Goal: Task Accomplishment & Management: Use online tool/utility

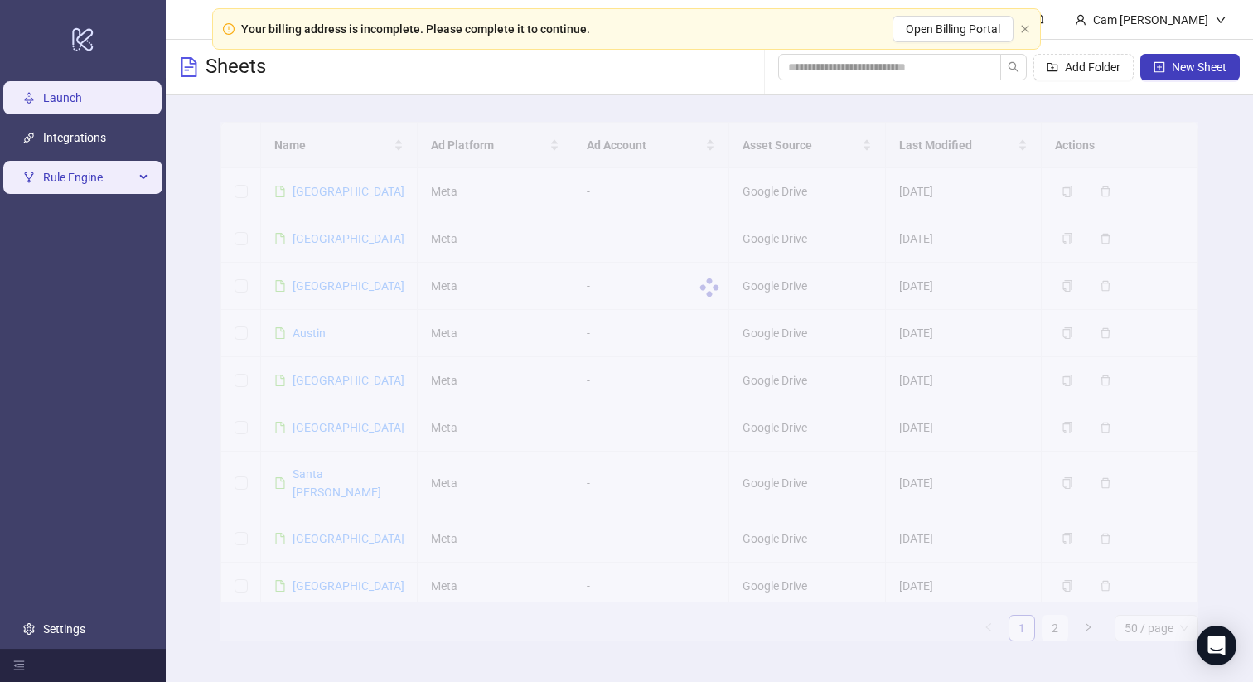
click at [80, 173] on span "Rule Engine" at bounding box center [88, 177] width 91 height 33
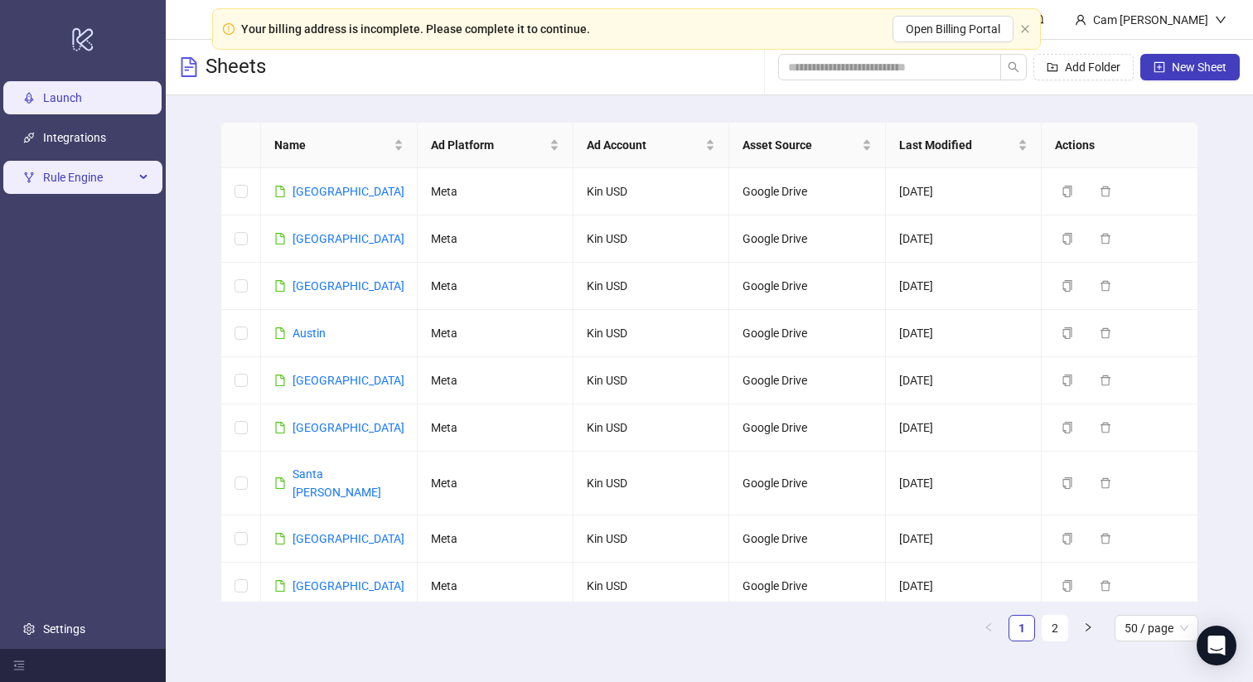
click at [150, 165] on div "Rule Engine" at bounding box center [82, 177] width 159 height 33
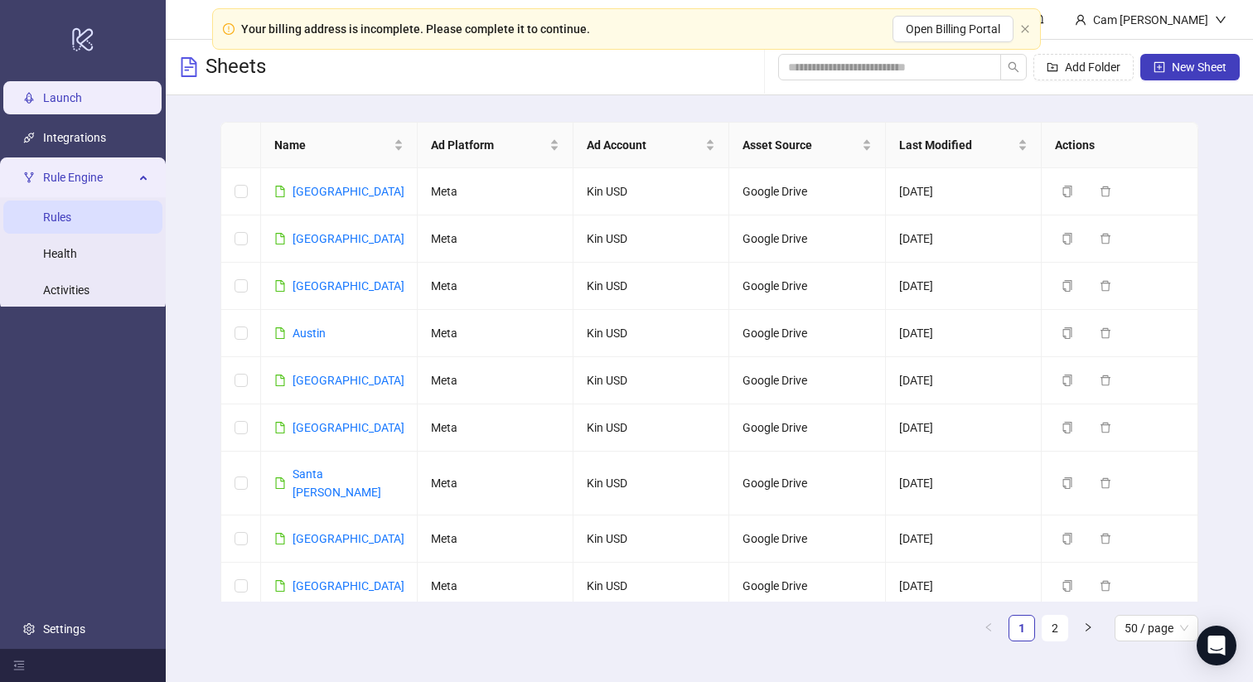
click at [71, 220] on link "Rules" at bounding box center [57, 217] width 28 height 13
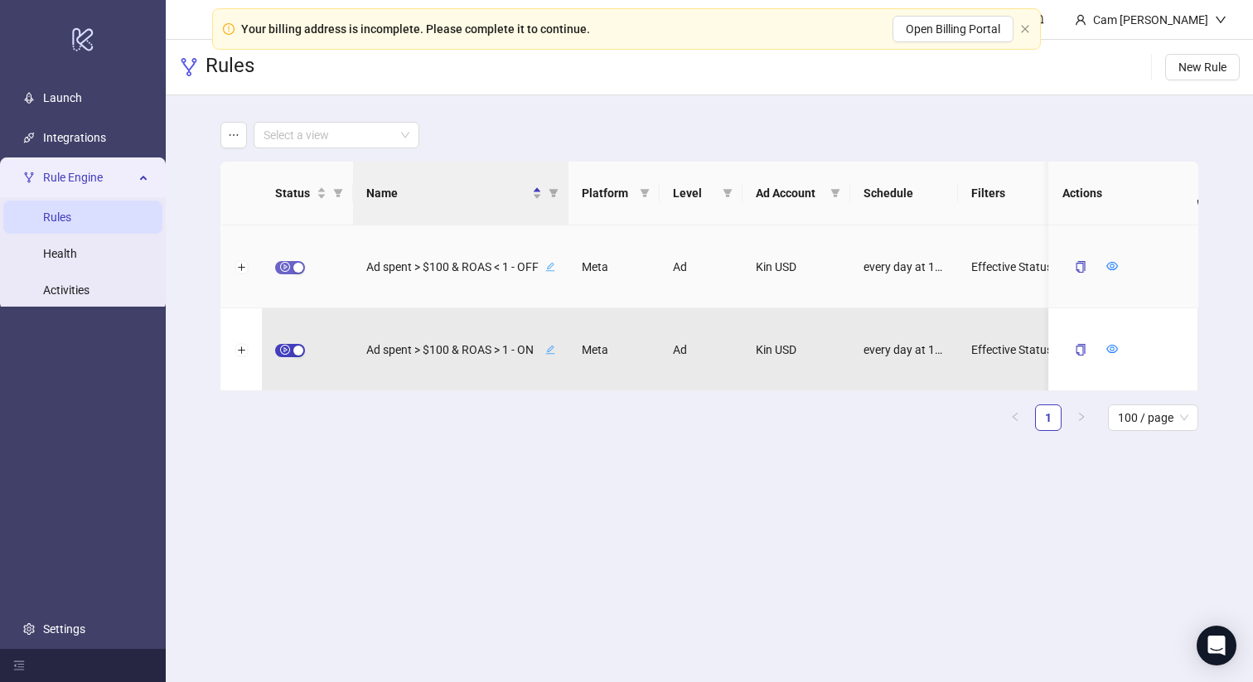
click at [298, 265] on div "button" at bounding box center [298, 268] width 10 height 10
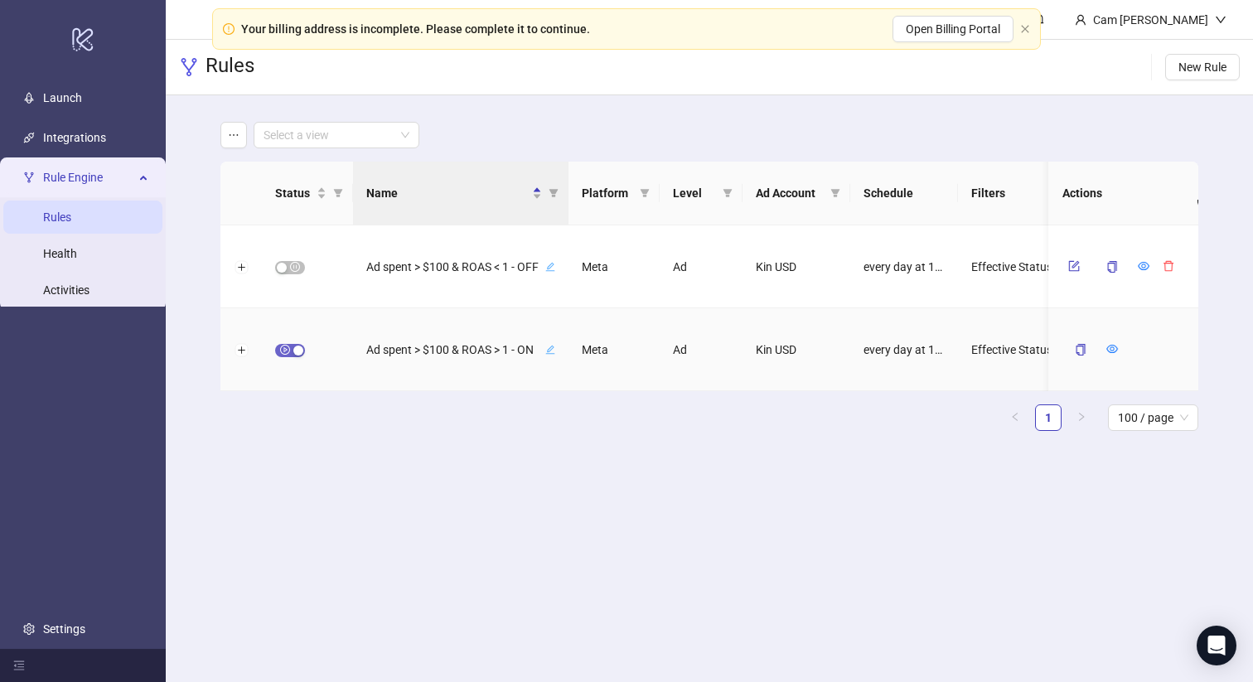
click at [293, 350] on div "button" at bounding box center [298, 351] width 10 height 10
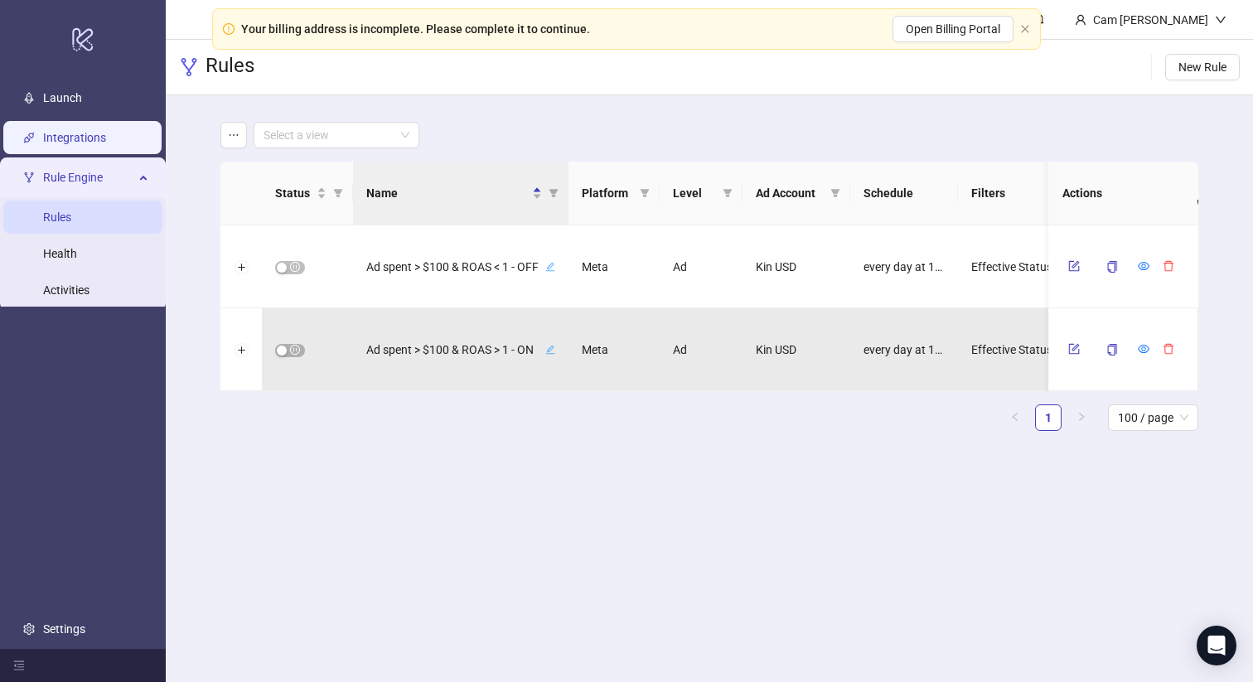
click at [94, 132] on link "Integrations" at bounding box center [74, 137] width 63 height 13
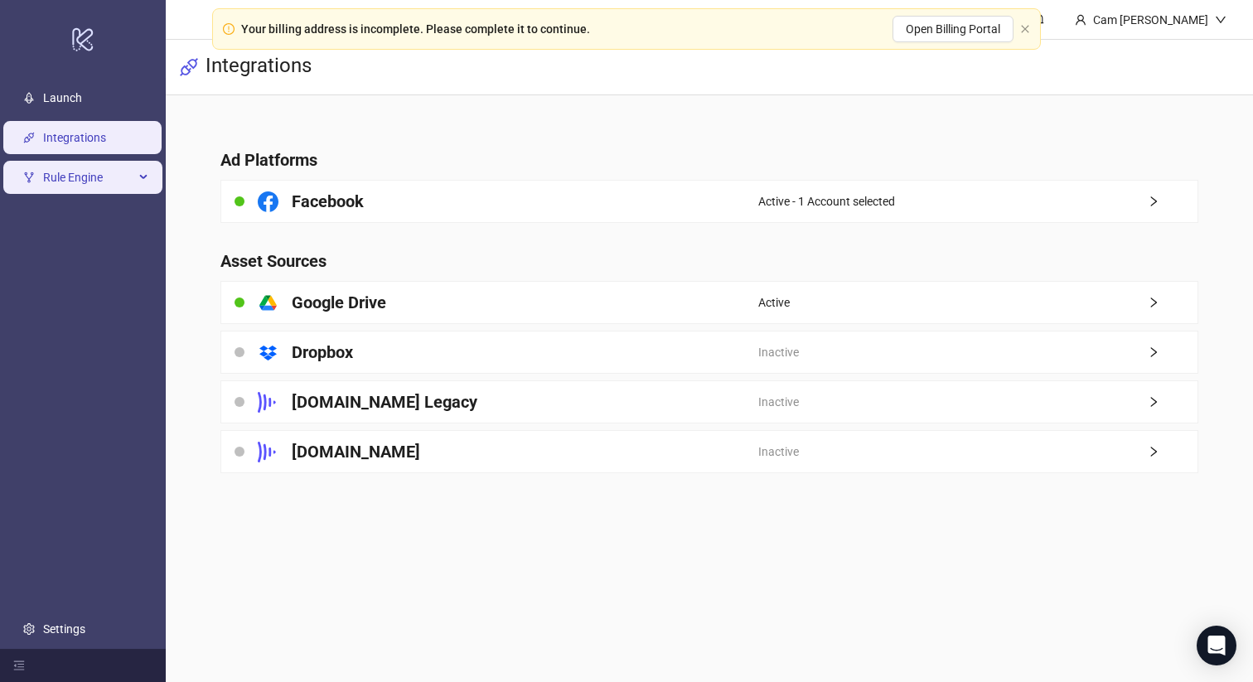
click at [65, 187] on span "Rule Engine" at bounding box center [88, 177] width 91 height 33
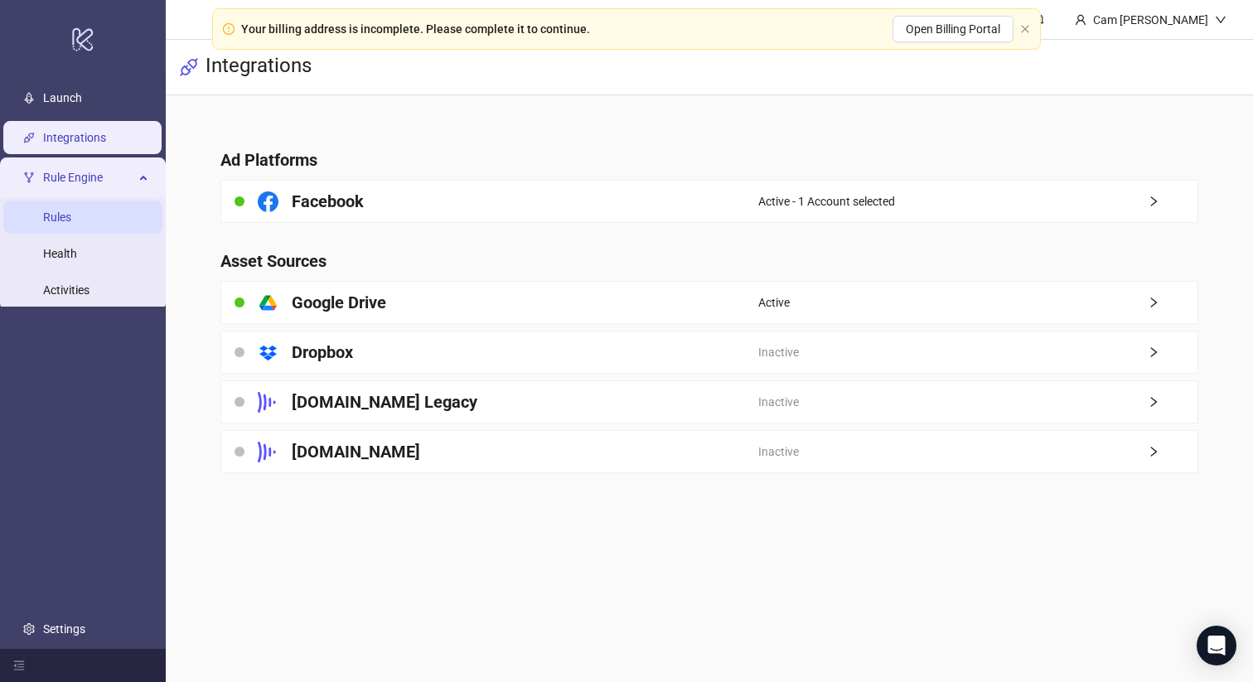
click at [71, 224] on link "Rules" at bounding box center [57, 217] width 28 height 13
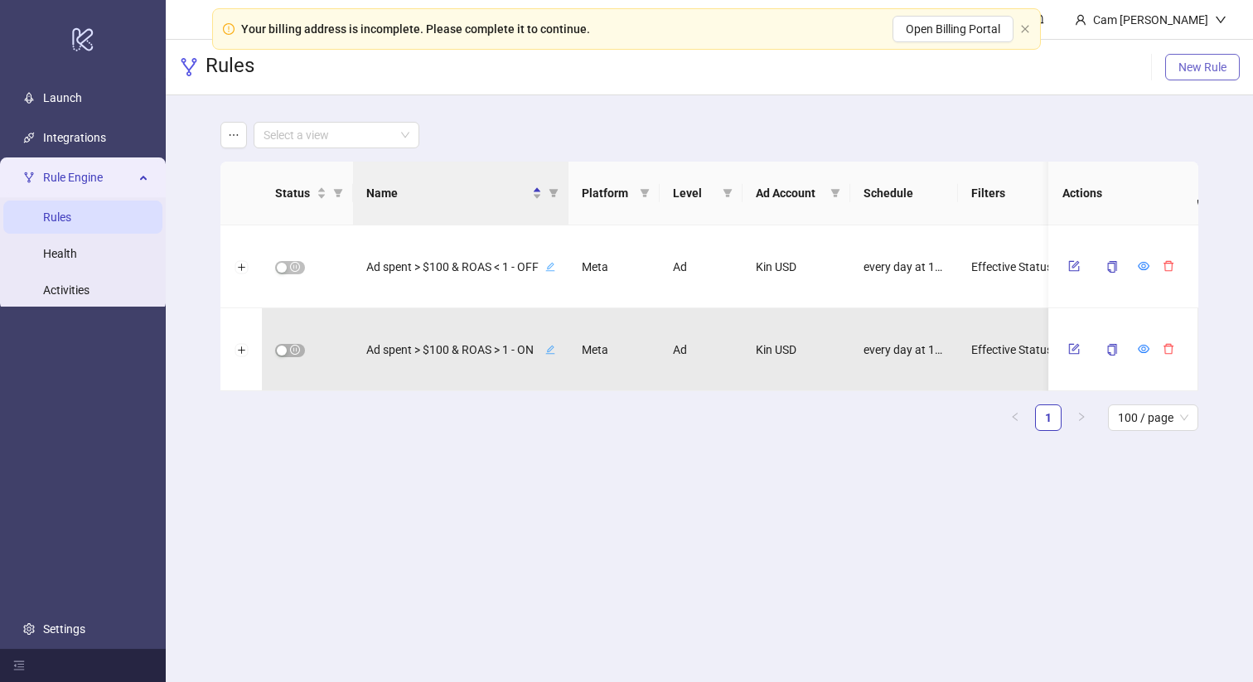
click at [1204, 68] on span "New Rule" at bounding box center [1203, 67] width 48 height 13
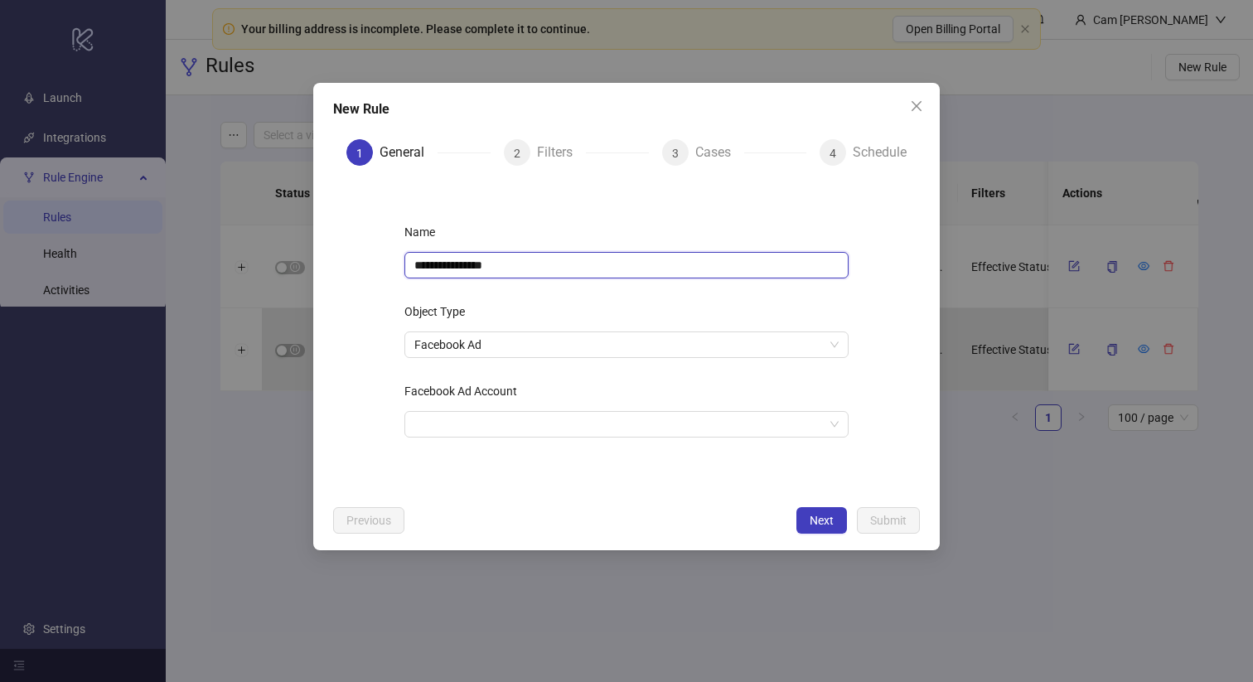
click at [501, 267] on input "**********" at bounding box center [627, 265] width 444 height 27
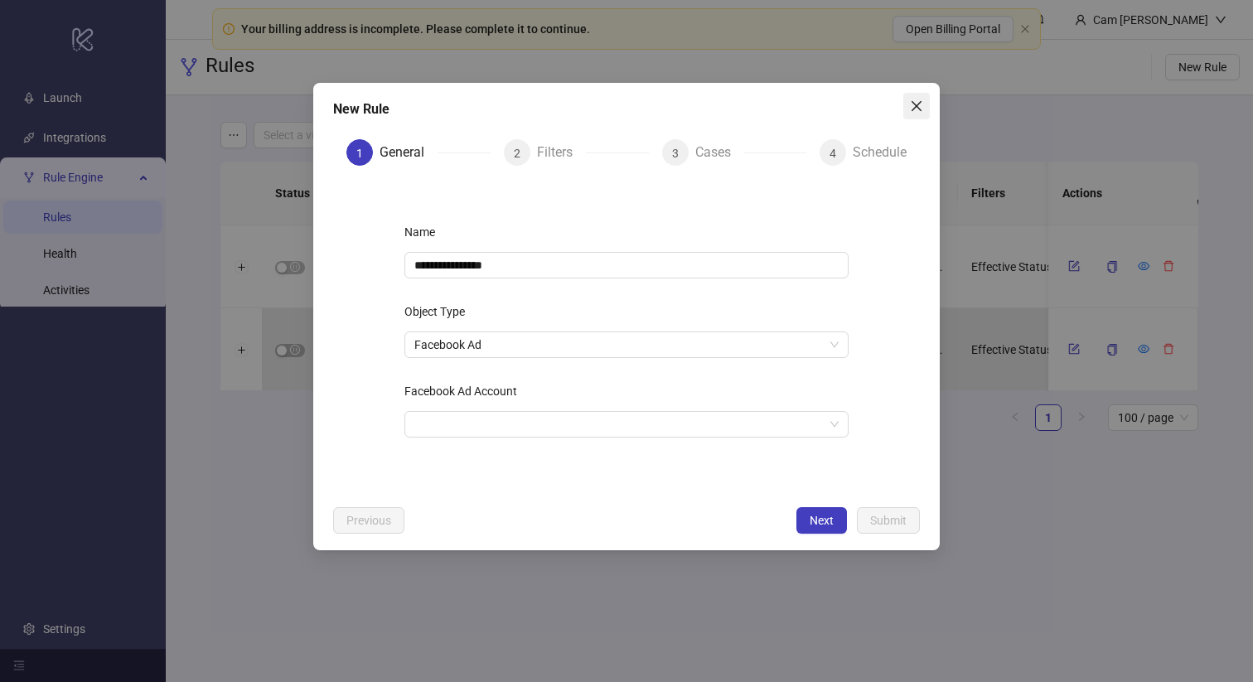
click at [925, 107] on span "Close" at bounding box center [917, 105] width 27 height 13
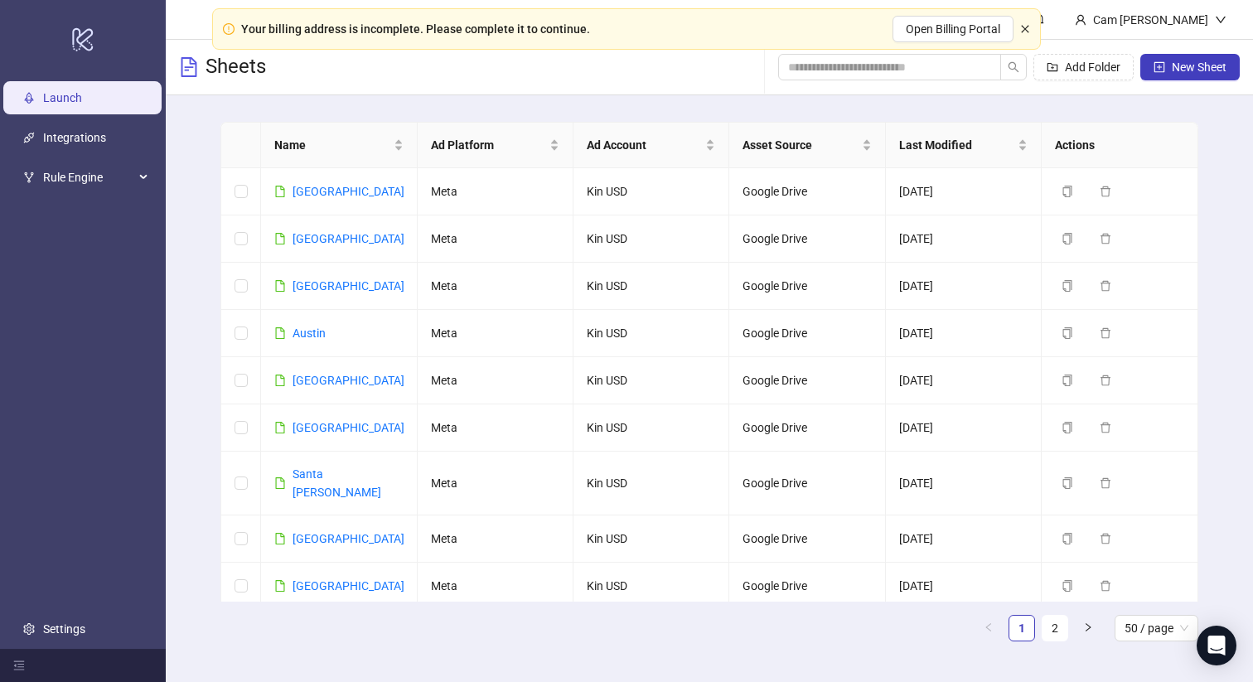
click at [1024, 28] on icon "close" at bounding box center [1025, 29] width 10 height 10
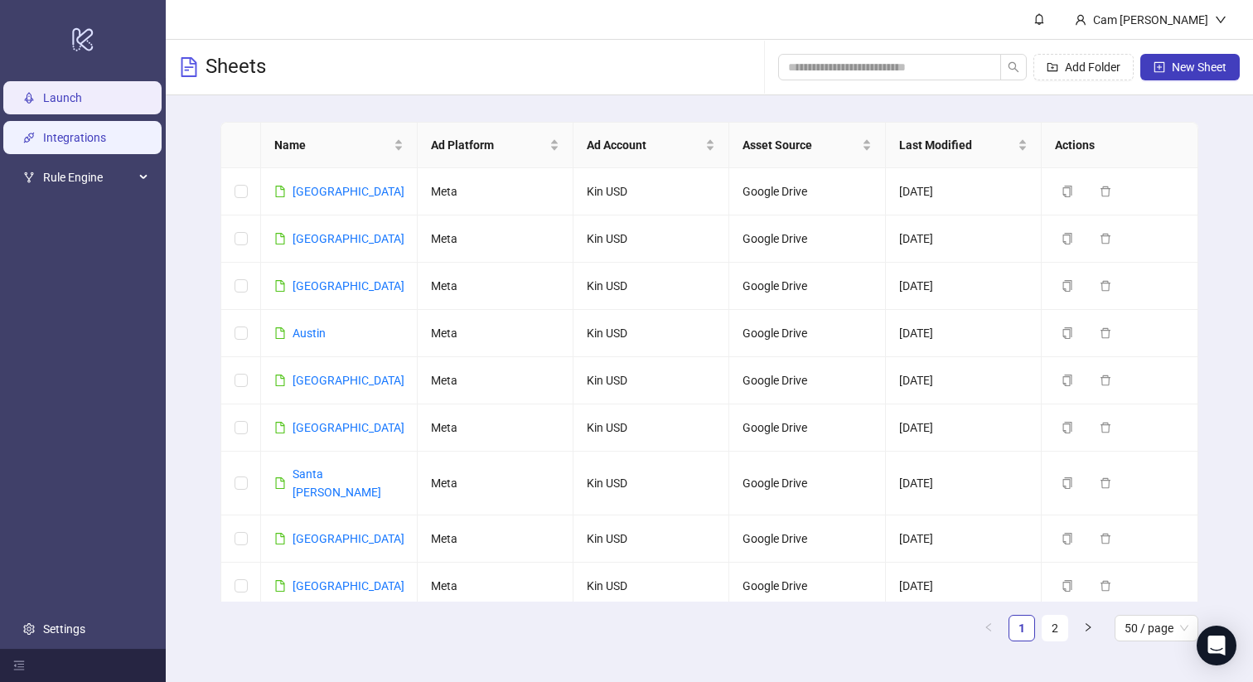
click at [86, 131] on link "Integrations" at bounding box center [74, 137] width 63 height 13
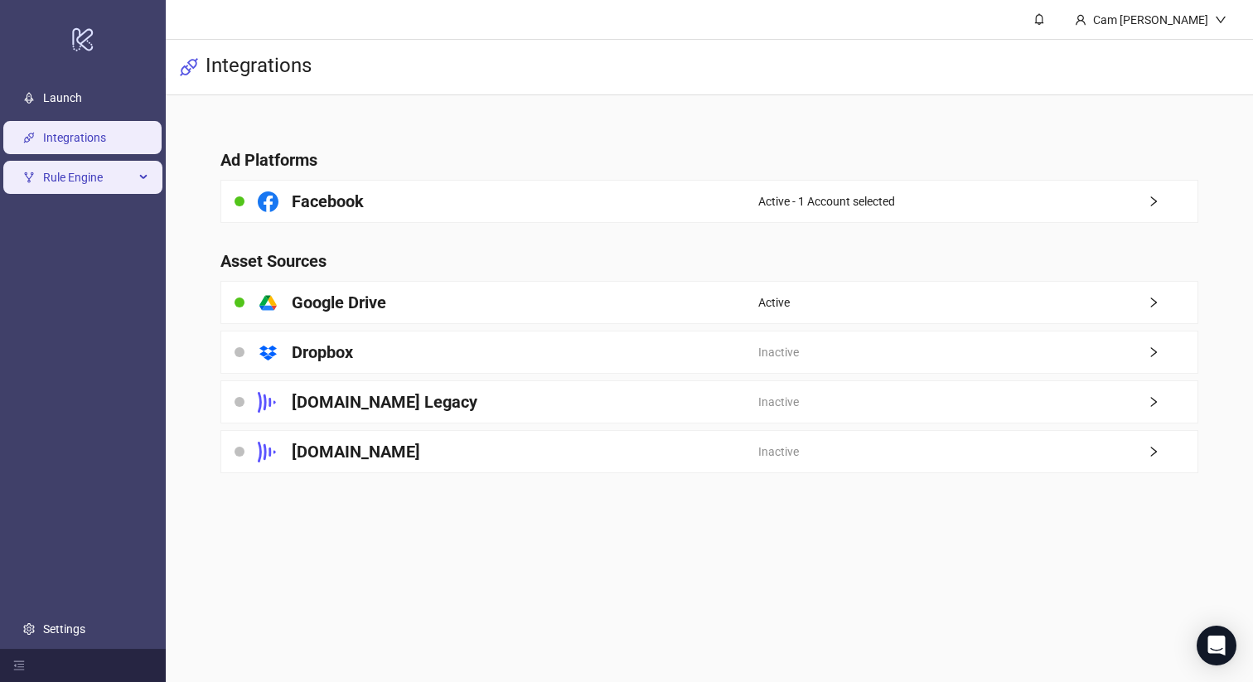
click at [65, 177] on span "Rule Engine" at bounding box center [88, 177] width 91 height 33
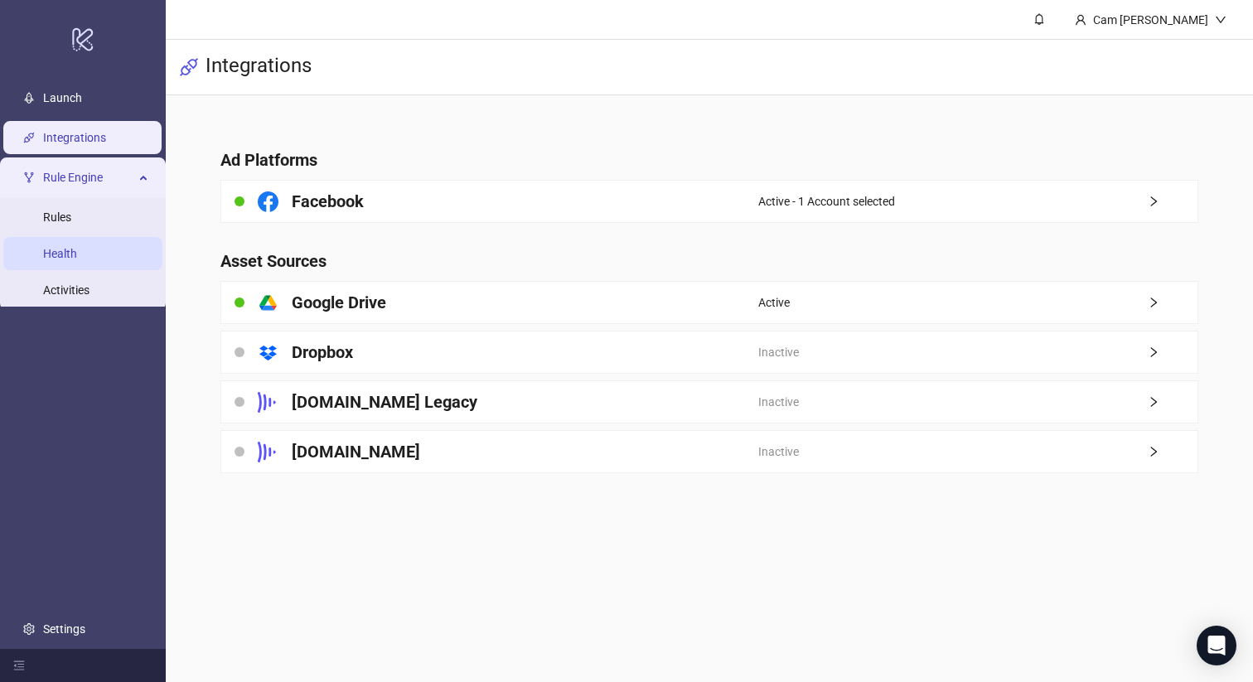
click at [77, 247] on link "Health" at bounding box center [60, 253] width 34 height 13
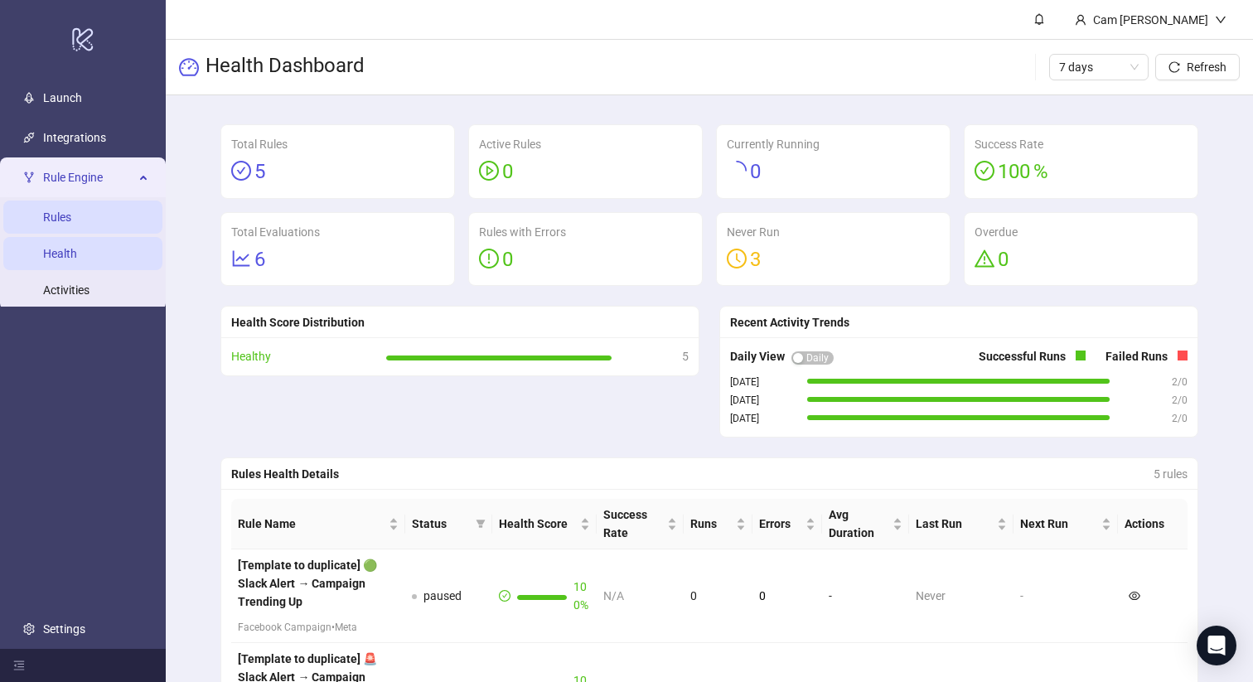
click at [71, 220] on link "Rules" at bounding box center [57, 217] width 28 height 13
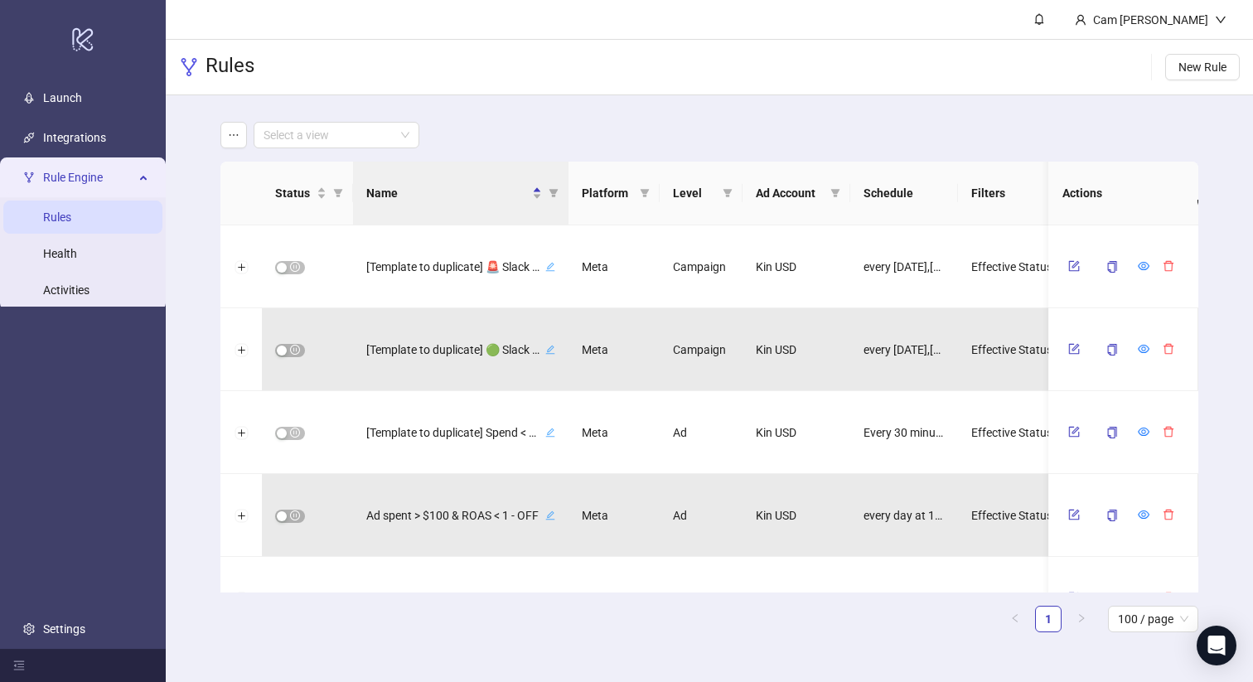
click at [703, 90] on div "Rules New Rule" at bounding box center [710, 68] width 1088 height 56
click at [128, 172] on span "Rule Engine" at bounding box center [88, 177] width 91 height 33
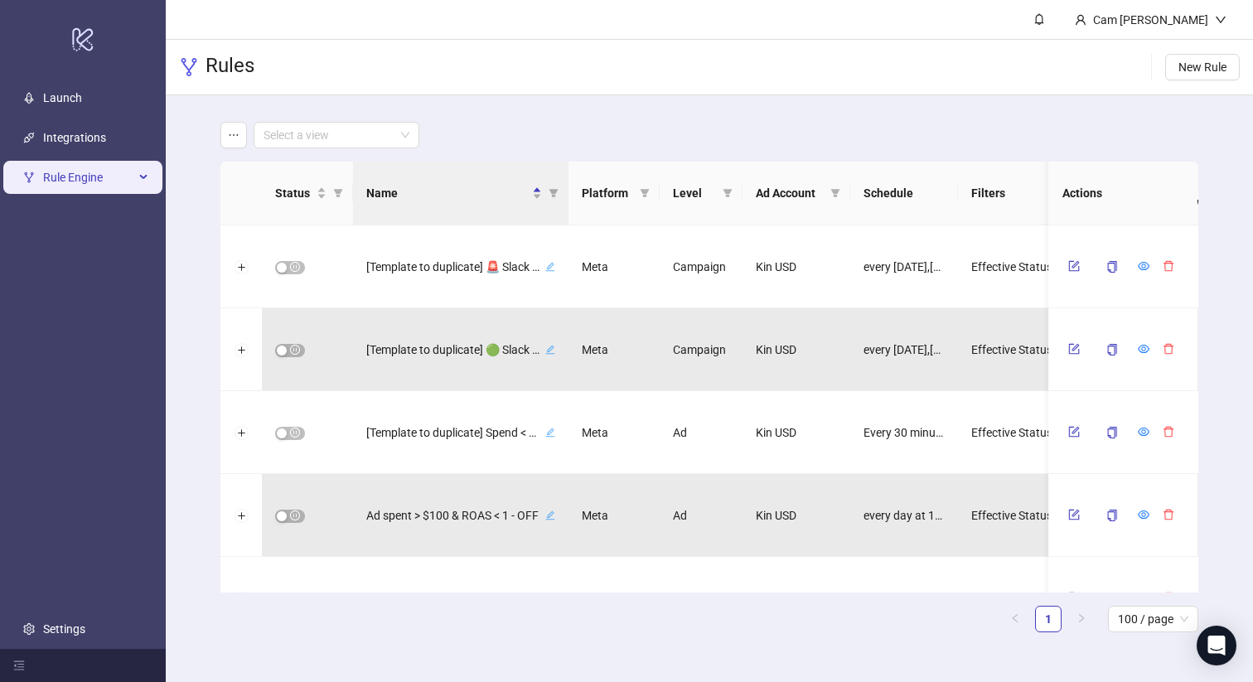
click at [143, 177] on icon at bounding box center [145, 177] width 8 height 0
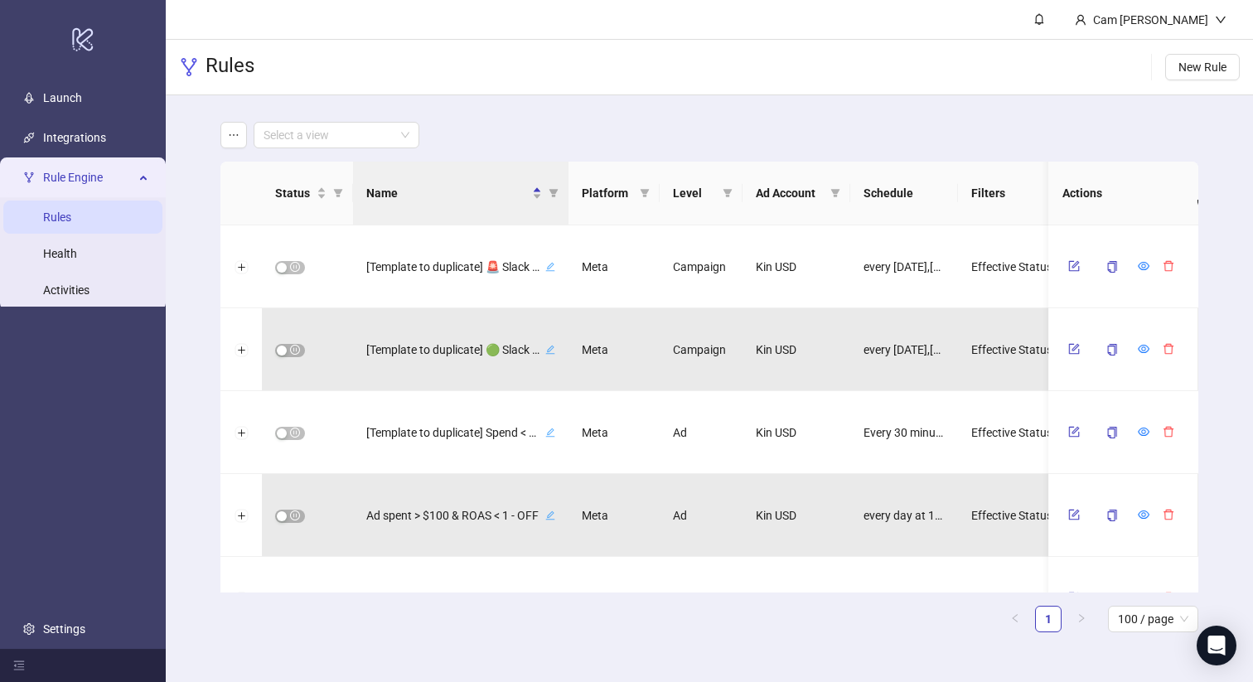
click at [140, 174] on div "Rule Engine" at bounding box center [82, 177] width 159 height 33
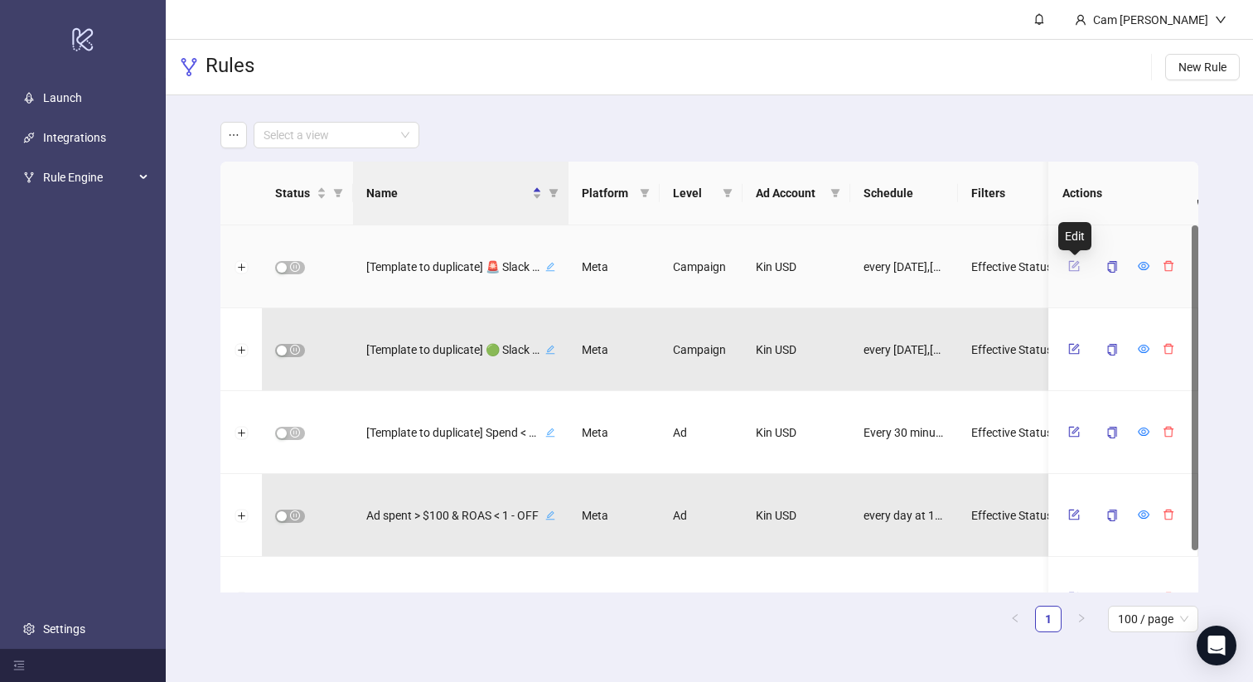
click at [1075, 269] on icon "form" at bounding box center [1075, 266] width 12 height 12
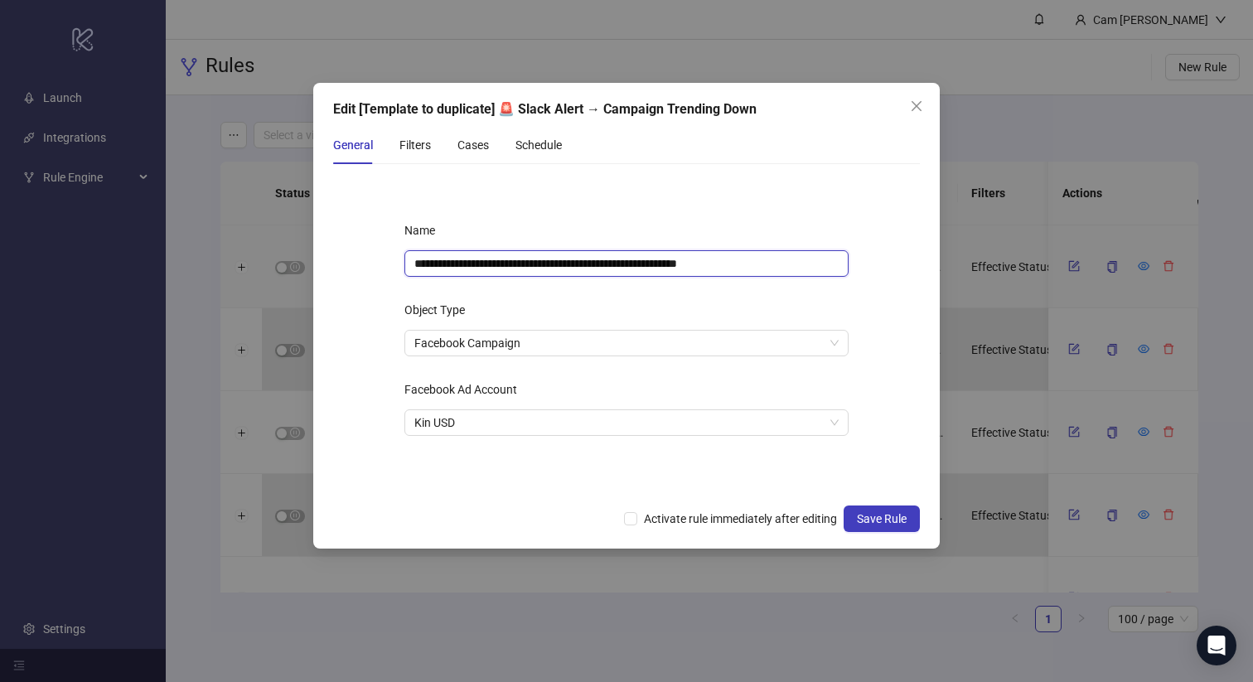
drag, startPoint x: 549, startPoint y: 264, endPoint x: 375, endPoint y: 261, distance: 173.3
click at [375, 261] on form "**********" at bounding box center [626, 336] width 587 height 318
type input "**********"
click at [376, 272] on form "**********" at bounding box center [626, 336] width 587 height 318
click at [884, 517] on span "Save Rule" at bounding box center [882, 518] width 50 height 13
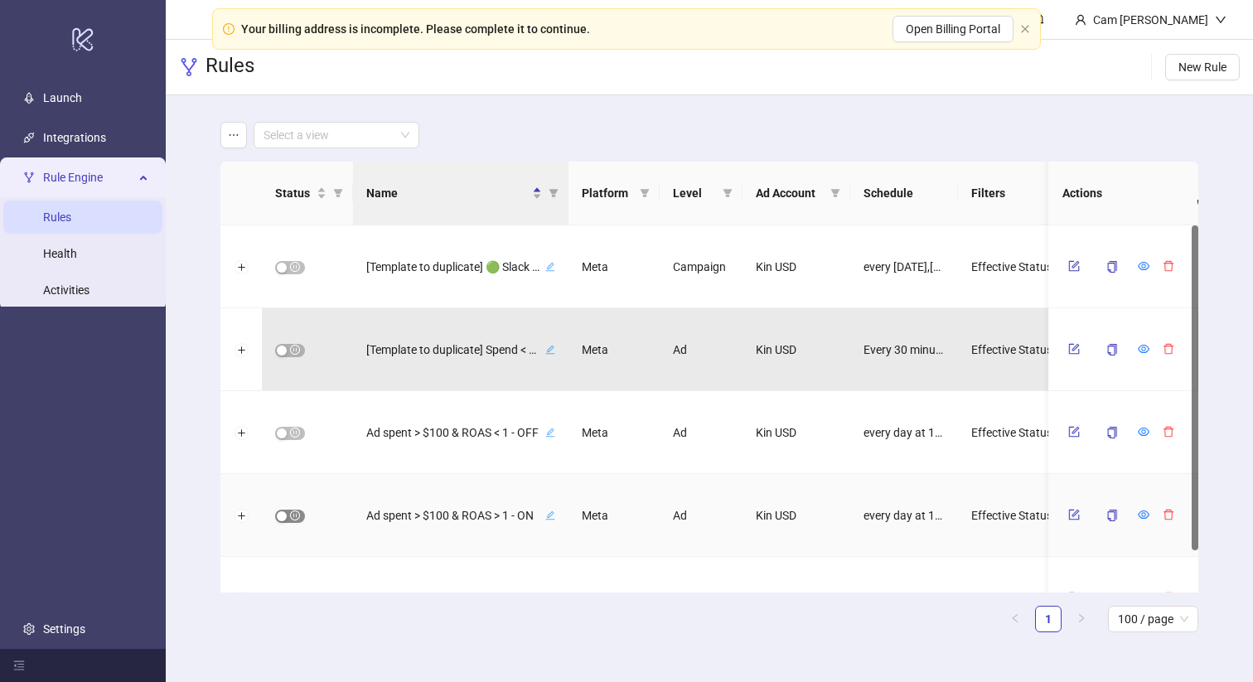
click at [294, 518] on span "button" at bounding box center [290, 516] width 30 height 13
click at [297, 516] on div "button" at bounding box center [298, 516] width 10 height 10
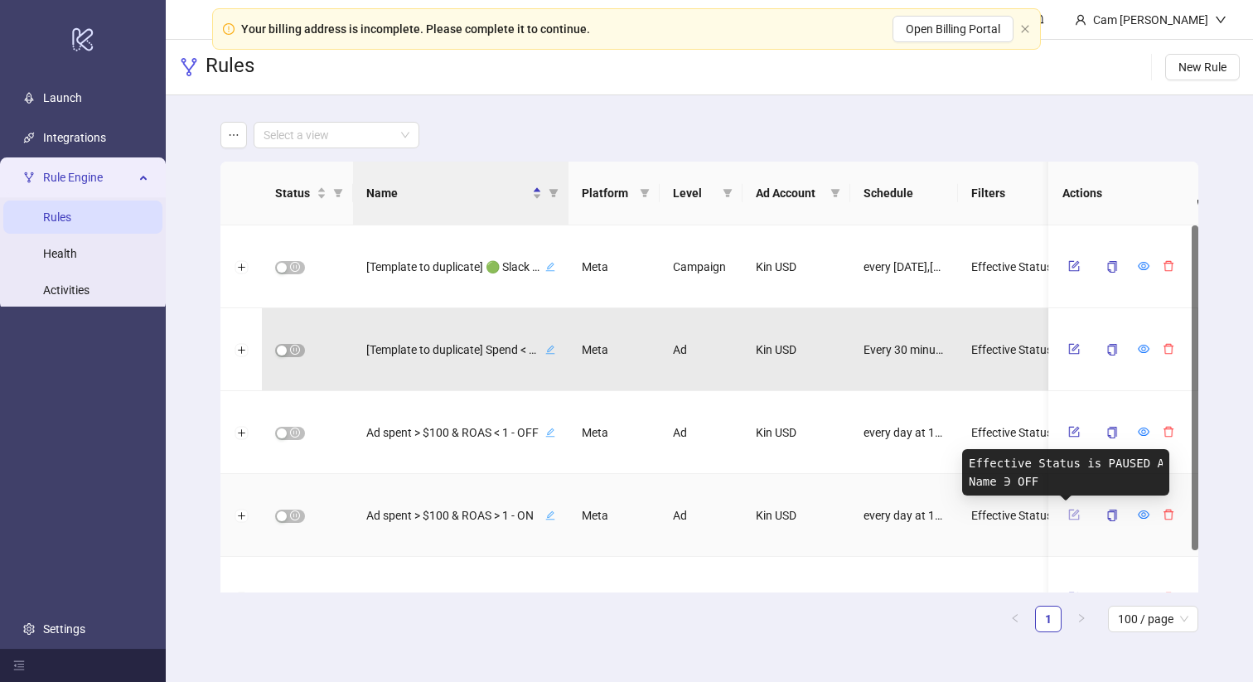
click at [1069, 516] on icon "form" at bounding box center [1075, 515] width 12 height 12
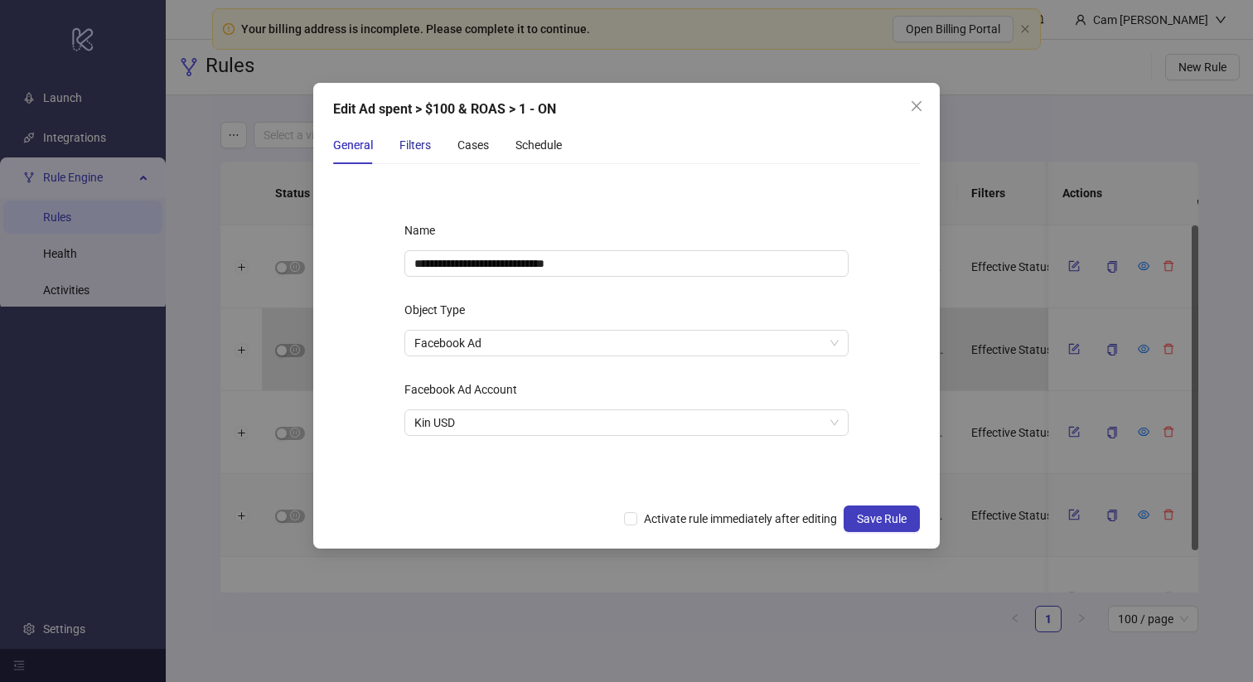
click at [427, 145] on div "Filters" at bounding box center [415, 145] width 31 height 18
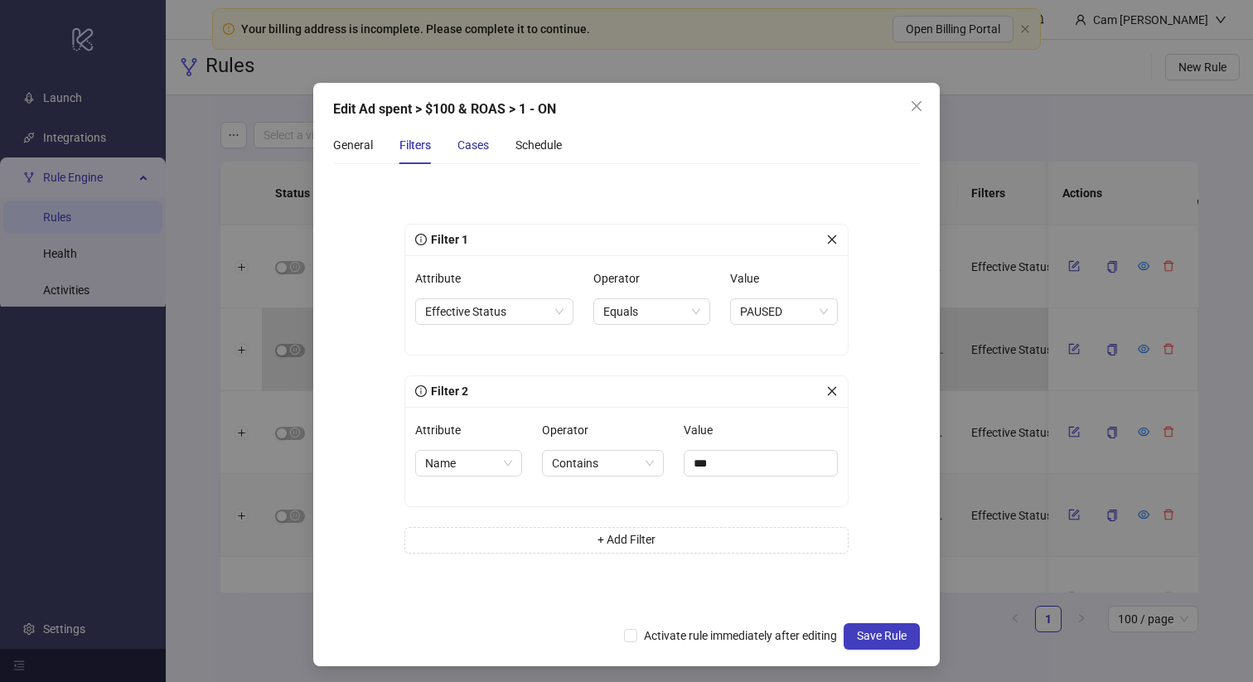
click at [475, 147] on div "Cases" at bounding box center [473, 145] width 31 height 18
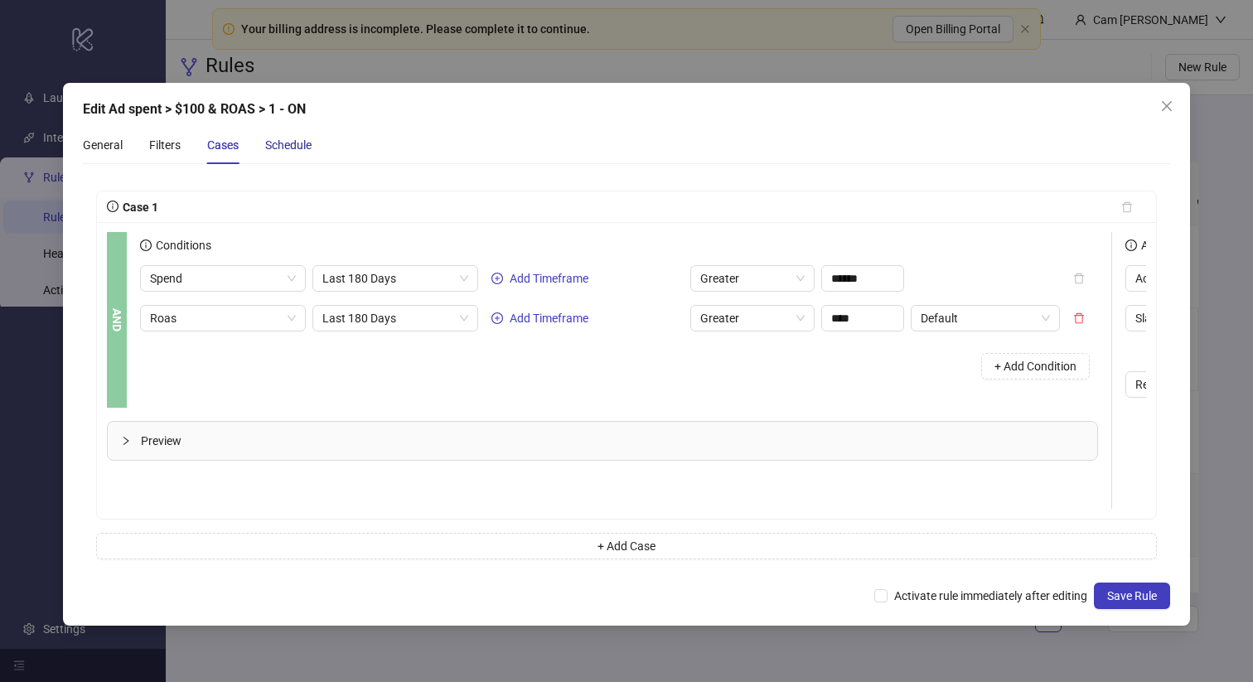
click at [302, 147] on div "Schedule" at bounding box center [288, 145] width 46 height 18
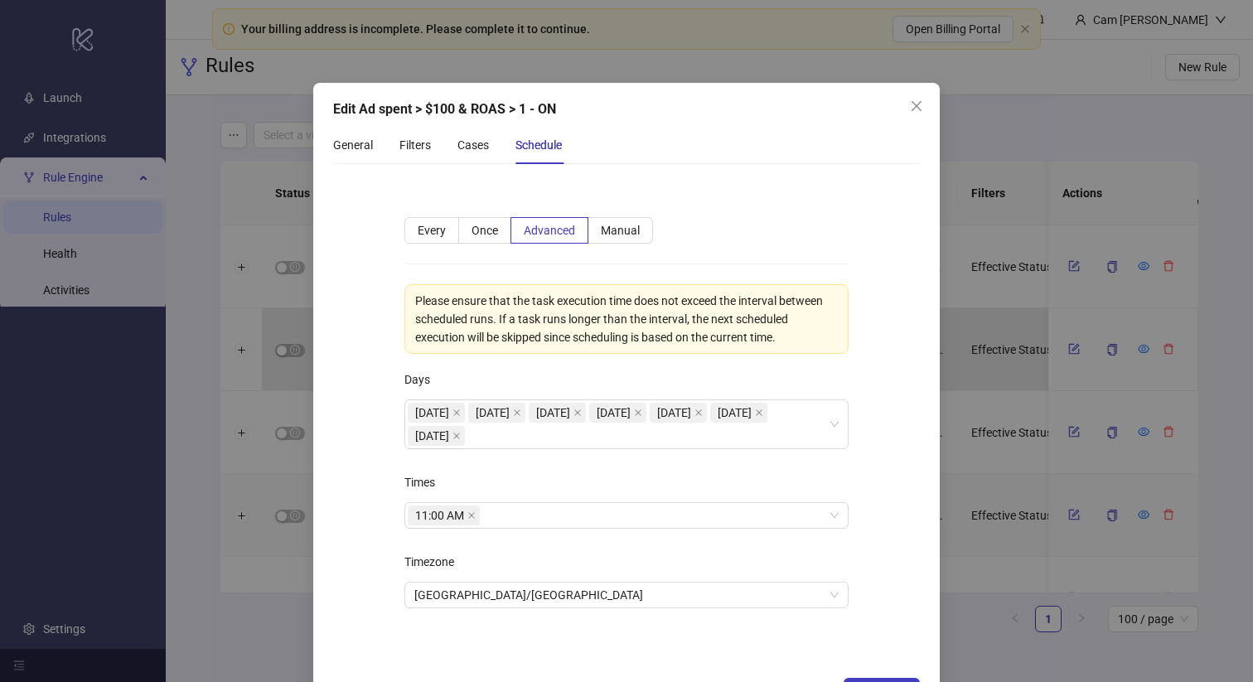
scroll to position [59, 0]
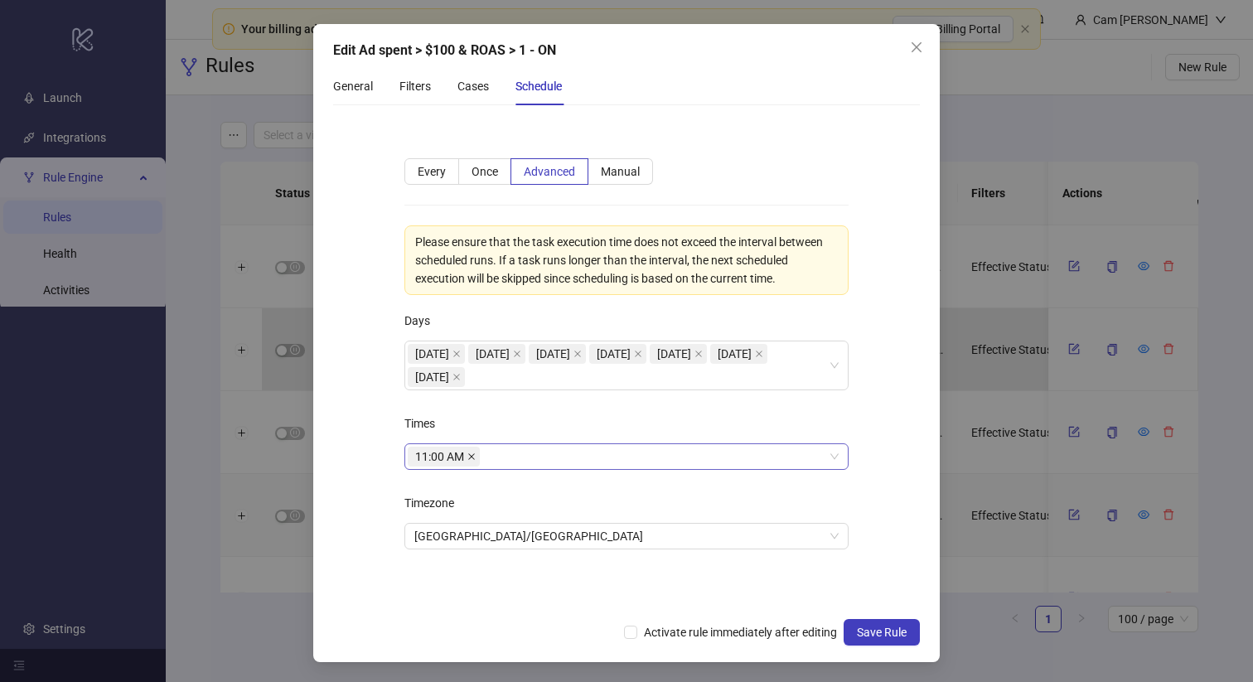
click at [472, 454] on icon "close" at bounding box center [472, 457] width 8 height 8
click at [458, 455] on div at bounding box center [618, 456] width 420 height 23
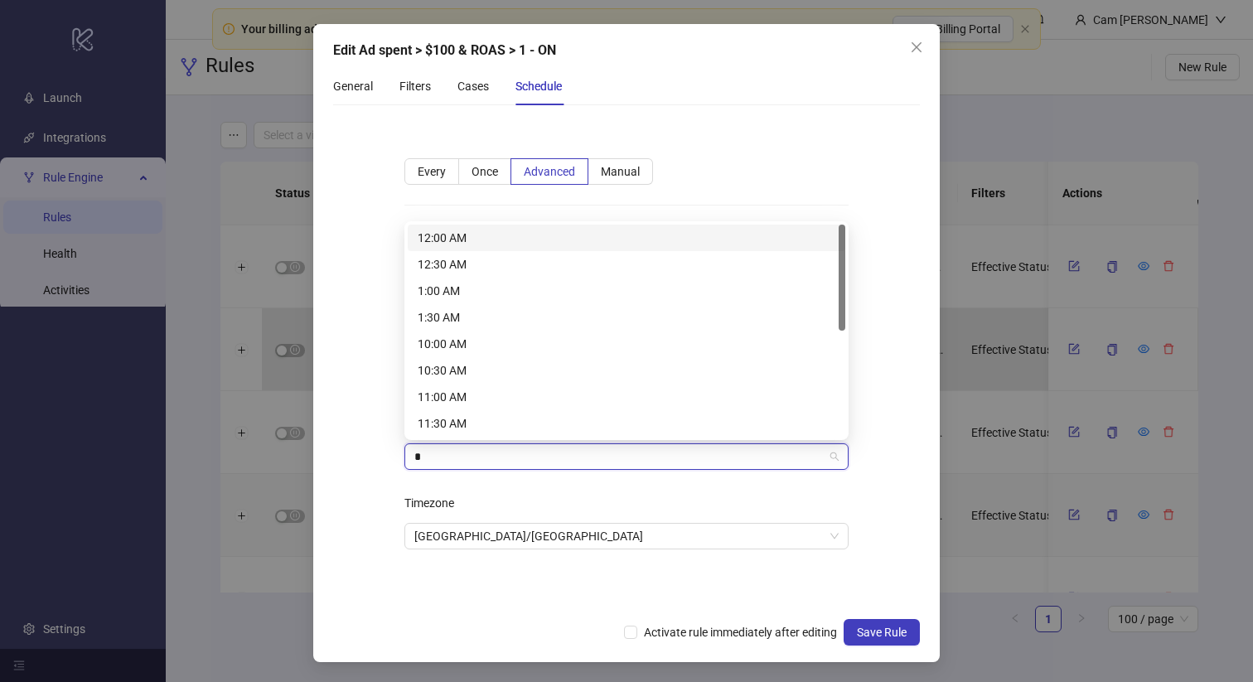
type input "**"
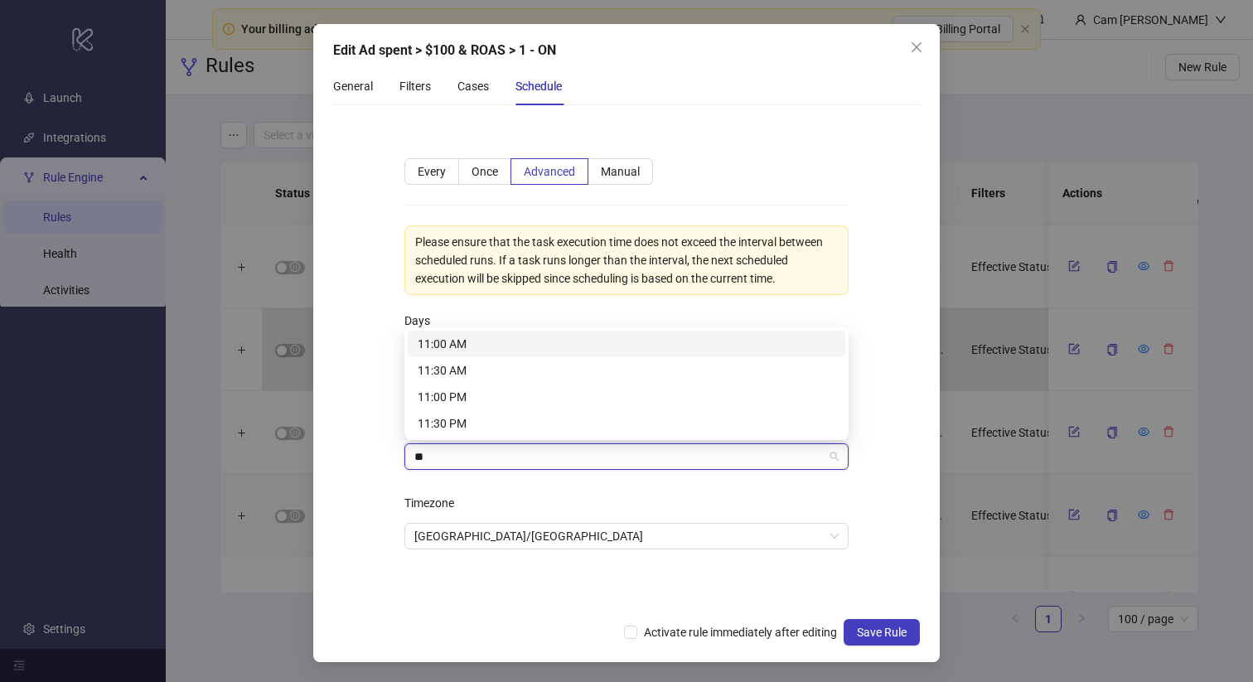
click at [453, 346] on div "11:00 AM" at bounding box center [627, 344] width 418 height 18
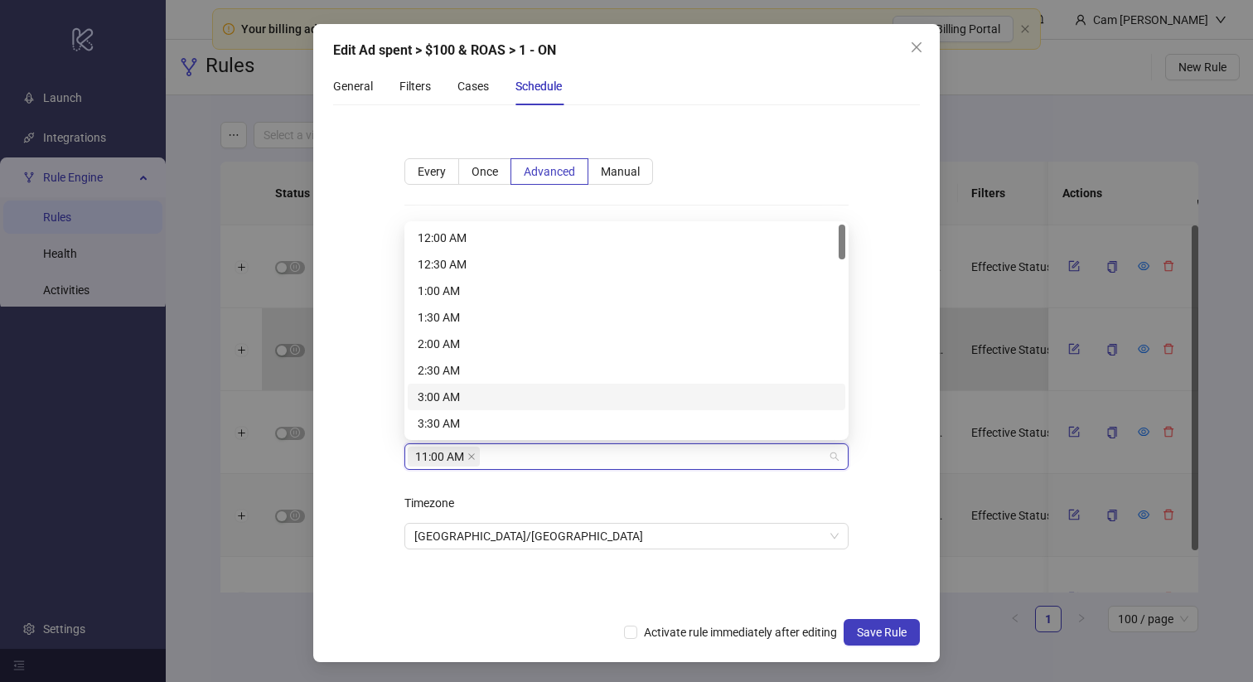
click at [365, 447] on form "**********" at bounding box center [626, 364] width 587 height 491
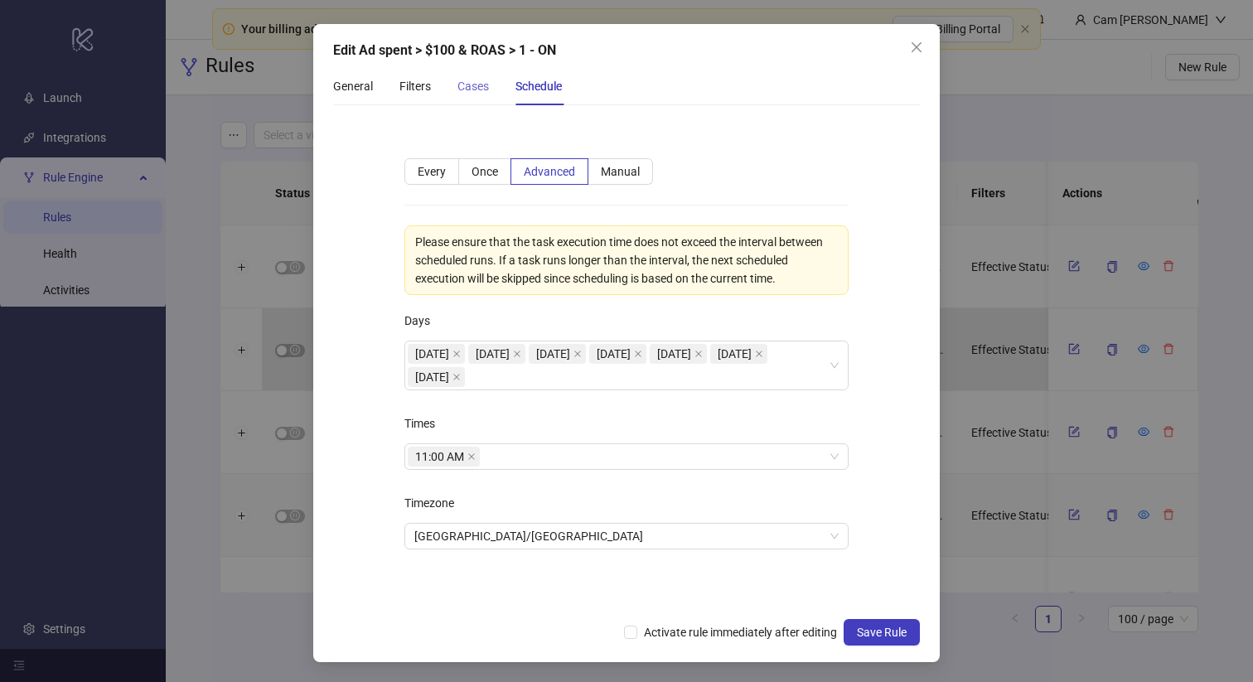
click at [471, 99] on div "Cases" at bounding box center [473, 86] width 31 height 38
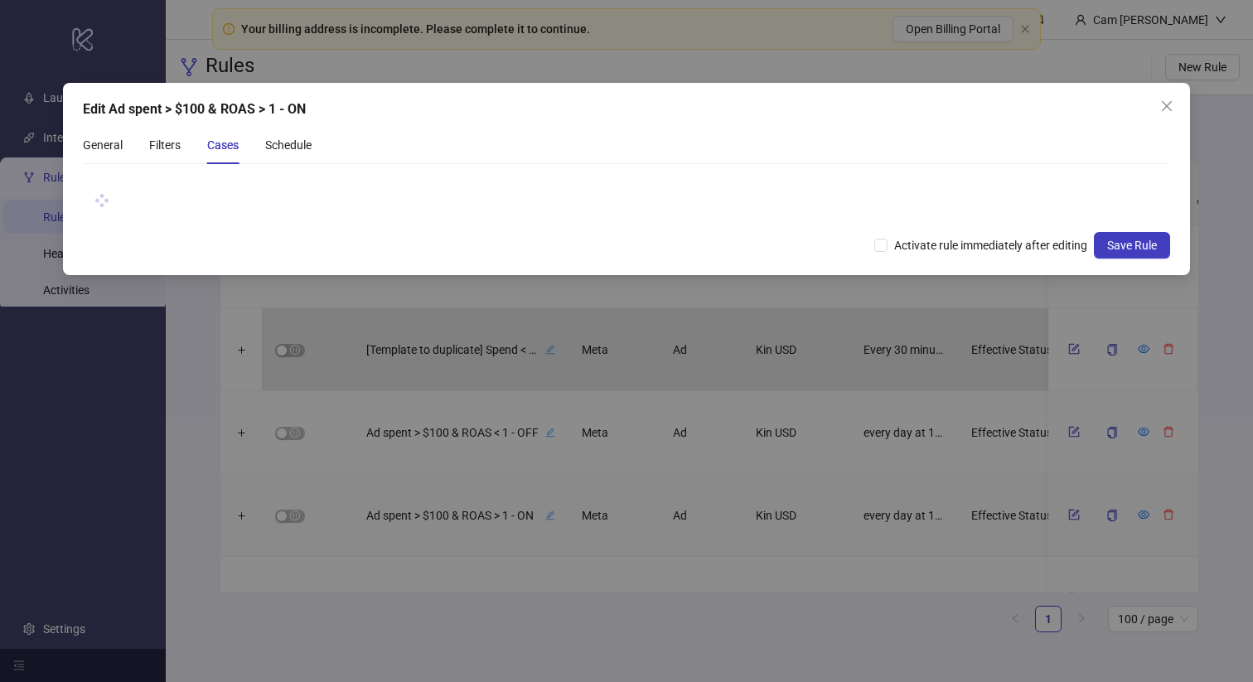
scroll to position [0, 0]
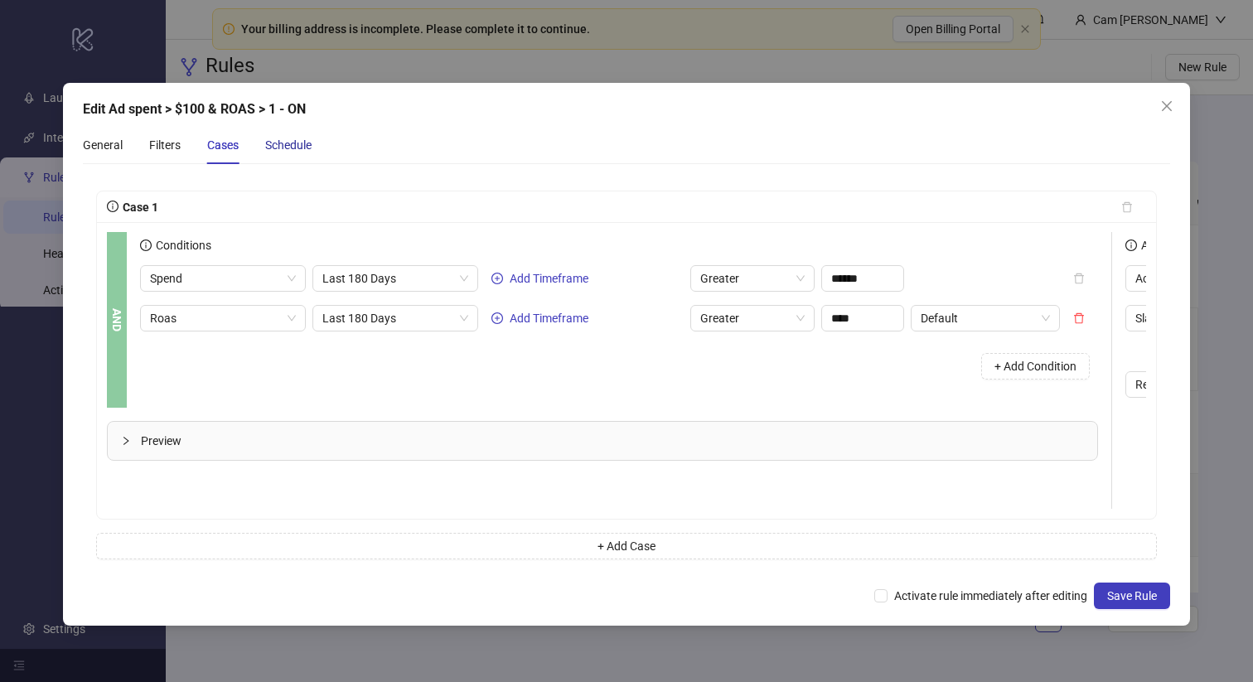
click at [298, 144] on div "Schedule" at bounding box center [288, 145] width 46 height 18
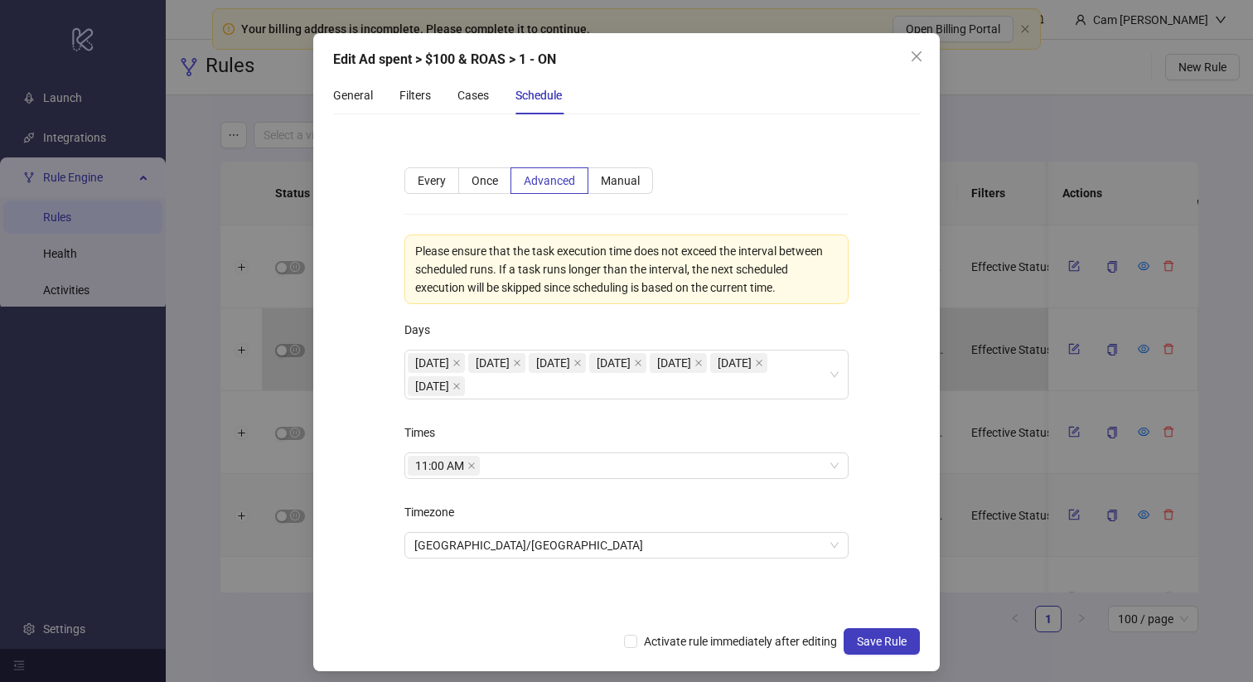
scroll to position [59, 0]
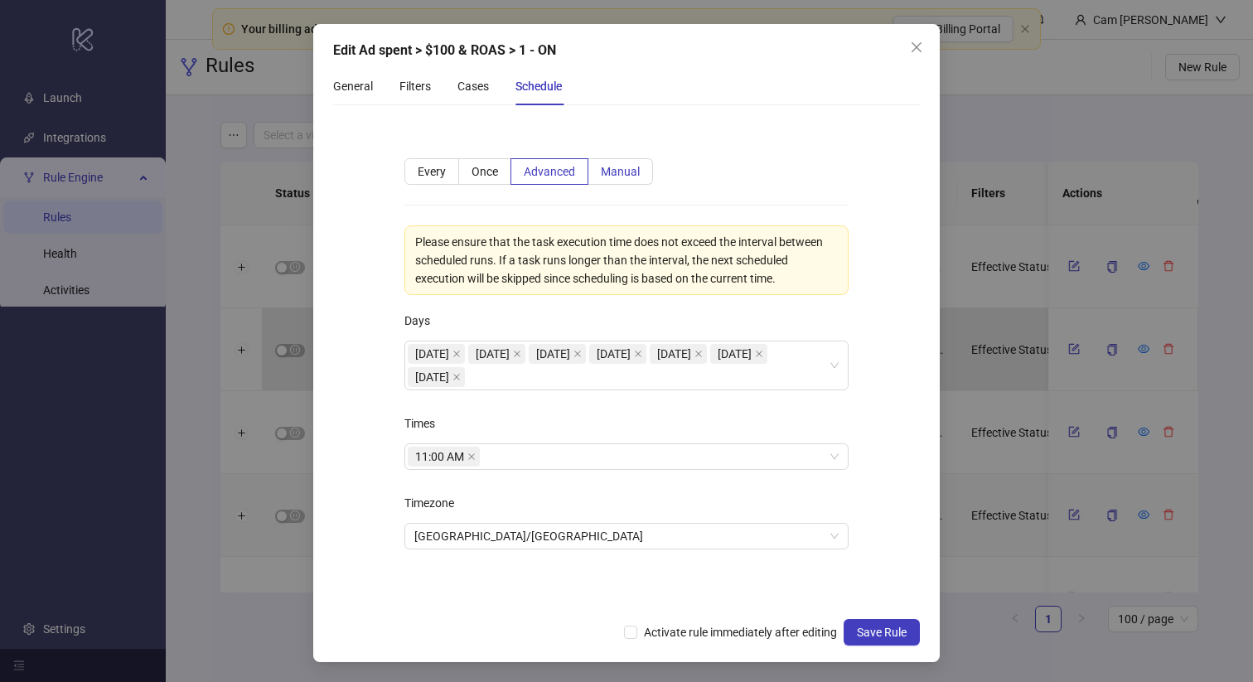
click at [628, 179] on label "Manual" at bounding box center [621, 171] width 65 height 27
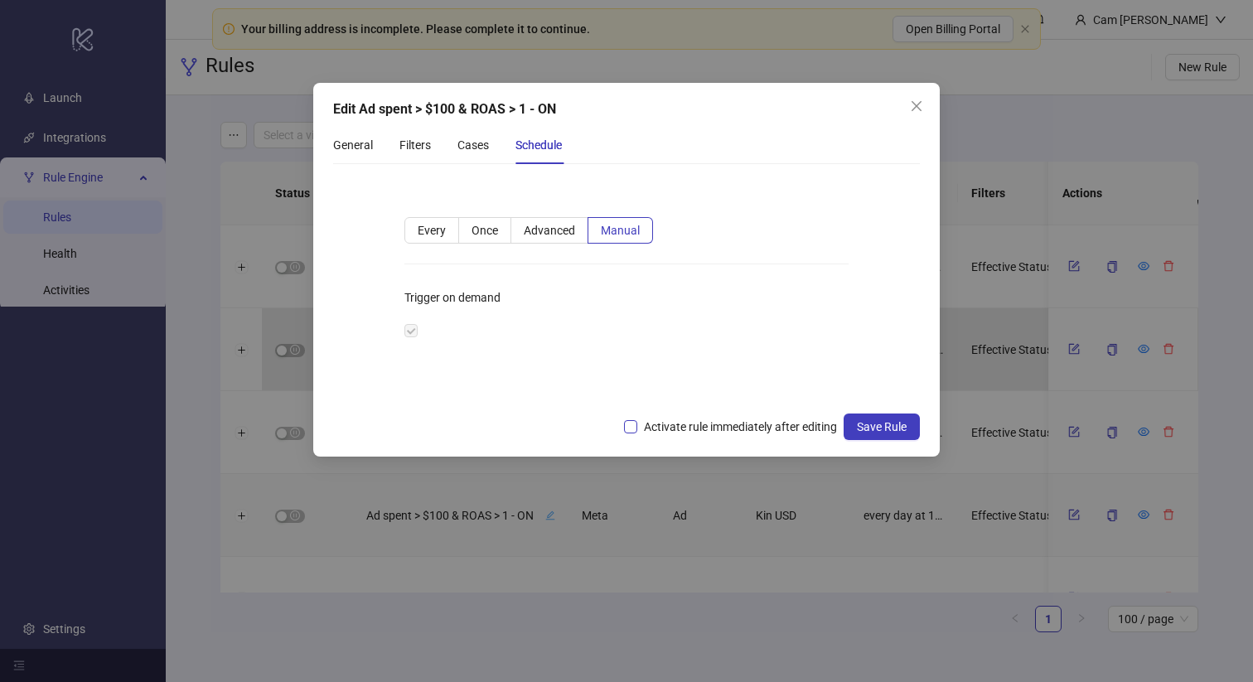
click at [772, 424] on span "Activate rule immediately after editing" at bounding box center [740, 427] width 206 height 18
click at [879, 425] on span "Save Rule" at bounding box center [882, 426] width 50 height 13
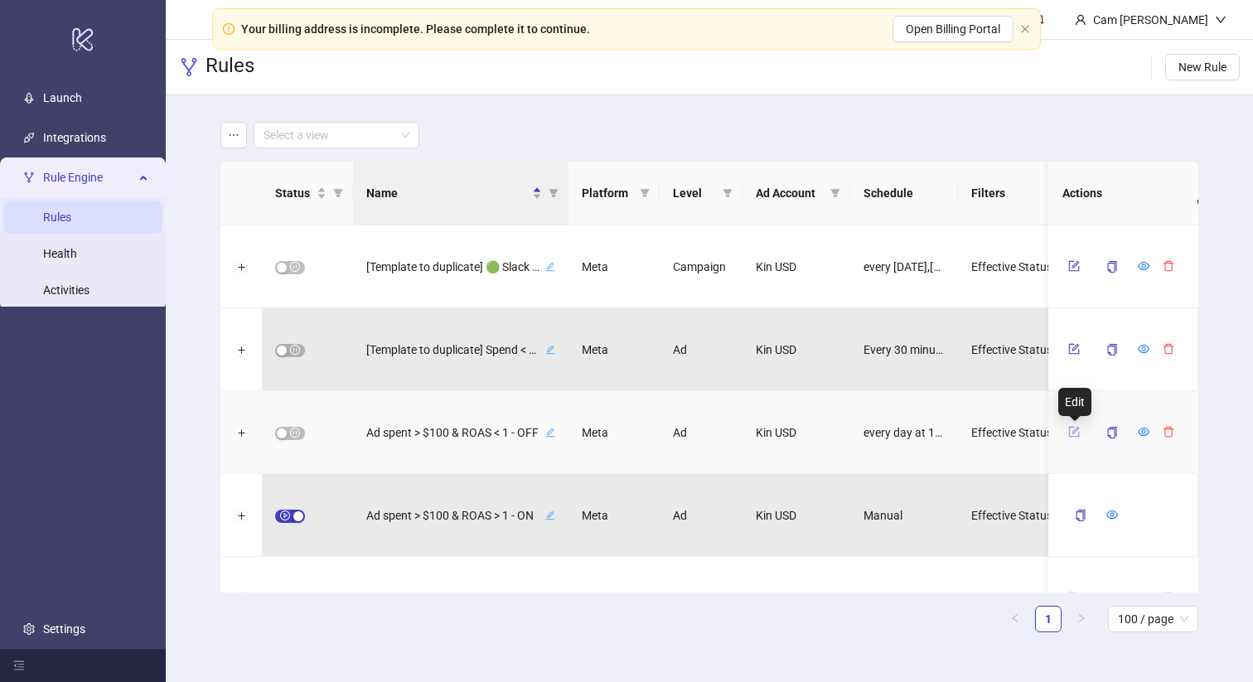
click at [1073, 432] on icon "form" at bounding box center [1076, 430] width 7 height 7
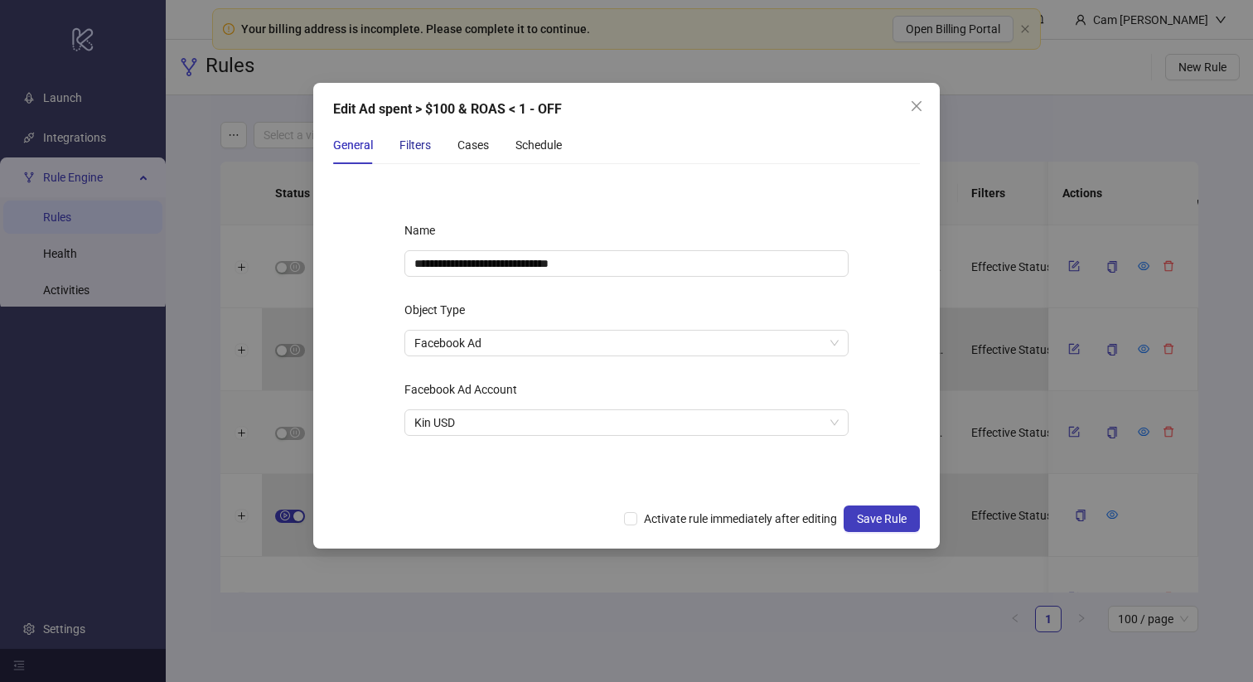
click at [418, 148] on div "Filters" at bounding box center [415, 145] width 31 height 18
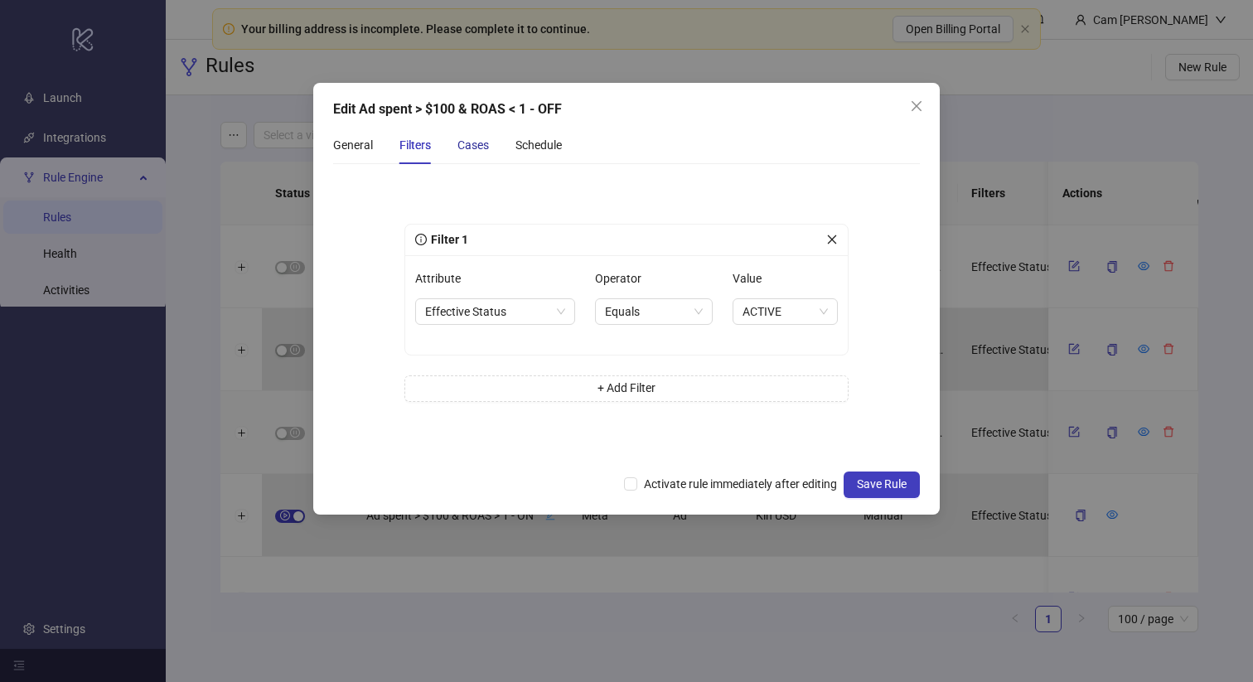
click at [482, 148] on div "Cases" at bounding box center [473, 145] width 31 height 18
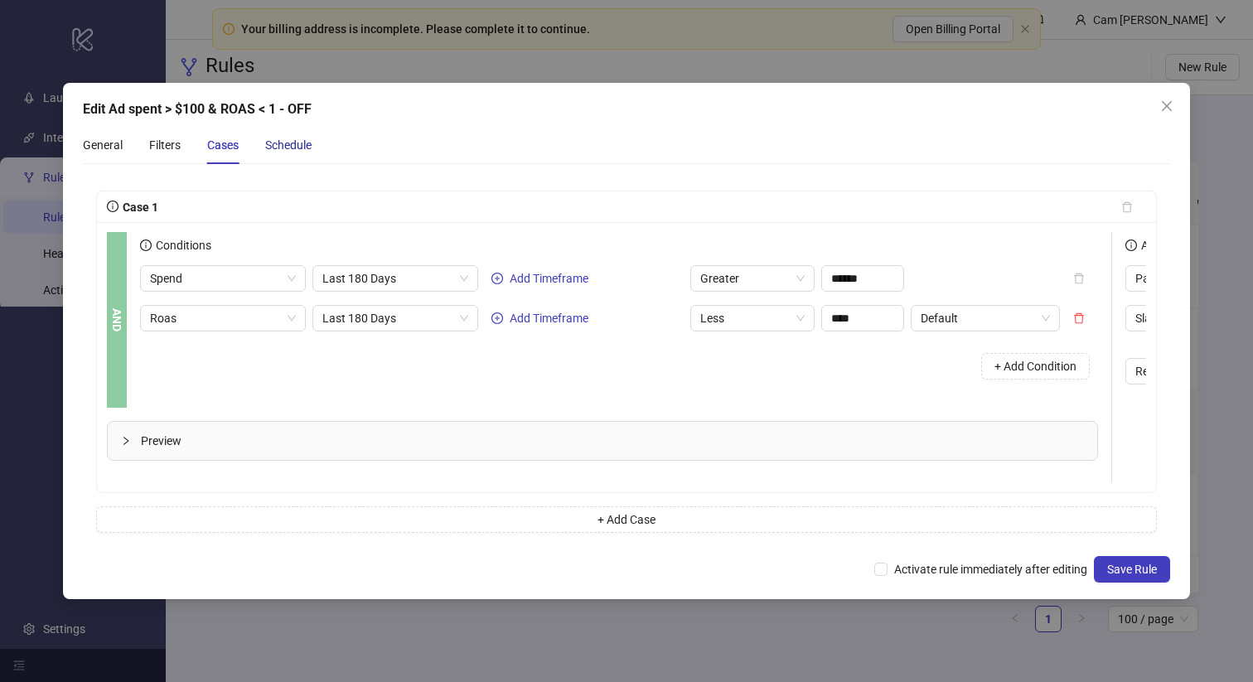
click at [293, 142] on div "Schedule" at bounding box center [288, 145] width 46 height 18
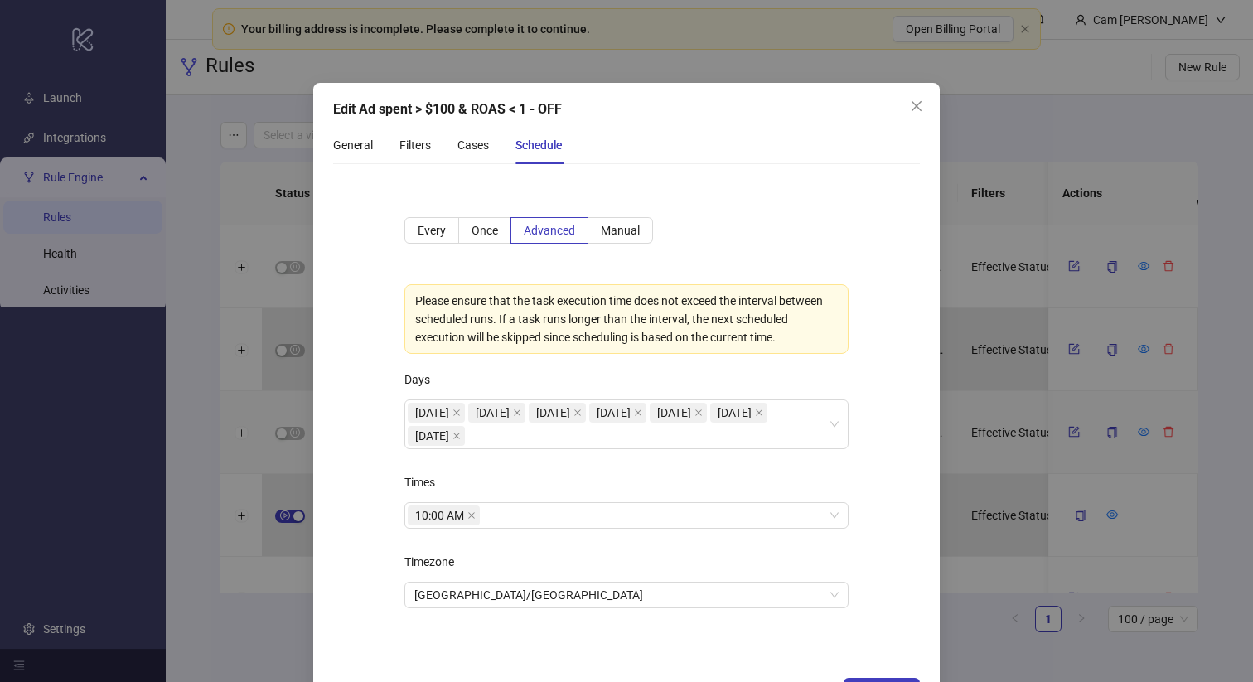
scroll to position [44, 0]
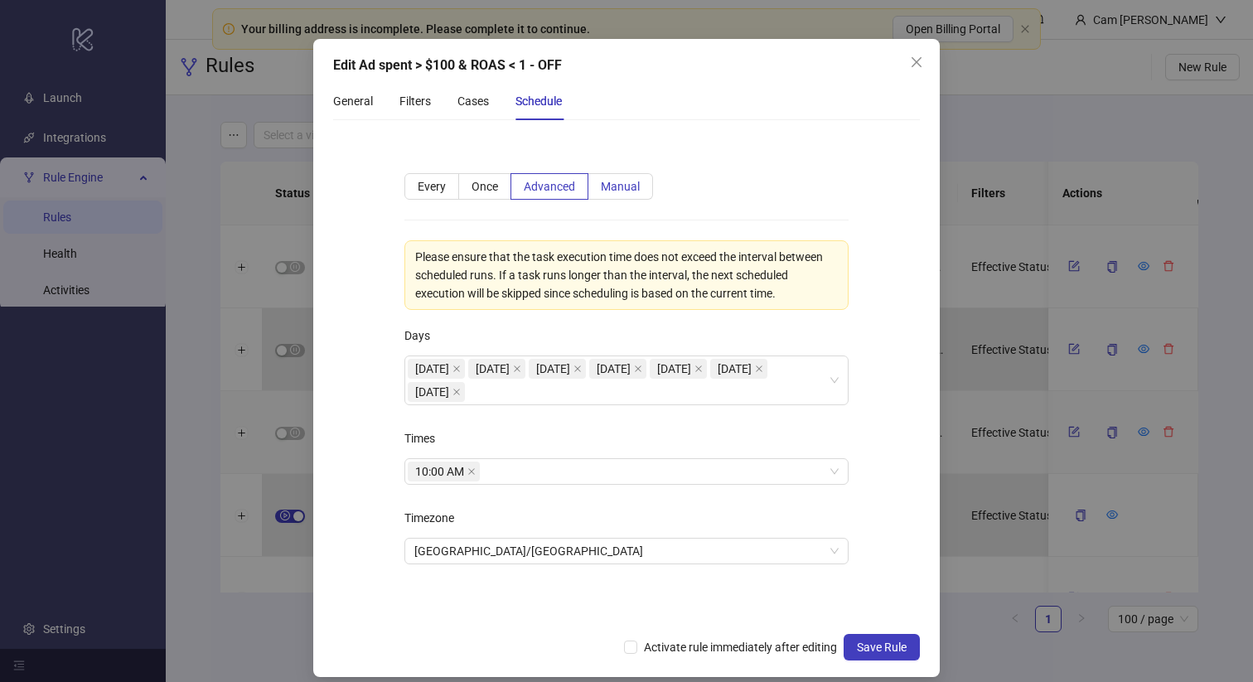
click at [636, 187] on span "Manual" at bounding box center [620, 186] width 39 height 13
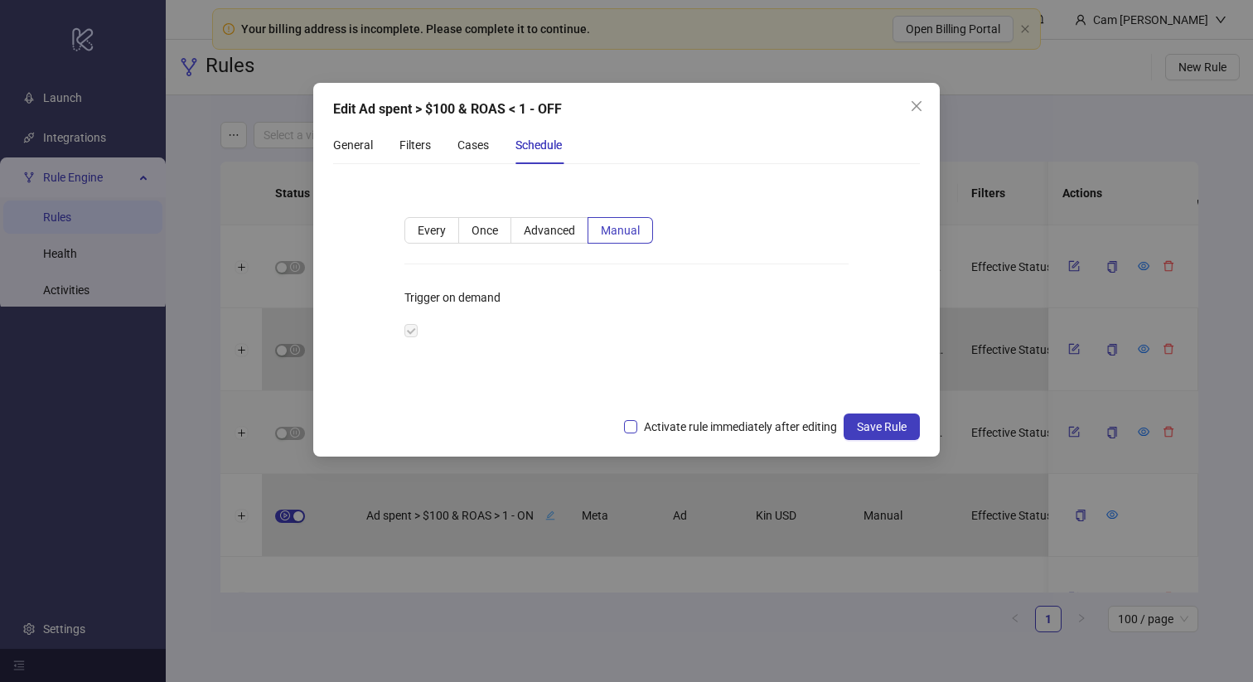
click at [750, 423] on span "Activate rule immediately after editing" at bounding box center [740, 427] width 206 height 18
click at [853, 434] on button "Save Rule" at bounding box center [882, 427] width 76 height 27
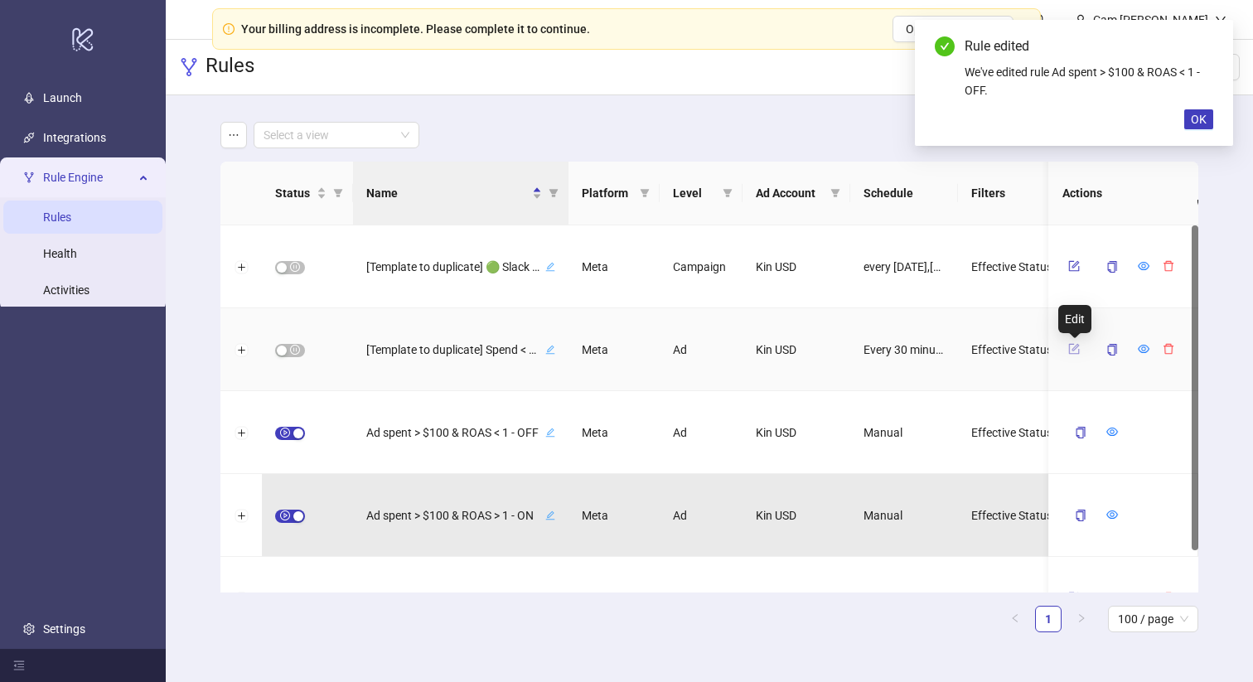
click at [1073, 353] on icon "form" at bounding box center [1074, 349] width 11 height 11
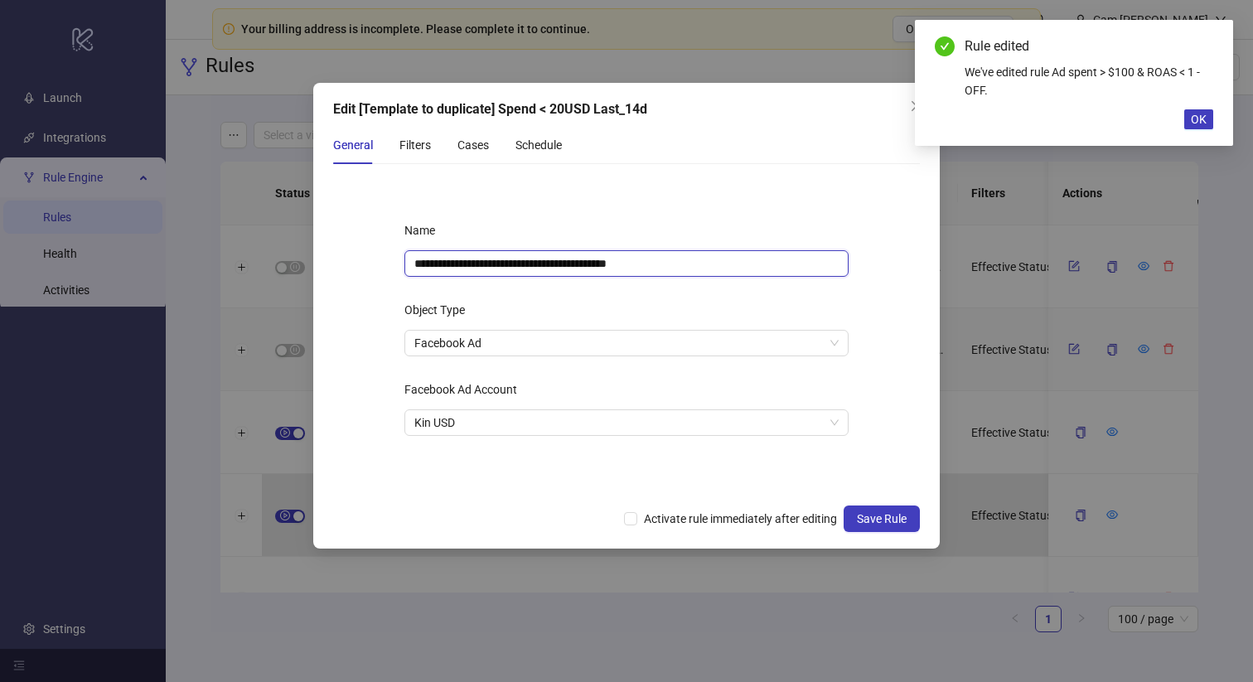
drag, startPoint x: 535, startPoint y: 264, endPoint x: 359, endPoint y: 264, distance: 176.6
click at [359, 264] on form "**********" at bounding box center [626, 336] width 587 height 318
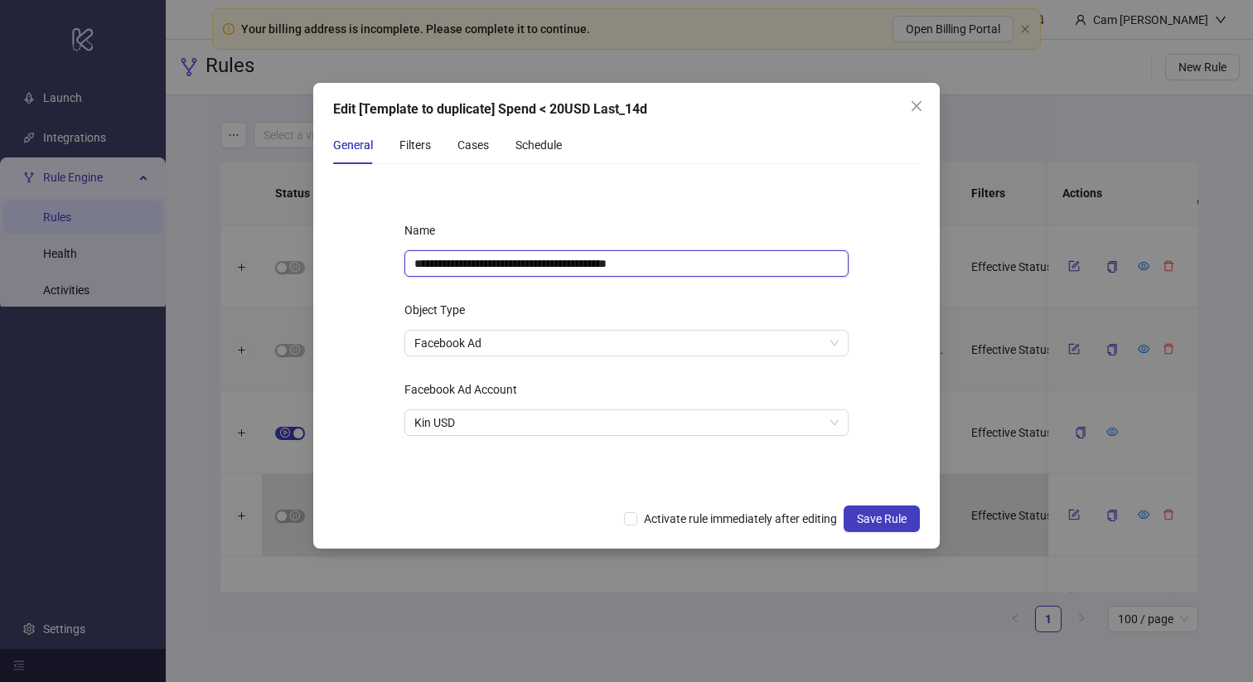
click at [647, 259] on input "**********" at bounding box center [627, 263] width 444 height 27
drag, startPoint x: 537, startPoint y: 263, endPoint x: 711, endPoint y: 269, distance: 174.2
click at [711, 269] on input "**********" at bounding box center [627, 263] width 444 height 27
type input "**********"
click at [866, 510] on button "Save Rule" at bounding box center [882, 519] width 76 height 27
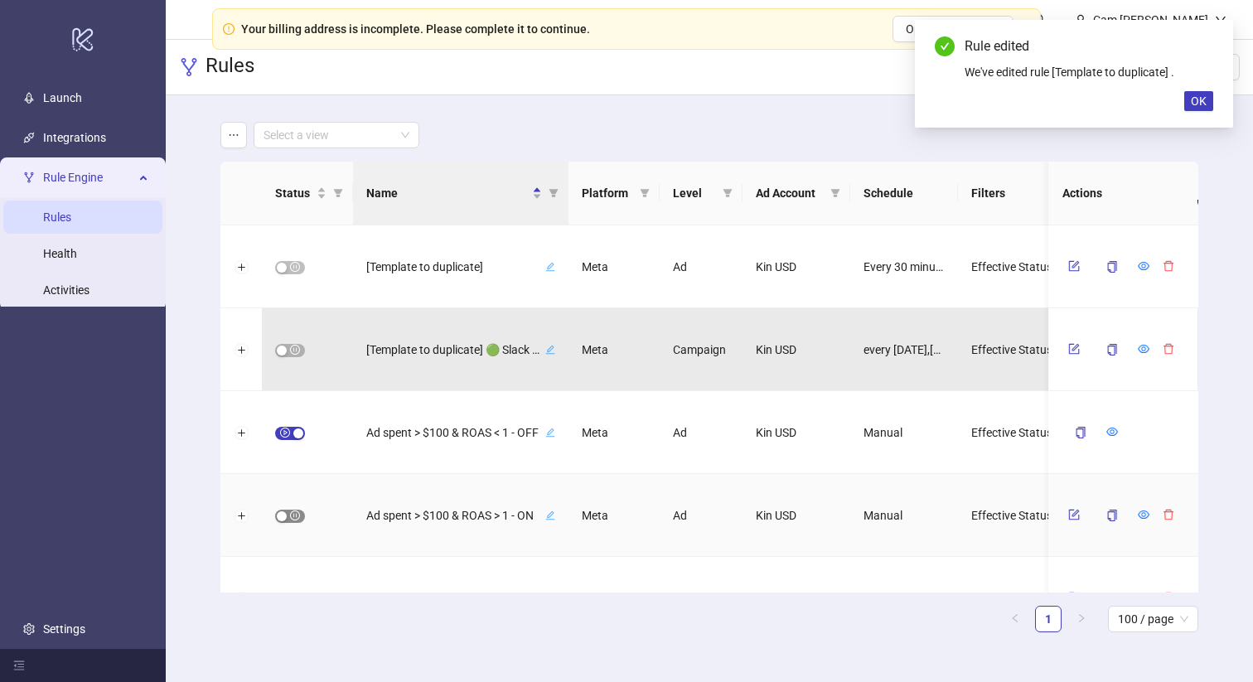
click at [290, 516] on span "button" at bounding box center [290, 516] width 30 height 13
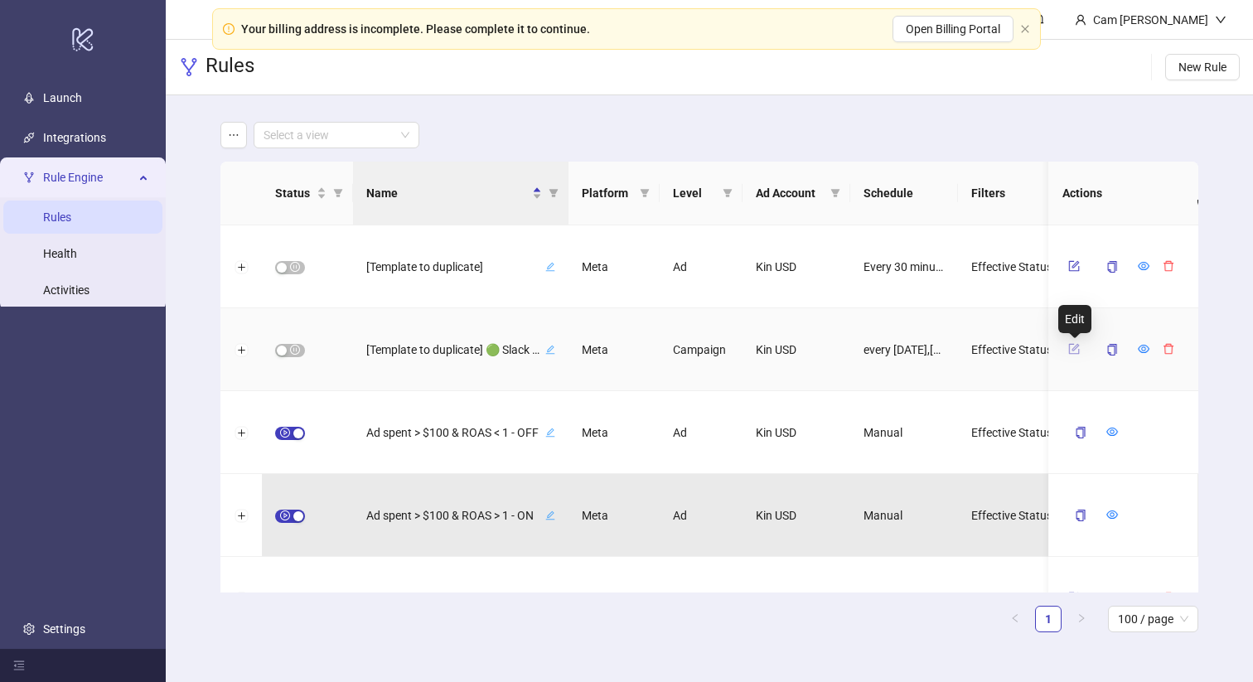
click at [1072, 346] on icon "form" at bounding box center [1075, 349] width 12 height 12
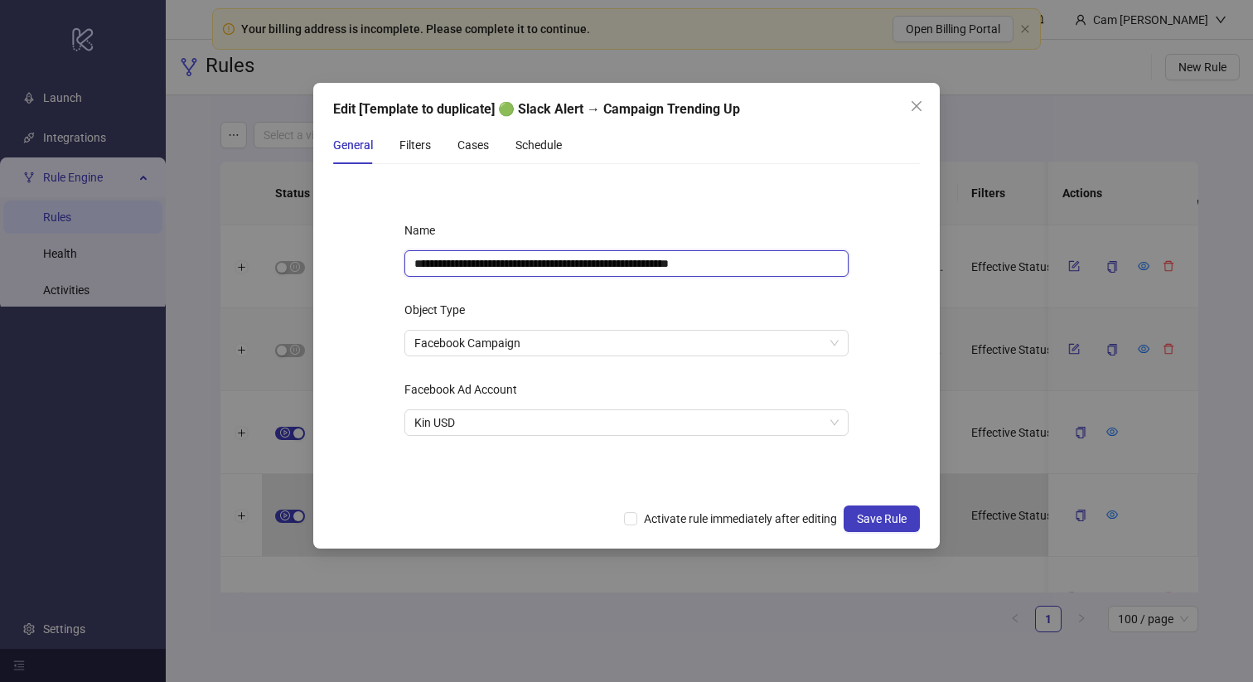
click at [536, 264] on input "**********" at bounding box center [627, 263] width 444 height 27
drag, startPoint x: 535, startPoint y: 264, endPoint x: 380, endPoint y: 265, distance: 155.0
click at [380, 265] on div "**********" at bounding box center [626, 337] width 497 height 292
type input "**********"
click at [395, 266] on div "**********" at bounding box center [626, 337] width 497 height 292
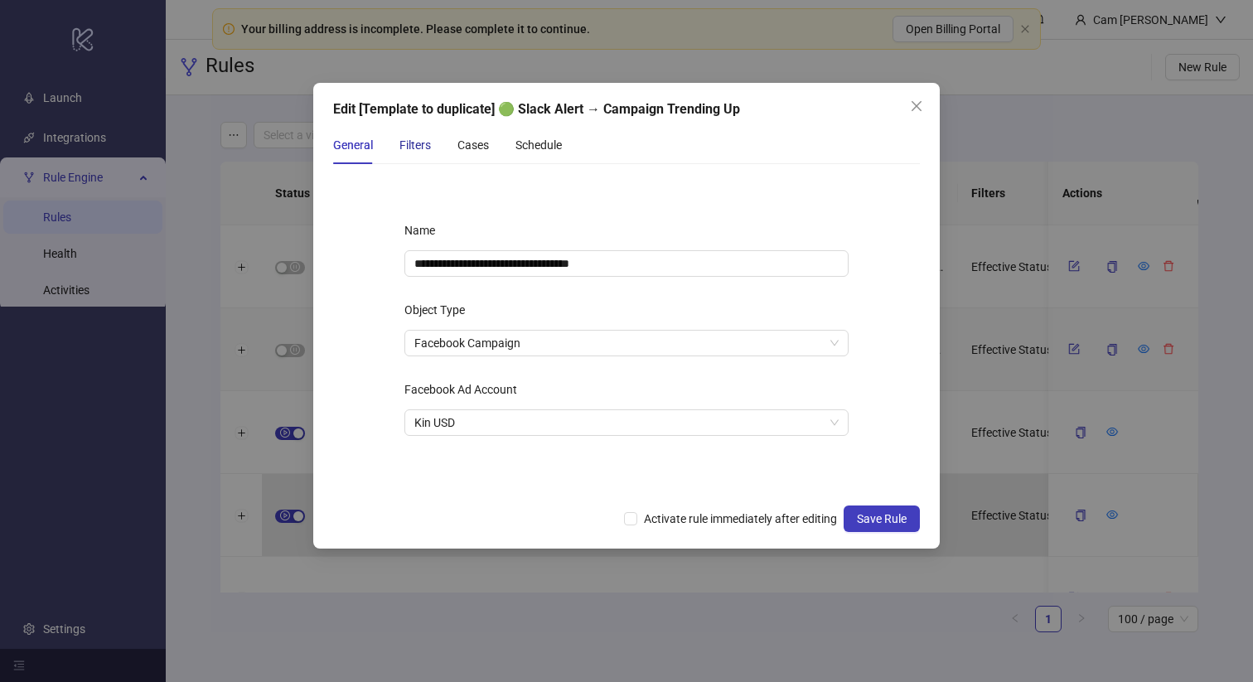
click at [414, 149] on div "Filters" at bounding box center [415, 145] width 31 height 18
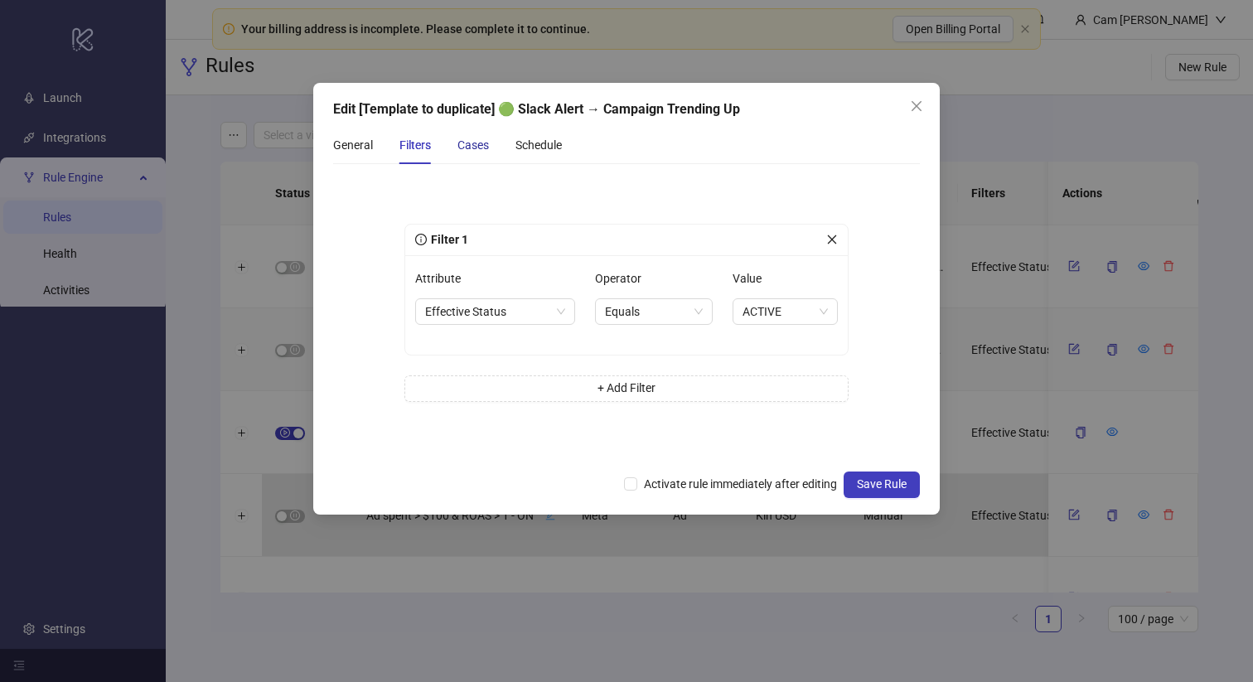
click at [463, 148] on div "Cases" at bounding box center [473, 145] width 31 height 18
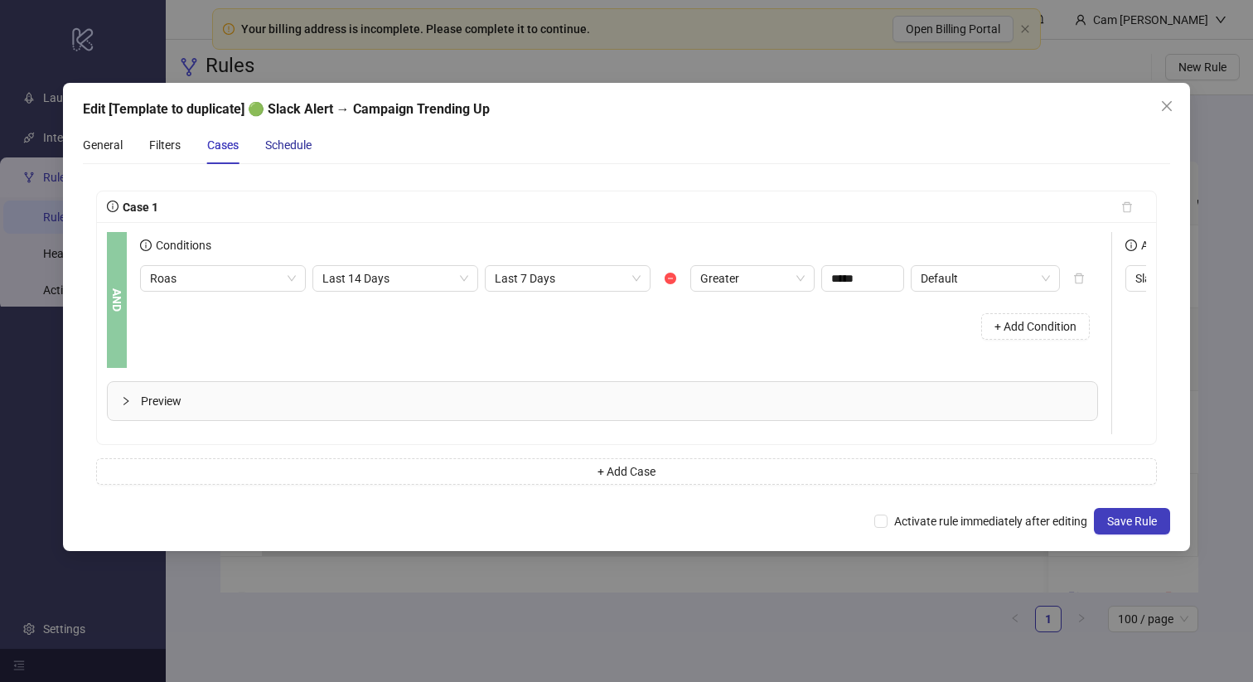
click at [284, 150] on div "Schedule" at bounding box center [288, 145] width 46 height 18
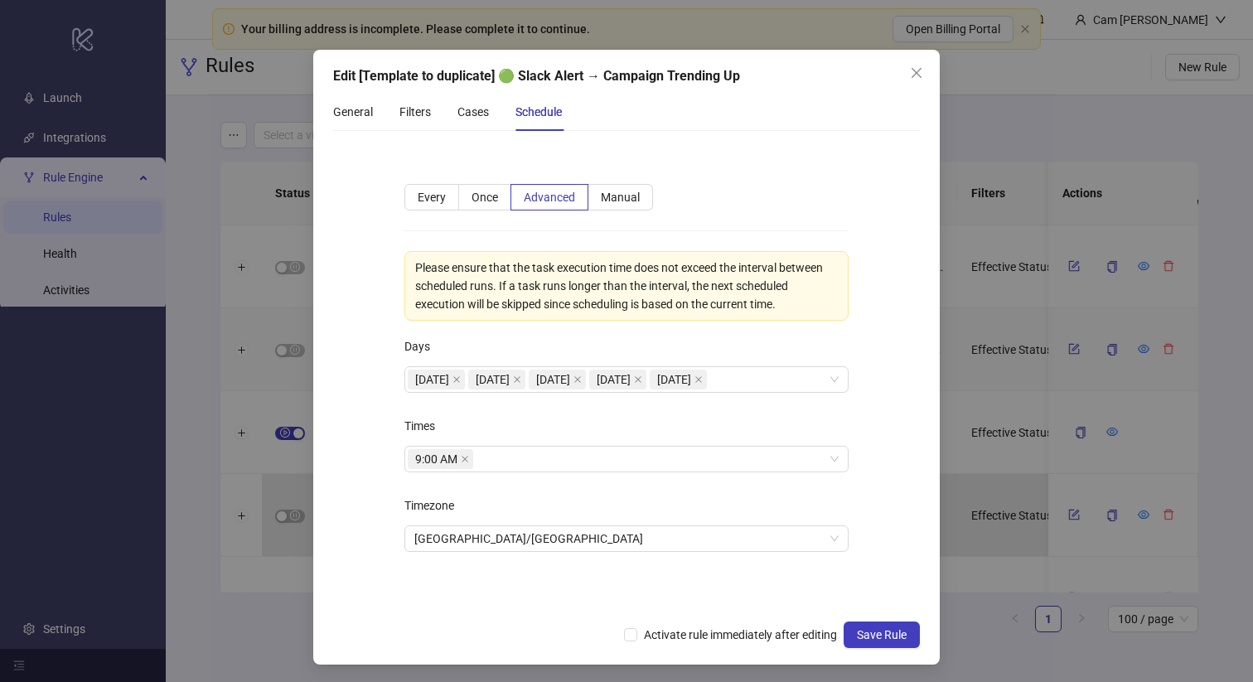
scroll to position [35, 0]
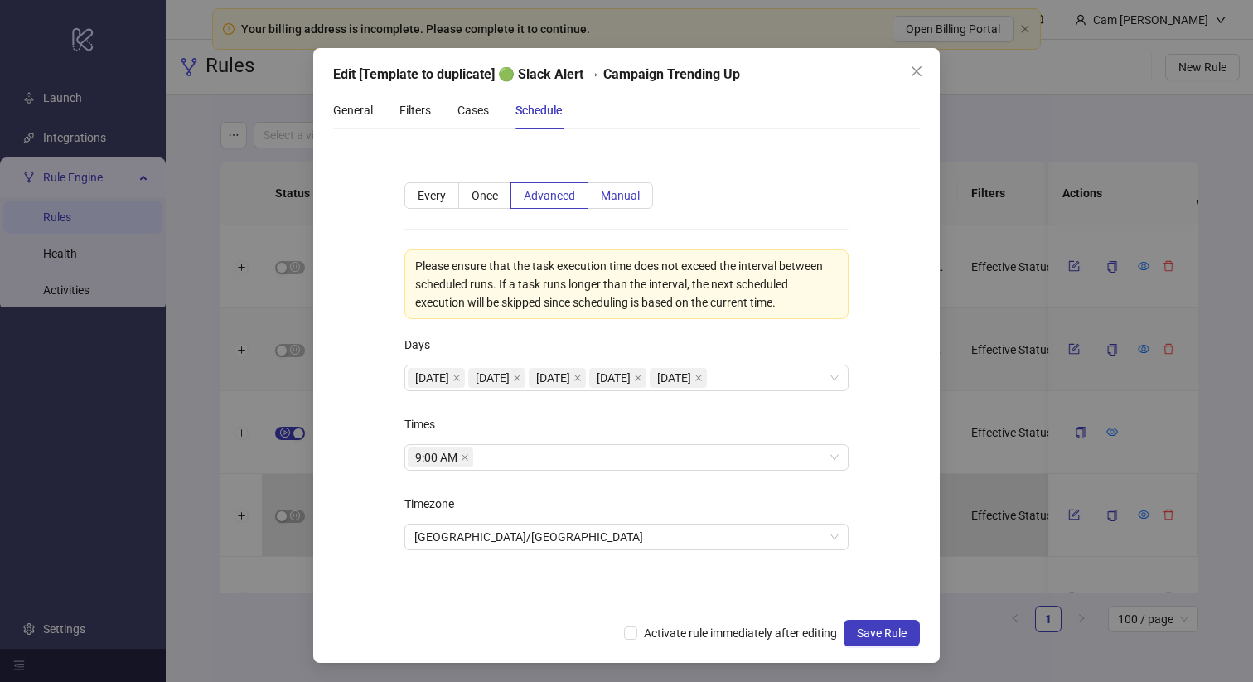
click at [627, 206] on label "Manual" at bounding box center [621, 195] width 65 height 27
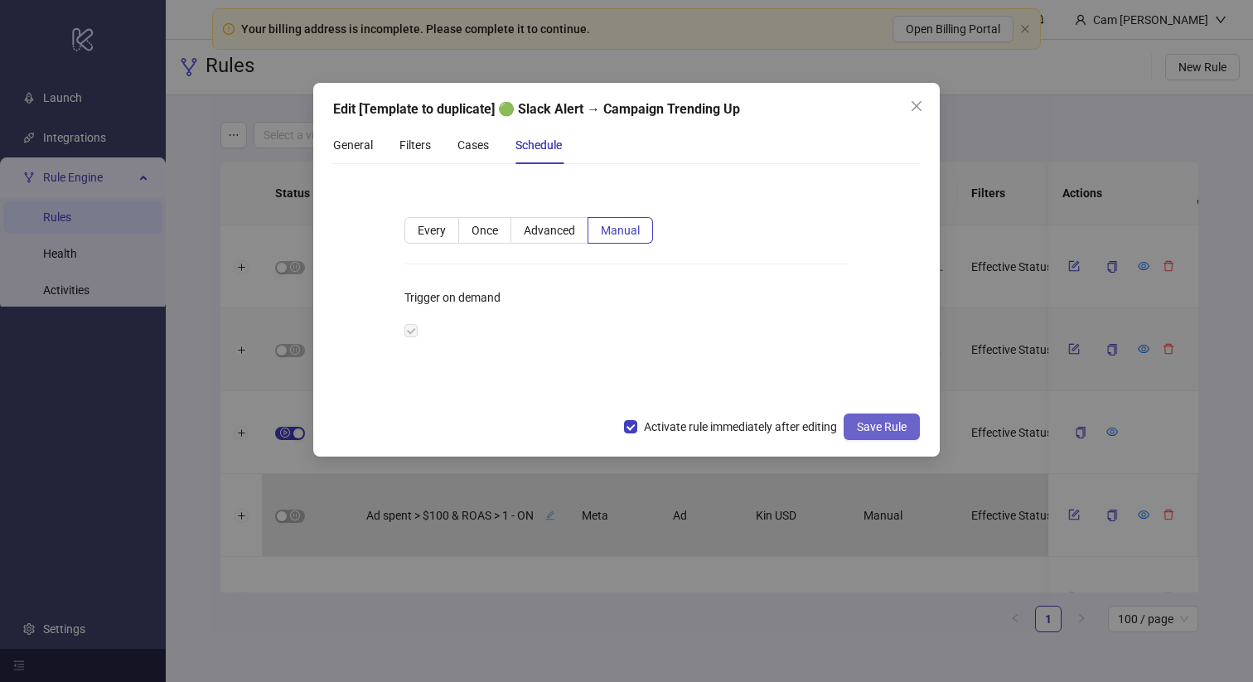
click at [893, 436] on button "Save Rule" at bounding box center [882, 427] width 76 height 27
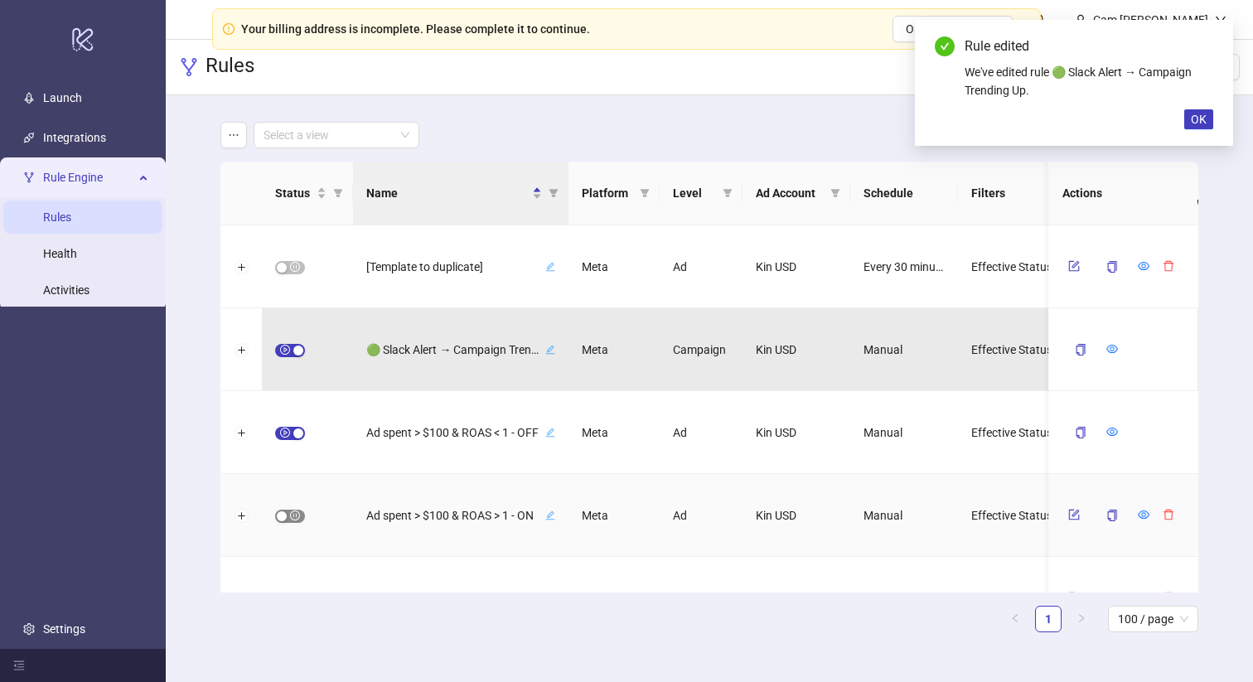
click at [283, 516] on div "button" at bounding box center [282, 516] width 10 height 10
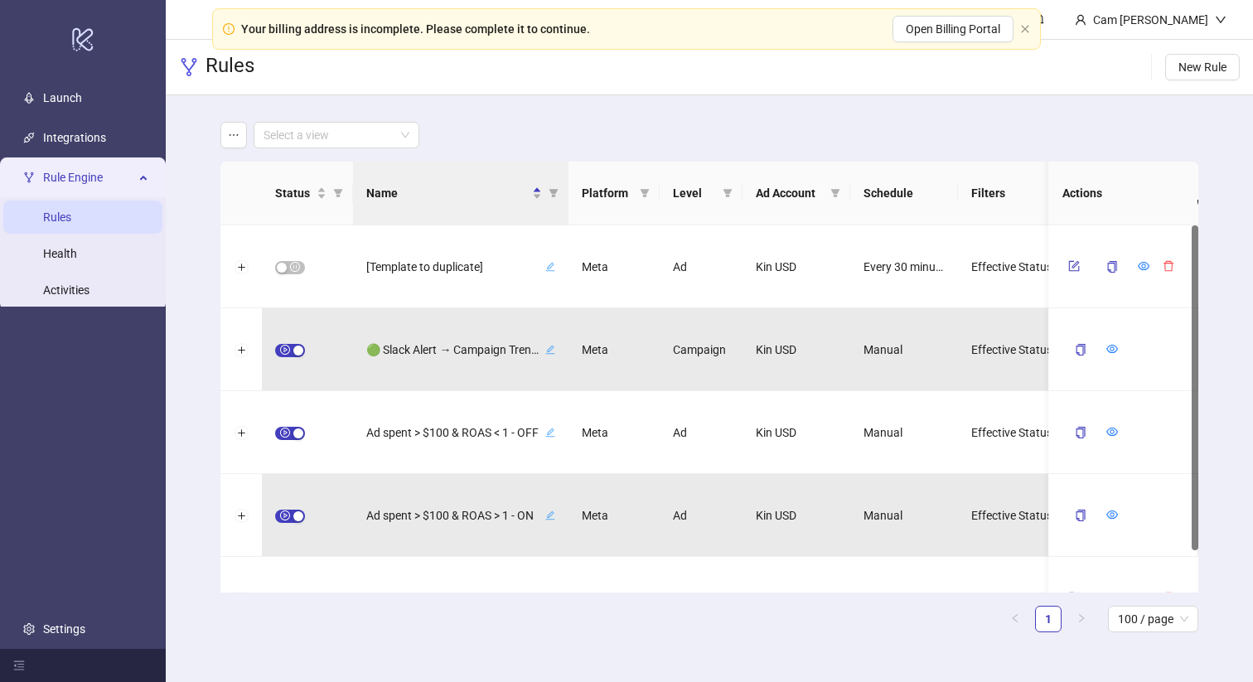
click at [482, 612] on ul "1 100 / page" at bounding box center [708, 619] width 977 height 27
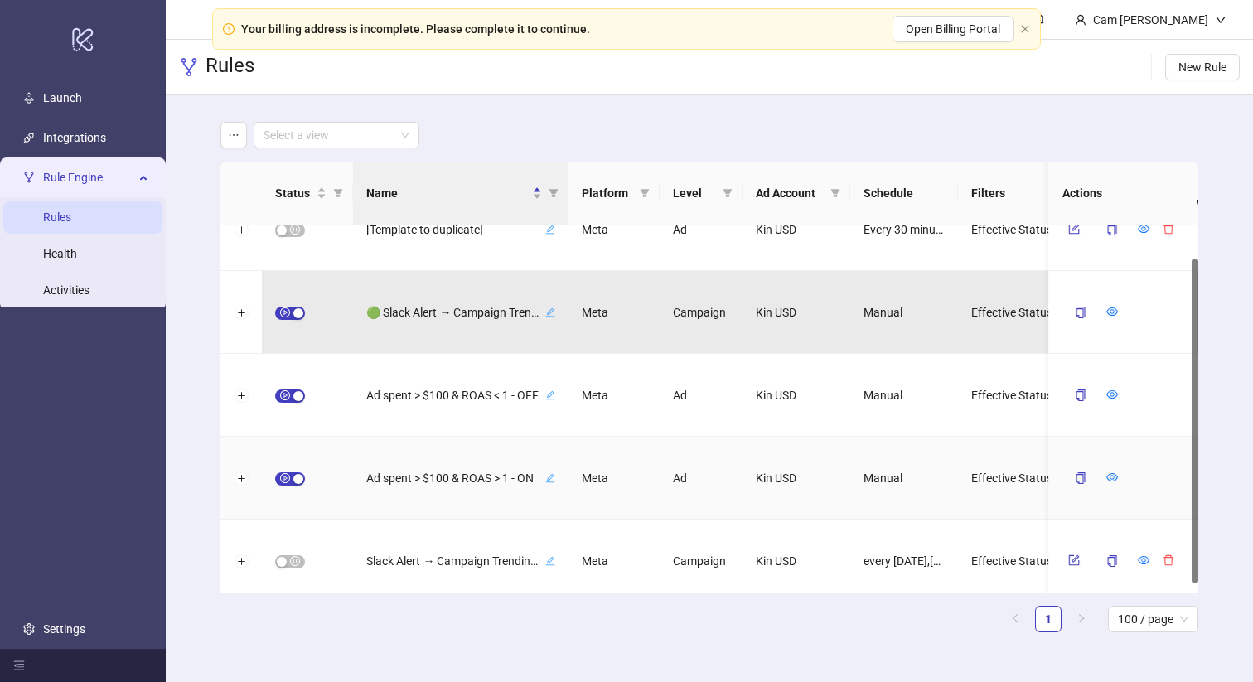
scroll to position [47, 0]
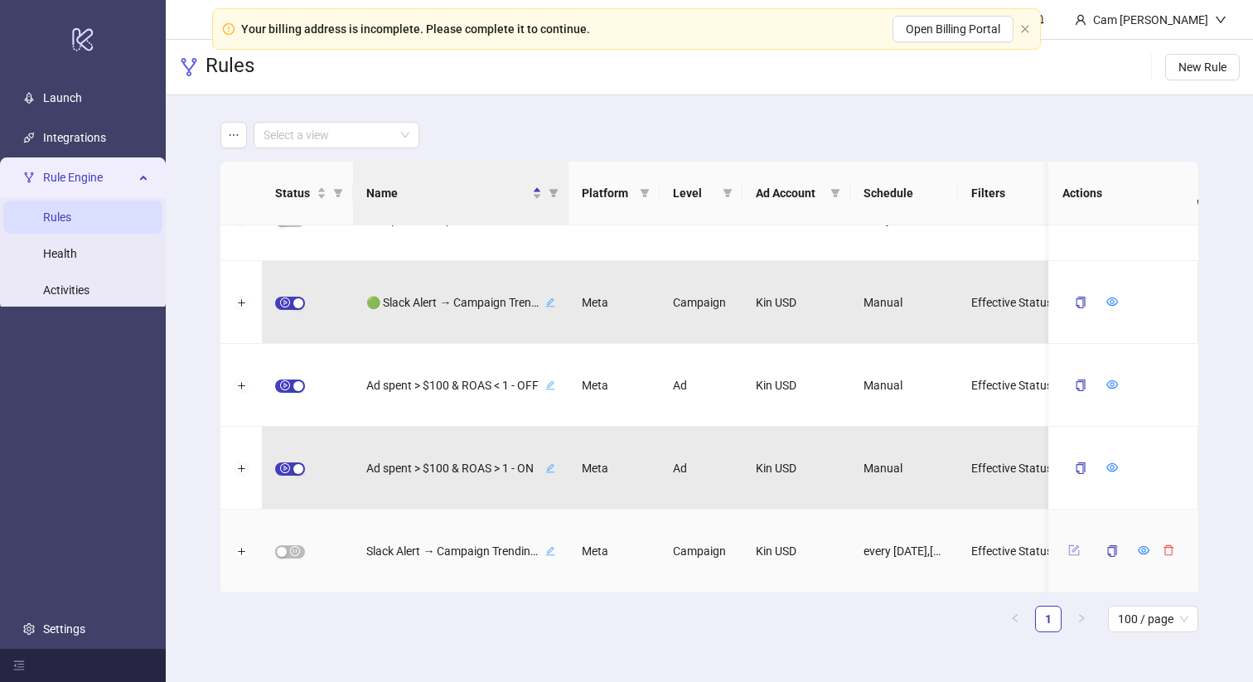
click at [1073, 549] on icon "form" at bounding box center [1075, 551] width 12 height 12
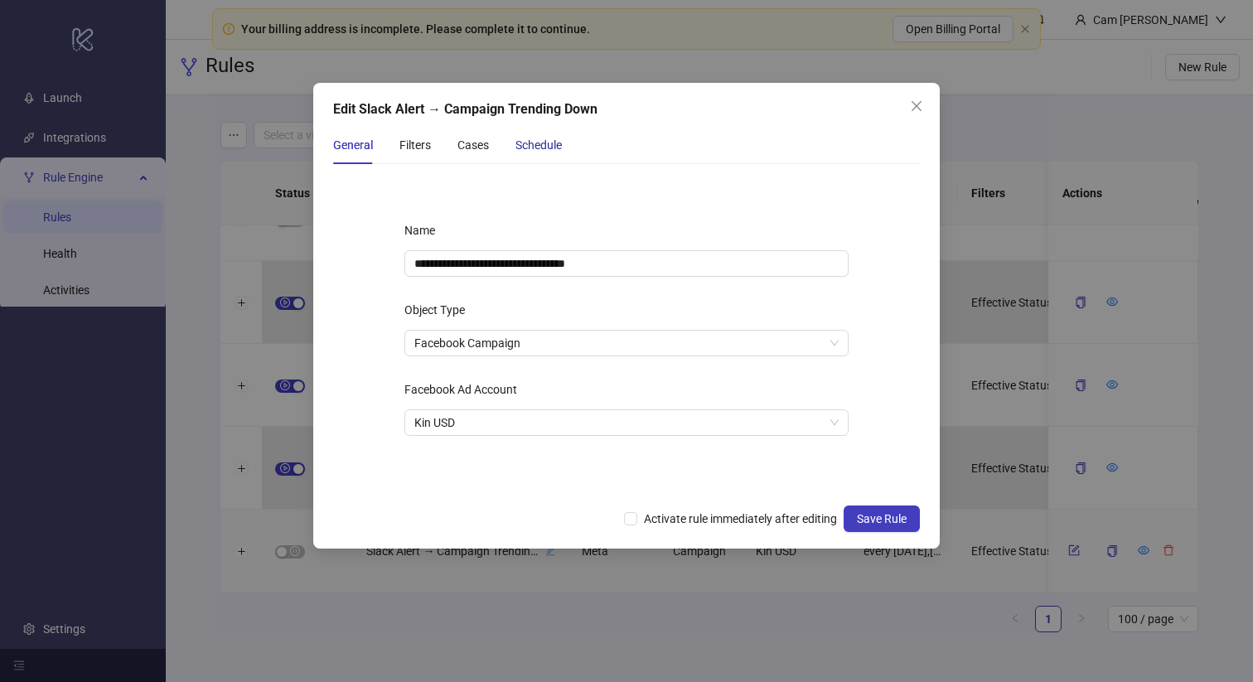
click at [537, 144] on div "Schedule" at bounding box center [539, 145] width 46 height 18
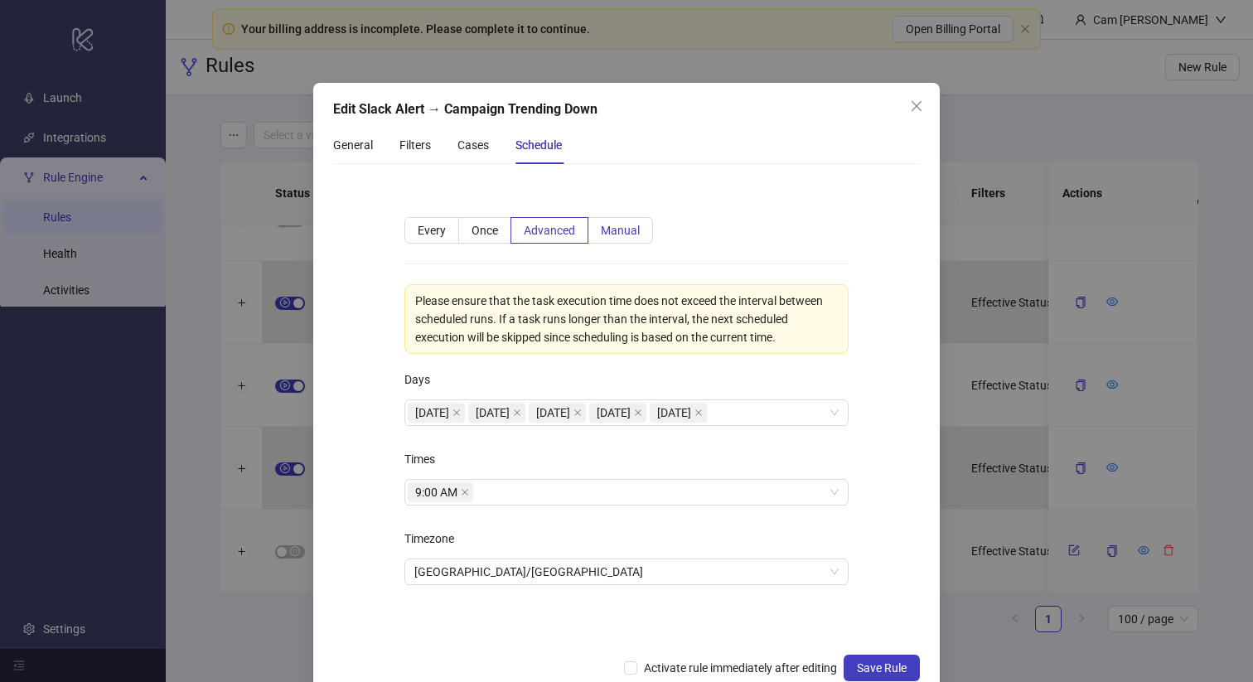
click at [613, 231] on span "Manual" at bounding box center [620, 230] width 39 height 13
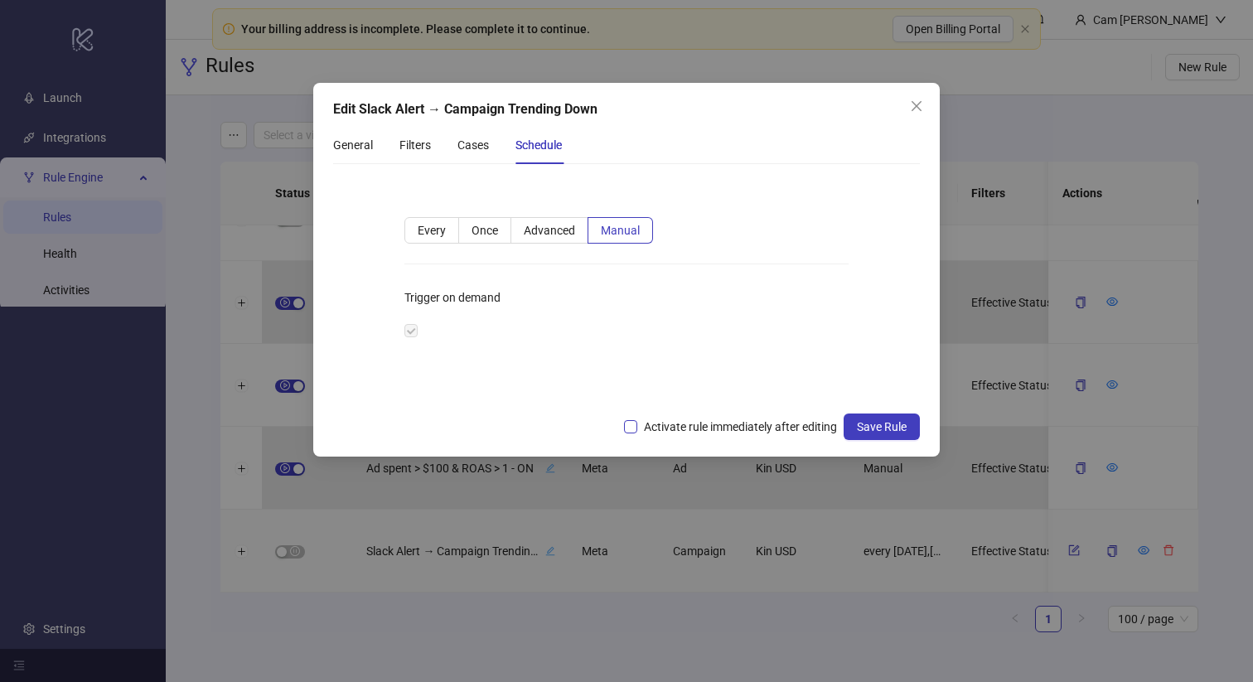
click at [780, 433] on span "Activate rule immediately after editing" at bounding box center [740, 427] width 206 height 18
click at [880, 434] on button "Save Rule" at bounding box center [882, 427] width 76 height 27
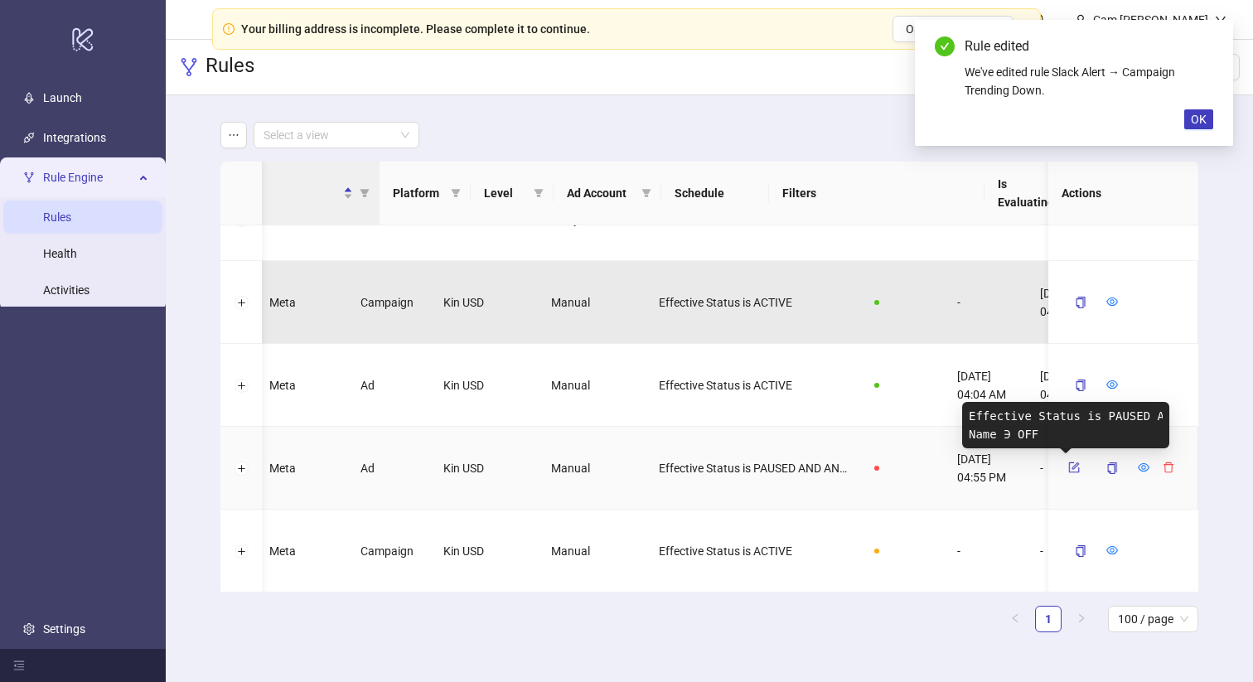
scroll to position [0, 374]
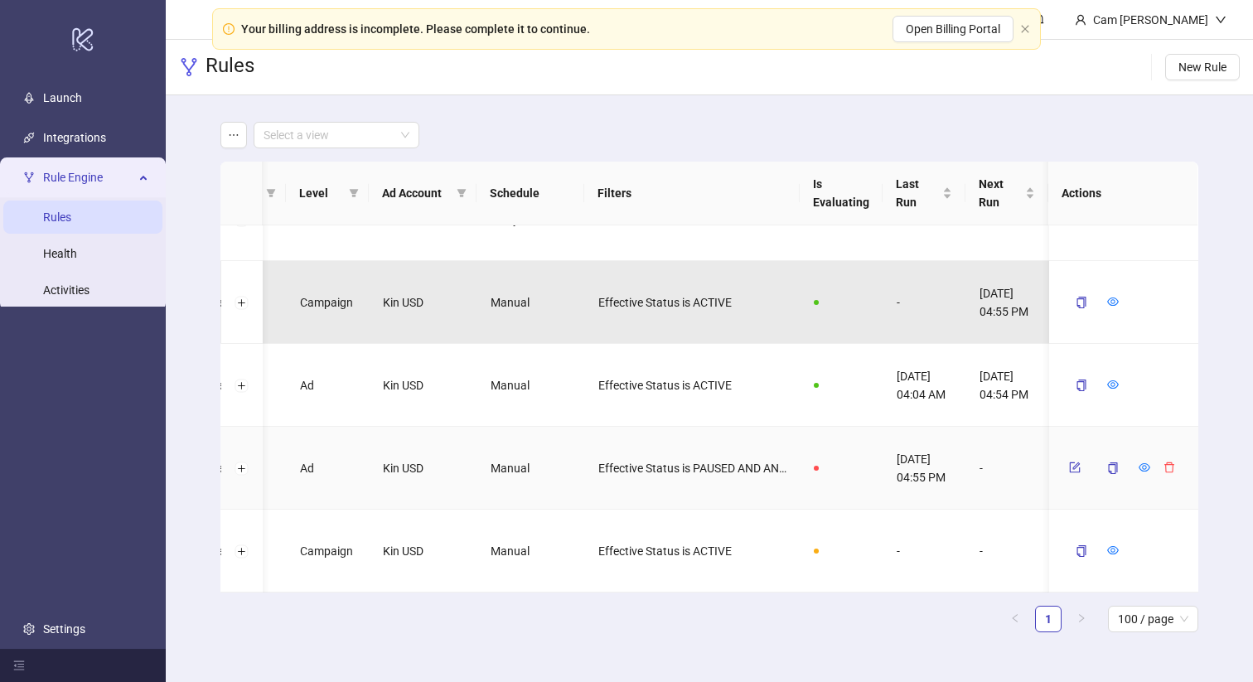
click at [816, 468] on span at bounding box center [816, 468] width 5 height 5
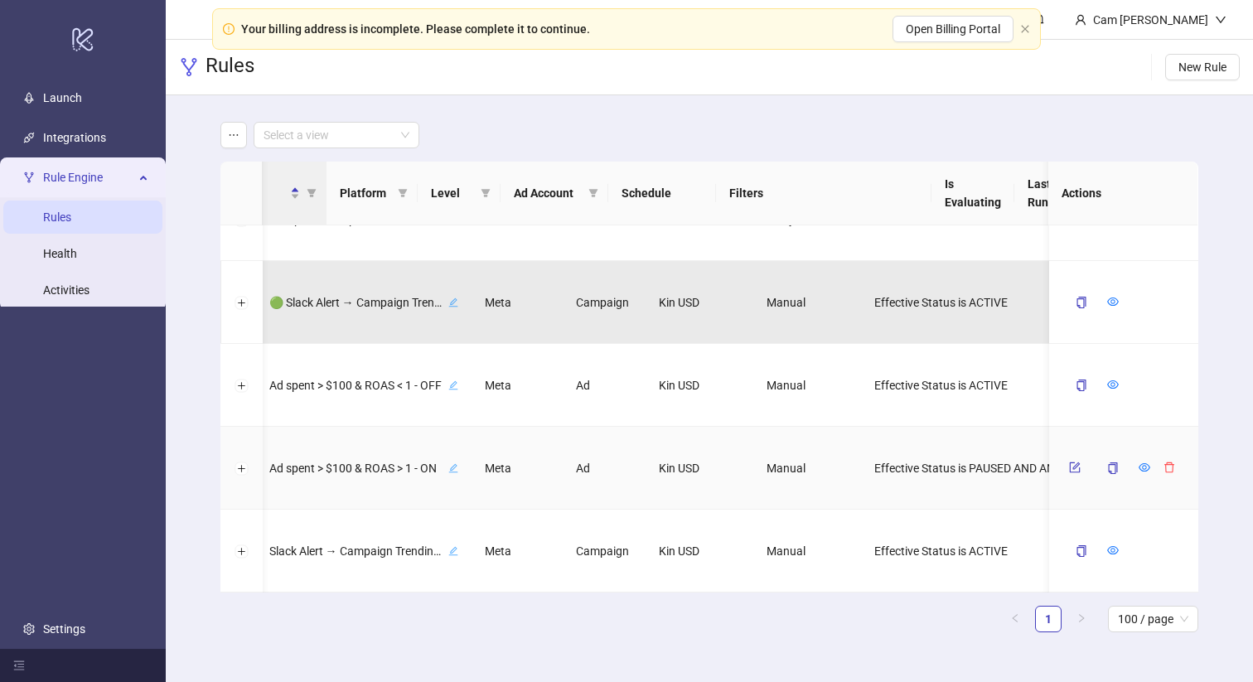
scroll to position [0, 0]
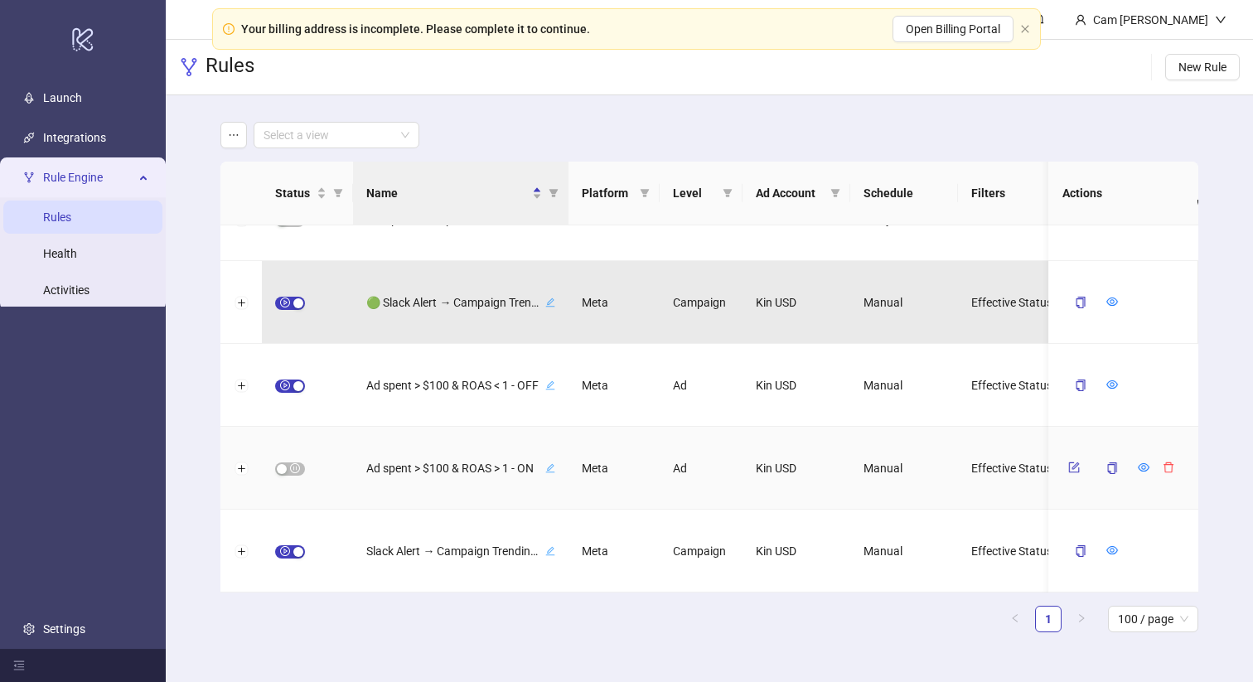
click at [549, 468] on icon "edit" at bounding box center [550, 468] width 10 height 10
click at [623, 459] on div "Meta" at bounding box center [614, 468] width 91 height 83
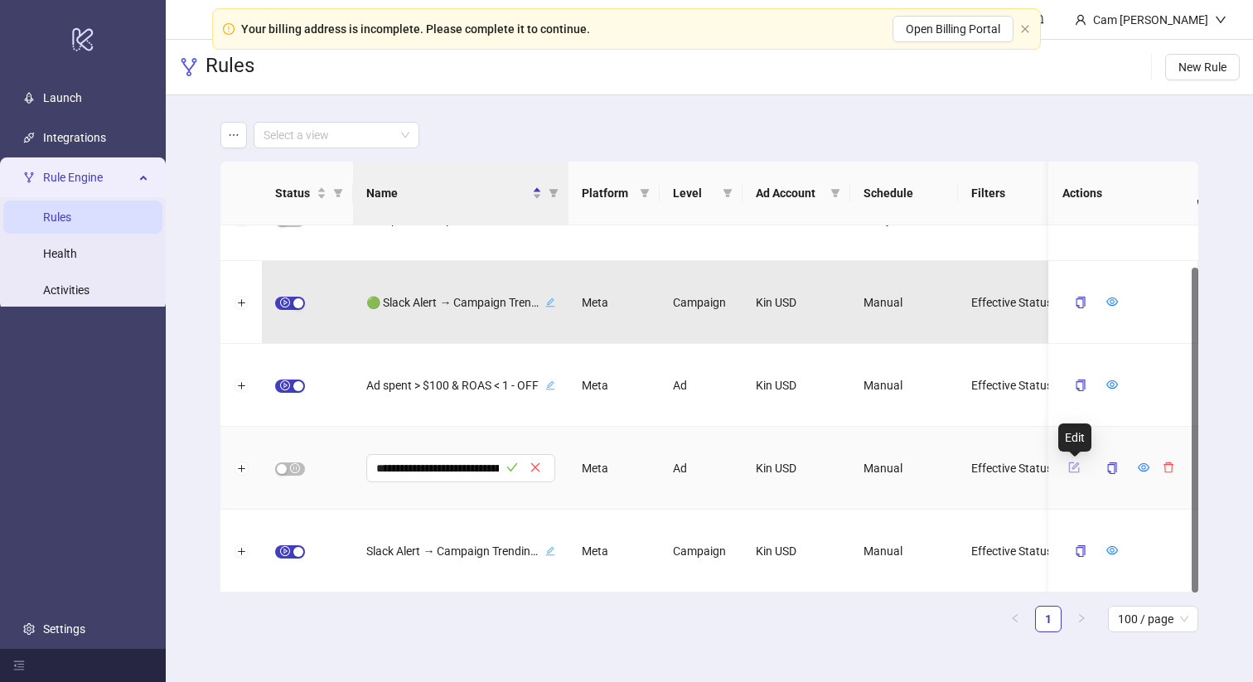
click at [1073, 465] on icon "form" at bounding box center [1075, 468] width 12 height 12
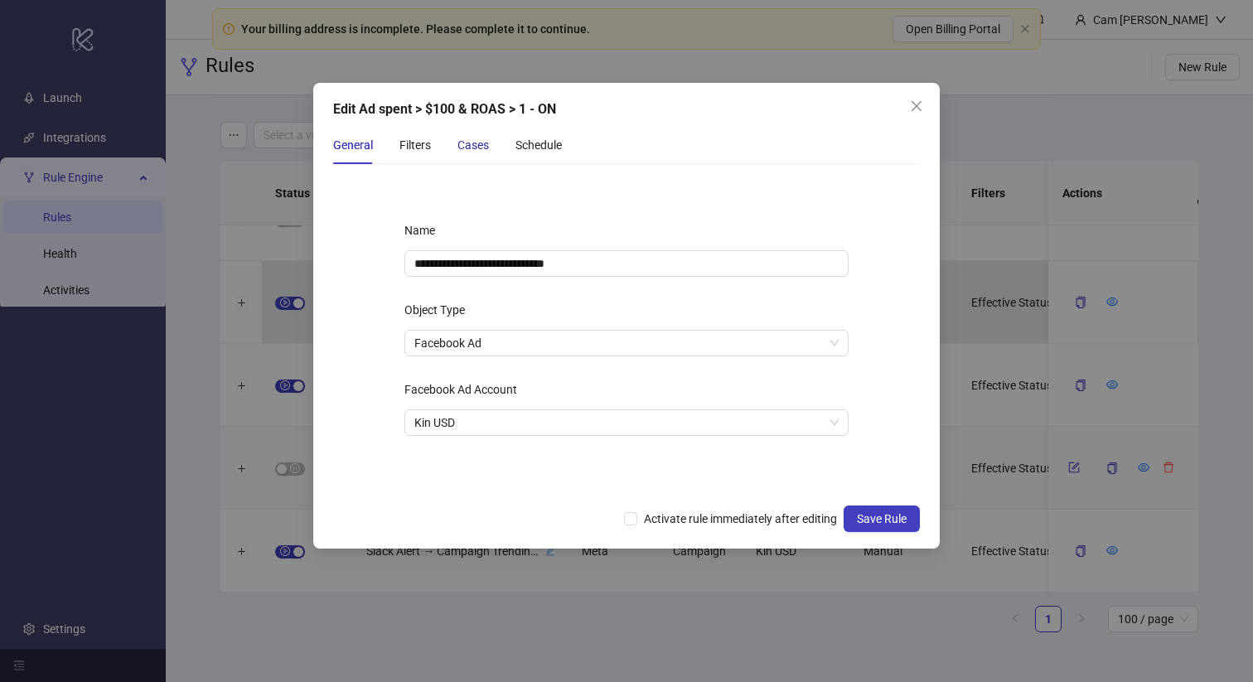
click at [480, 142] on div "Cases" at bounding box center [473, 145] width 31 height 18
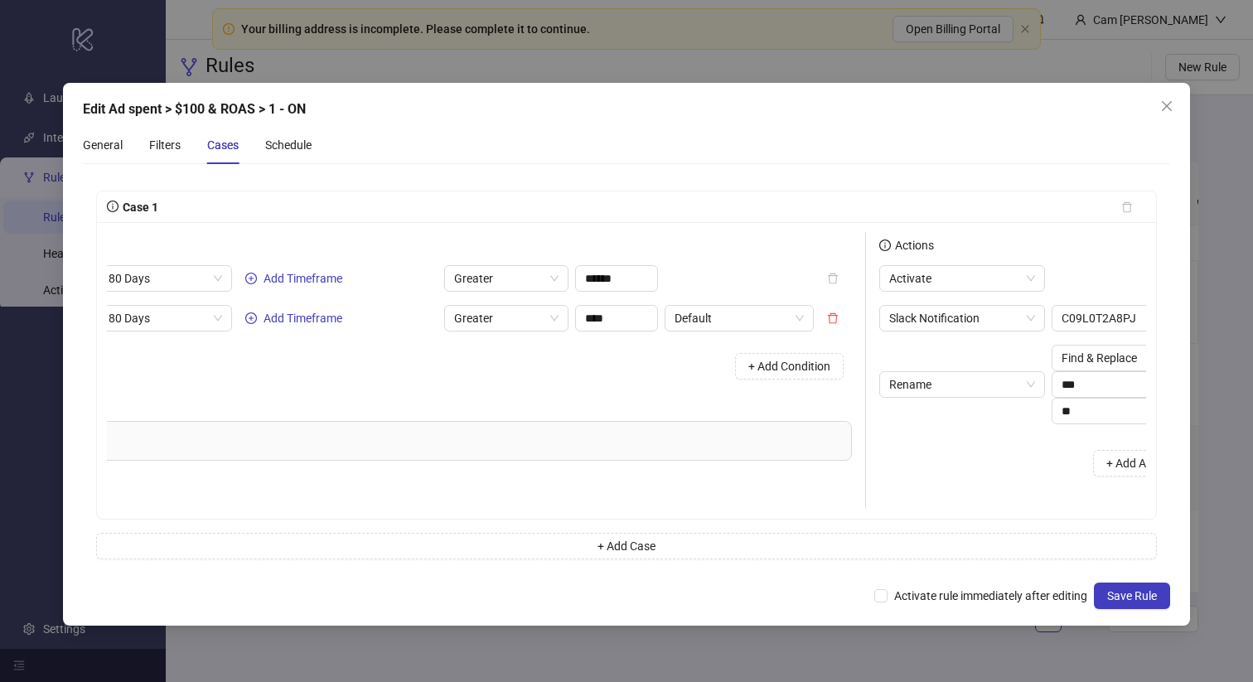
scroll to position [0, 388]
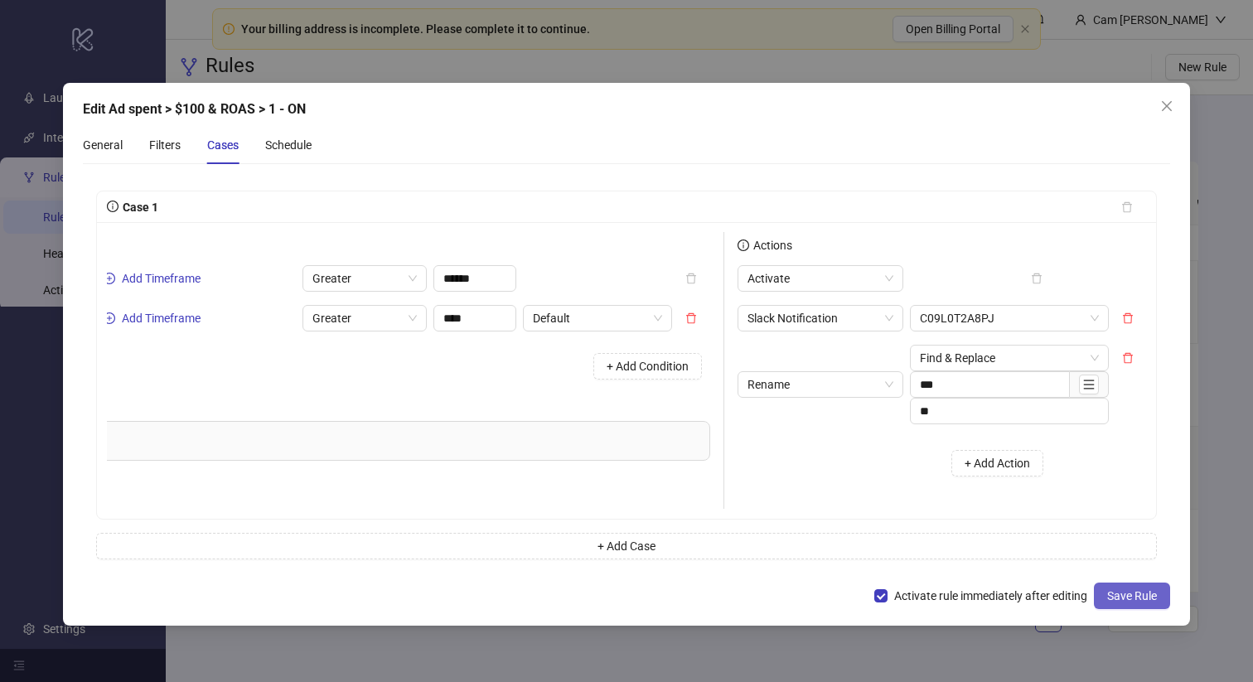
click at [1162, 600] on button "Save Rule" at bounding box center [1132, 596] width 76 height 27
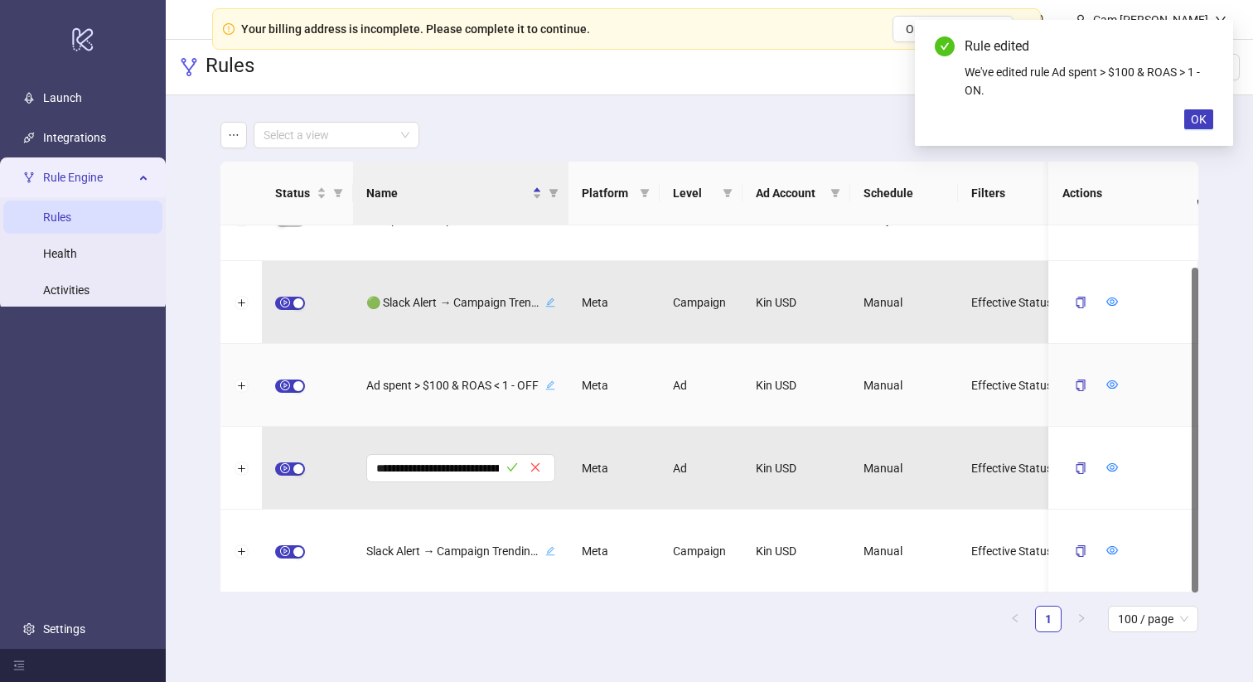
scroll to position [0, 0]
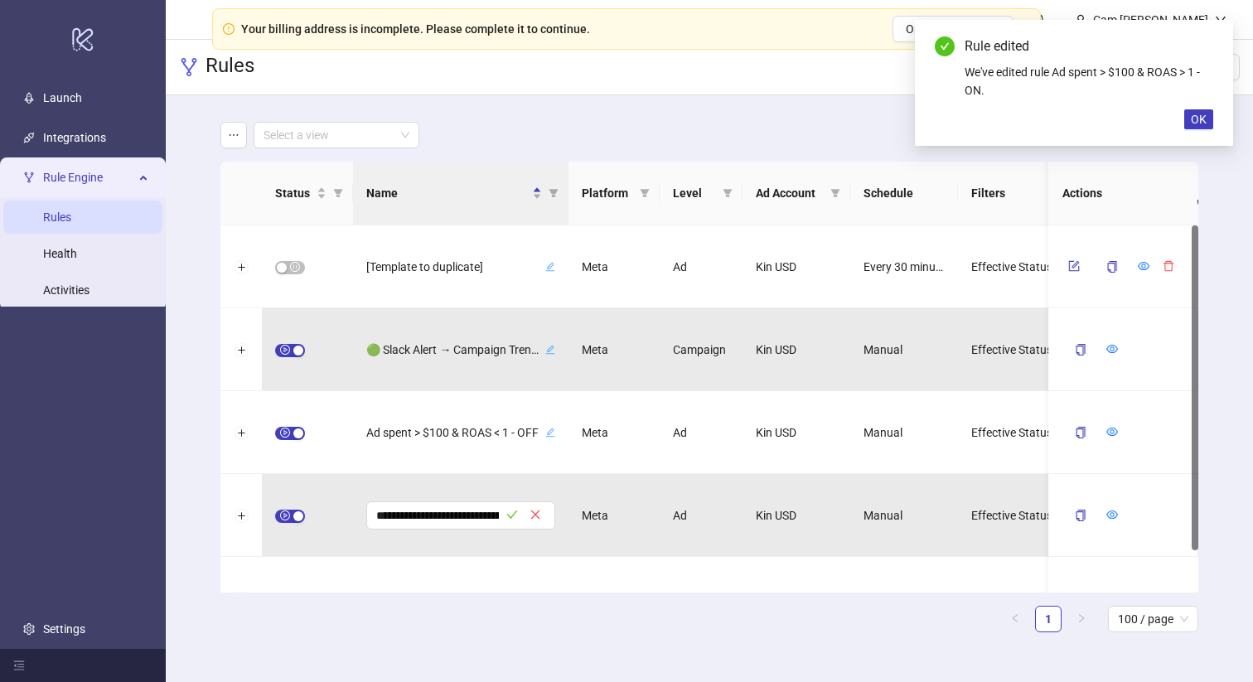
click at [201, 349] on div "**********" at bounding box center [710, 383] width 1088 height 577
click at [1204, 117] on span "OK" at bounding box center [1199, 119] width 16 height 13
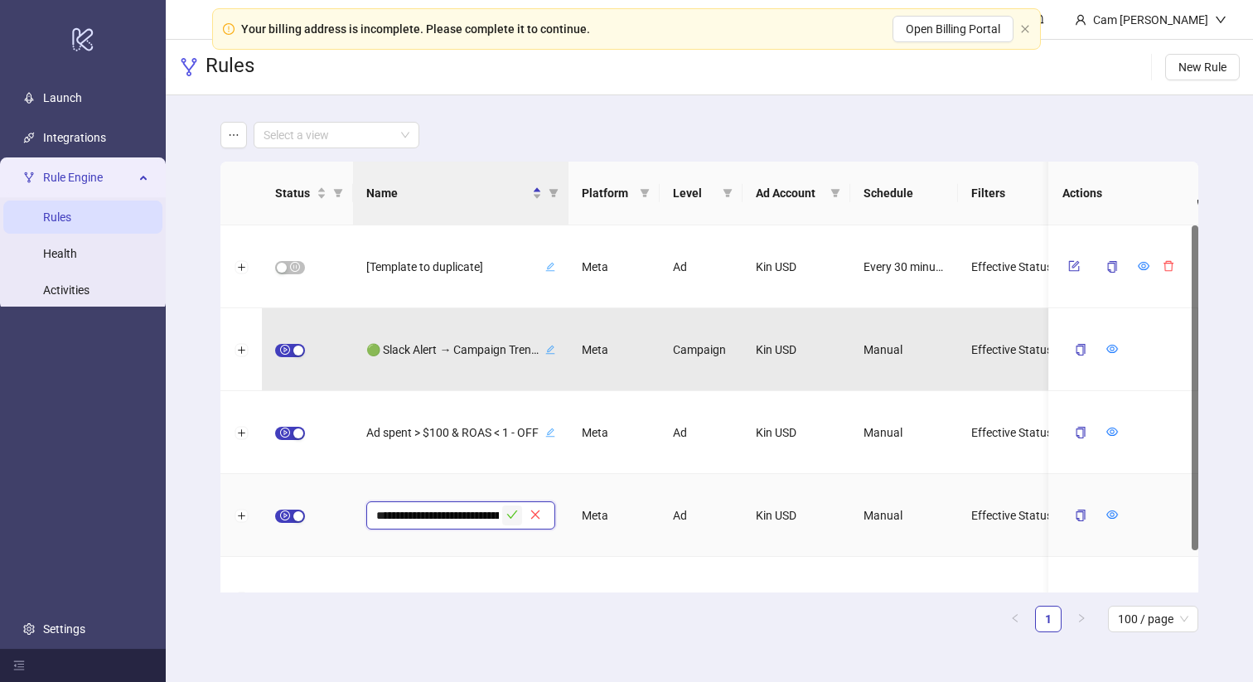
click at [511, 520] on icon "check" at bounding box center [512, 515] width 12 height 12
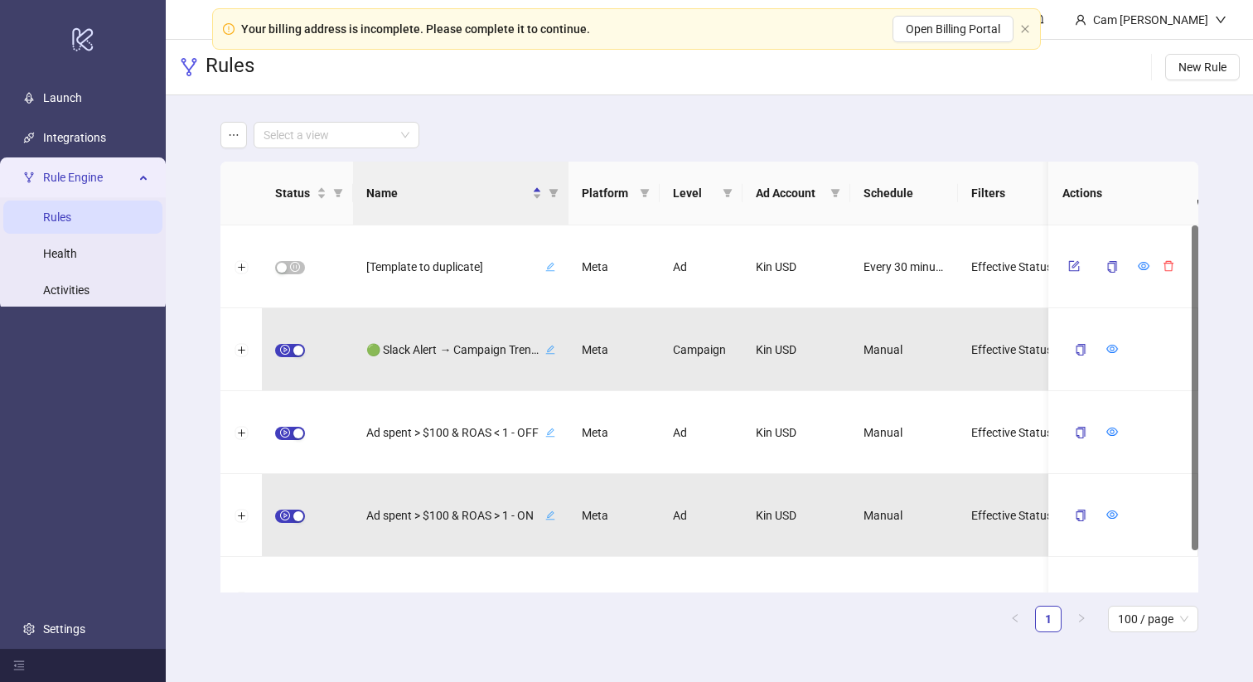
click at [529, 622] on ul "1 100 / page" at bounding box center [708, 619] width 977 height 27
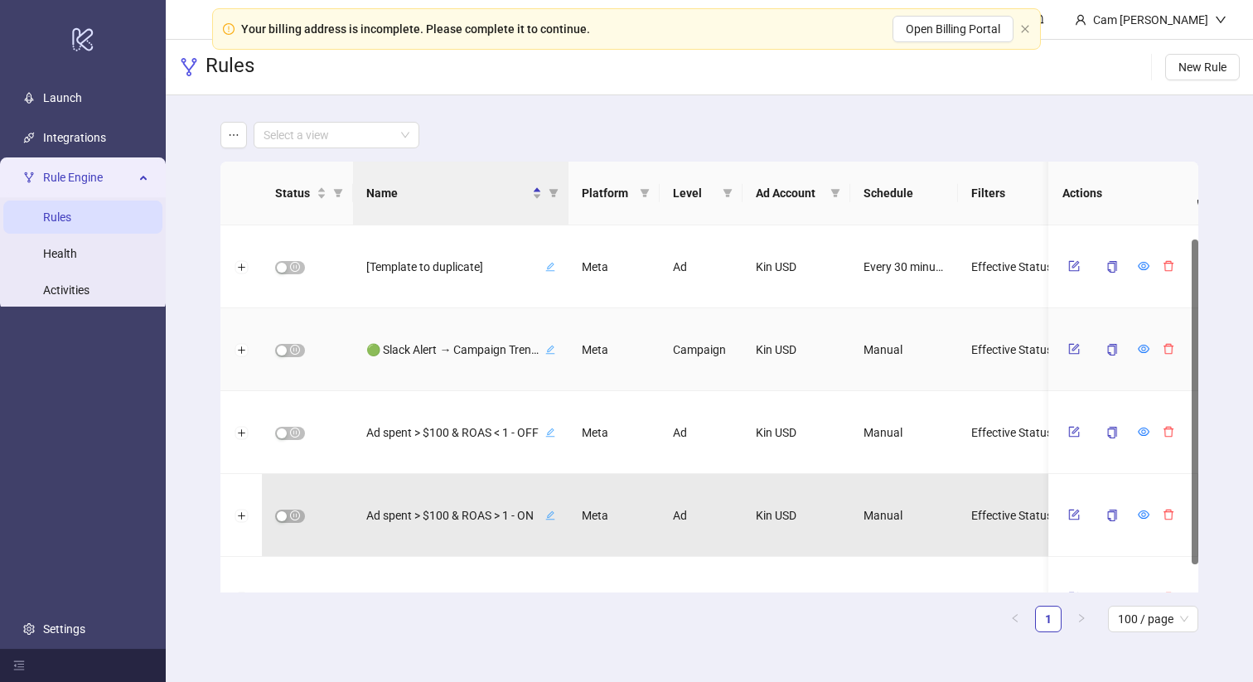
scroll to position [47, 0]
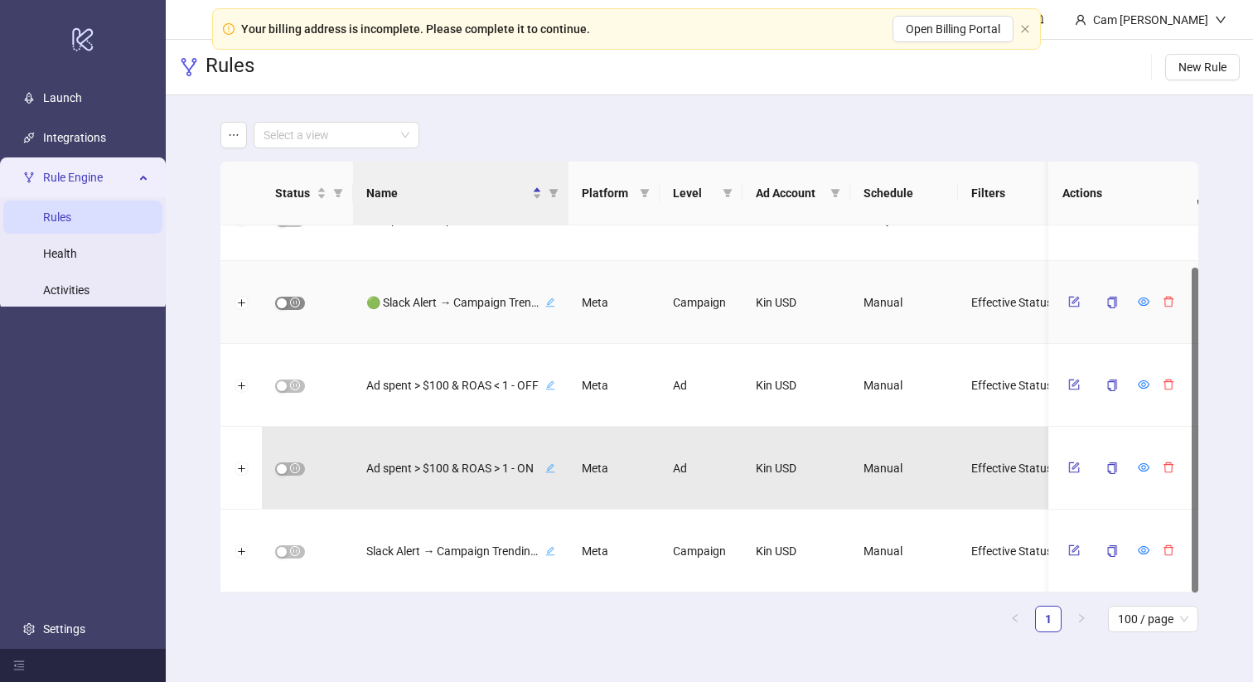
click at [296, 303] on span "button" at bounding box center [290, 303] width 30 height 13
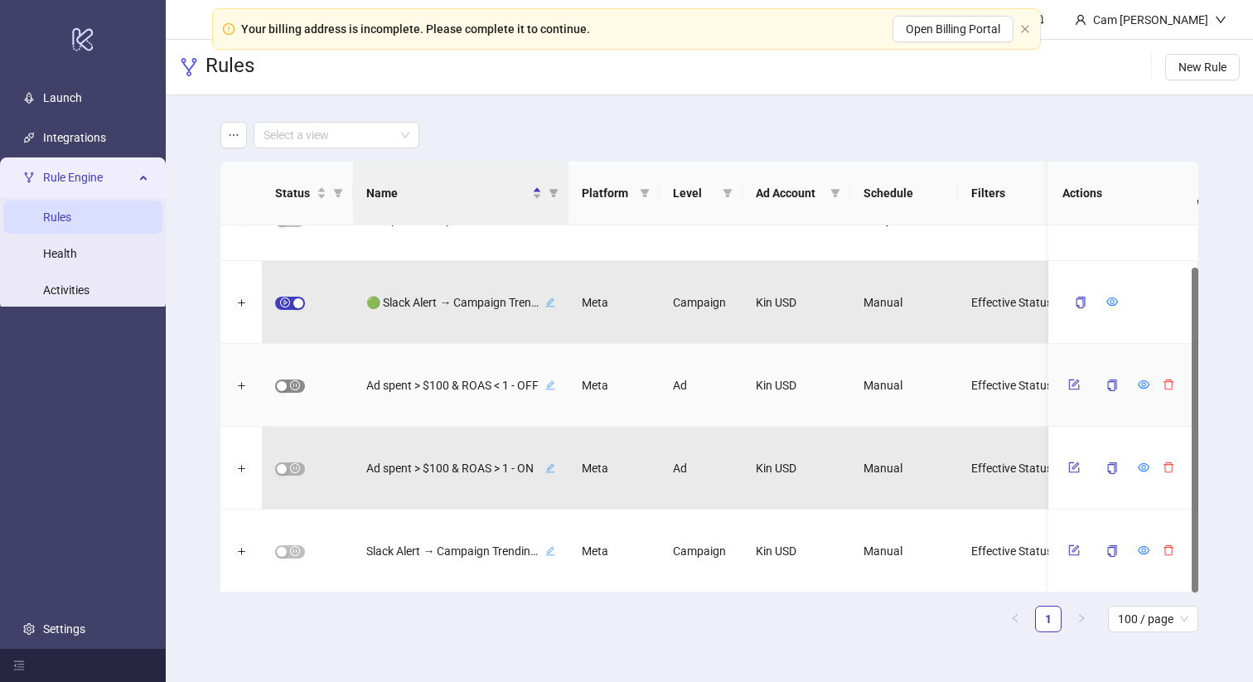
click at [288, 384] on span "button" at bounding box center [290, 386] width 30 height 13
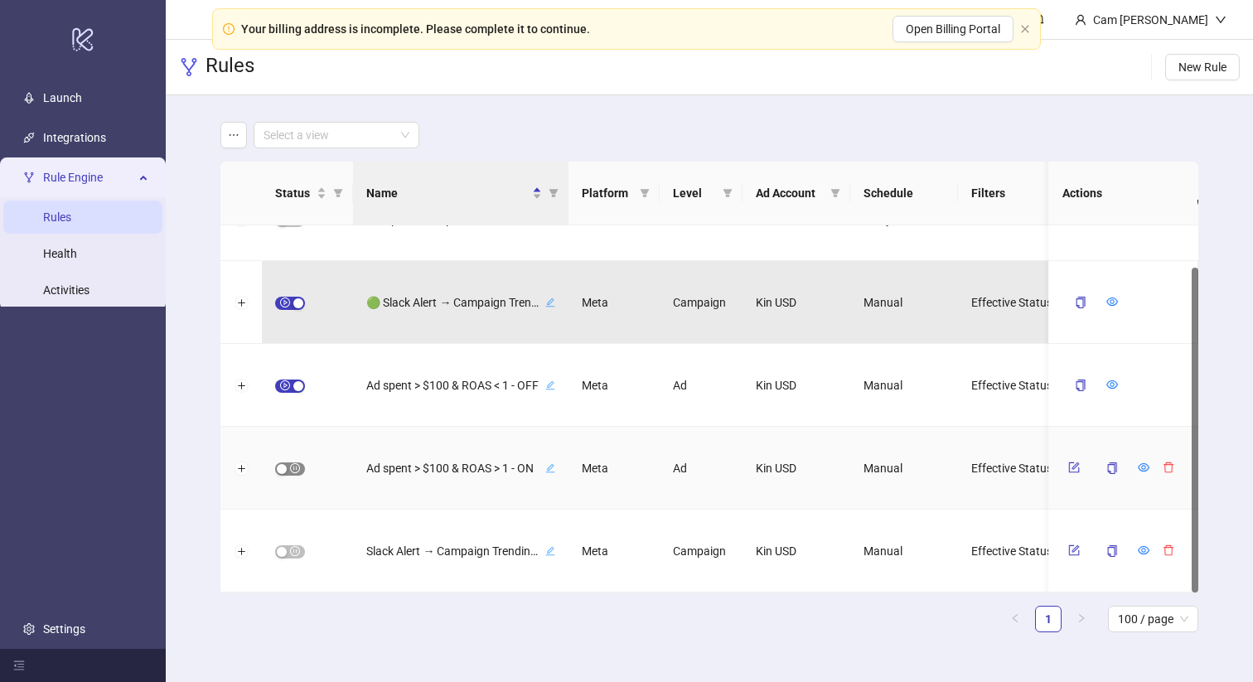
click at [288, 469] on span "button" at bounding box center [290, 469] width 30 height 13
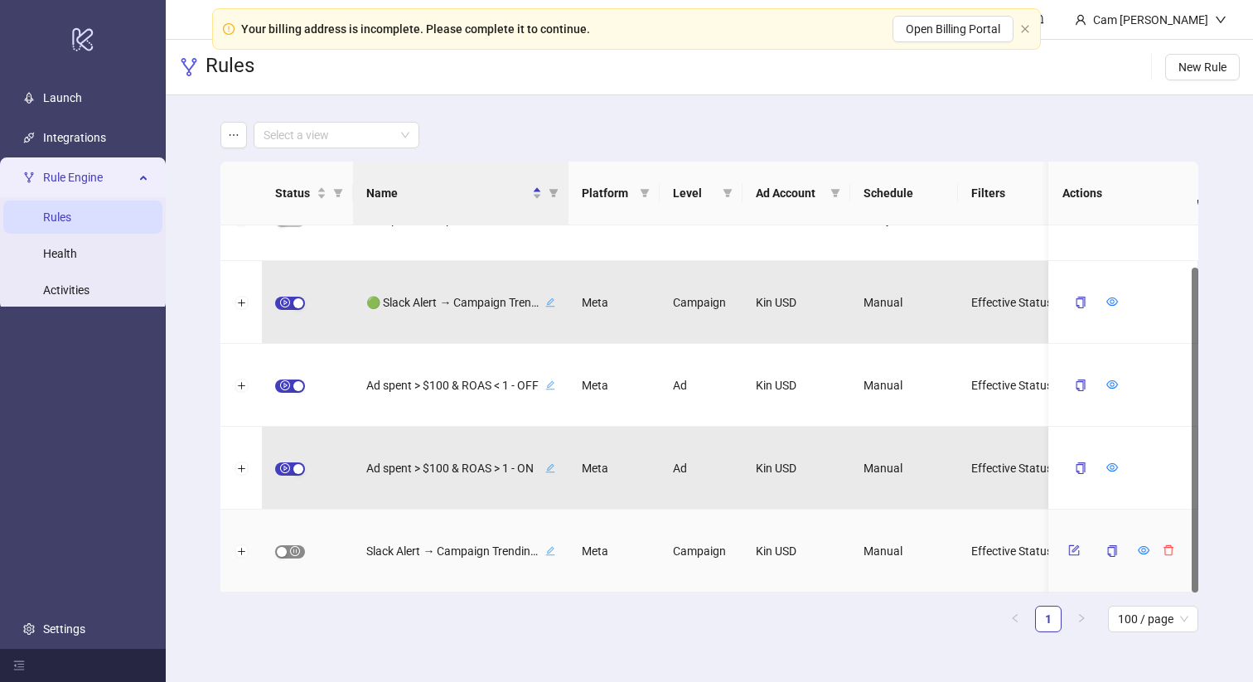
click at [288, 555] on span "button" at bounding box center [290, 551] width 30 height 13
click at [1025, 28] on icon "close" at bounding box center [1024, 28] width 7 height 7
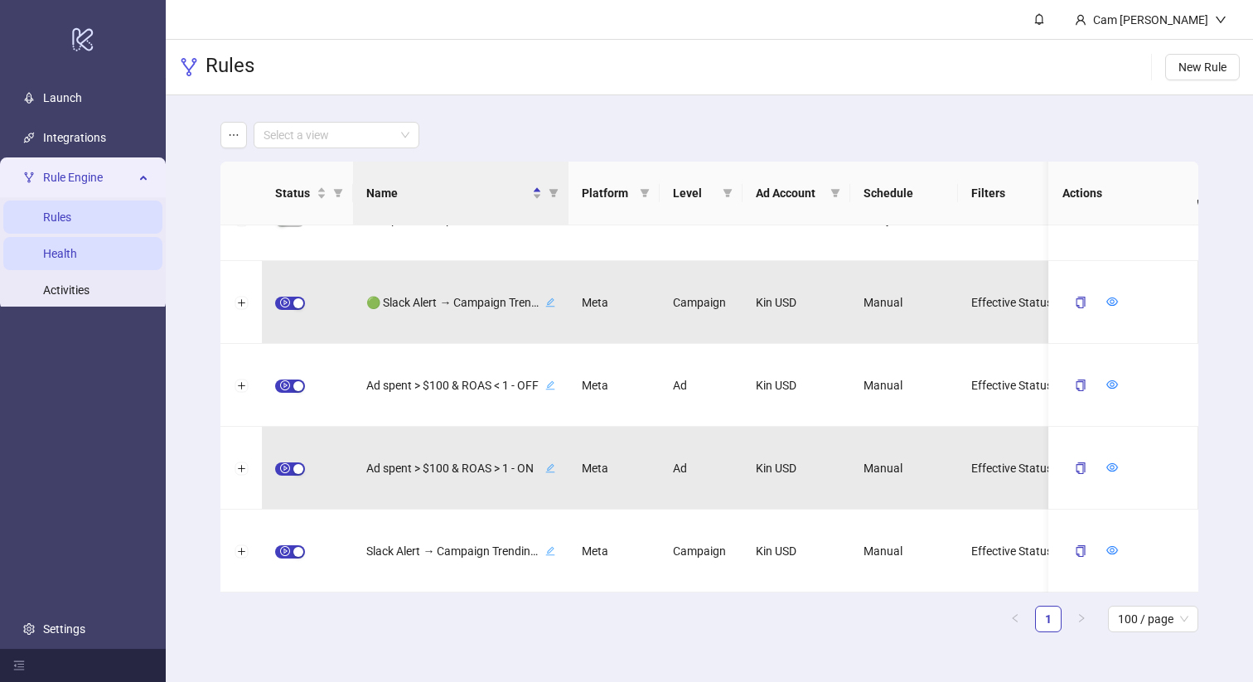
click at [77, 248] on link "Health" at bounding box center [60, 253] width 34 height 13
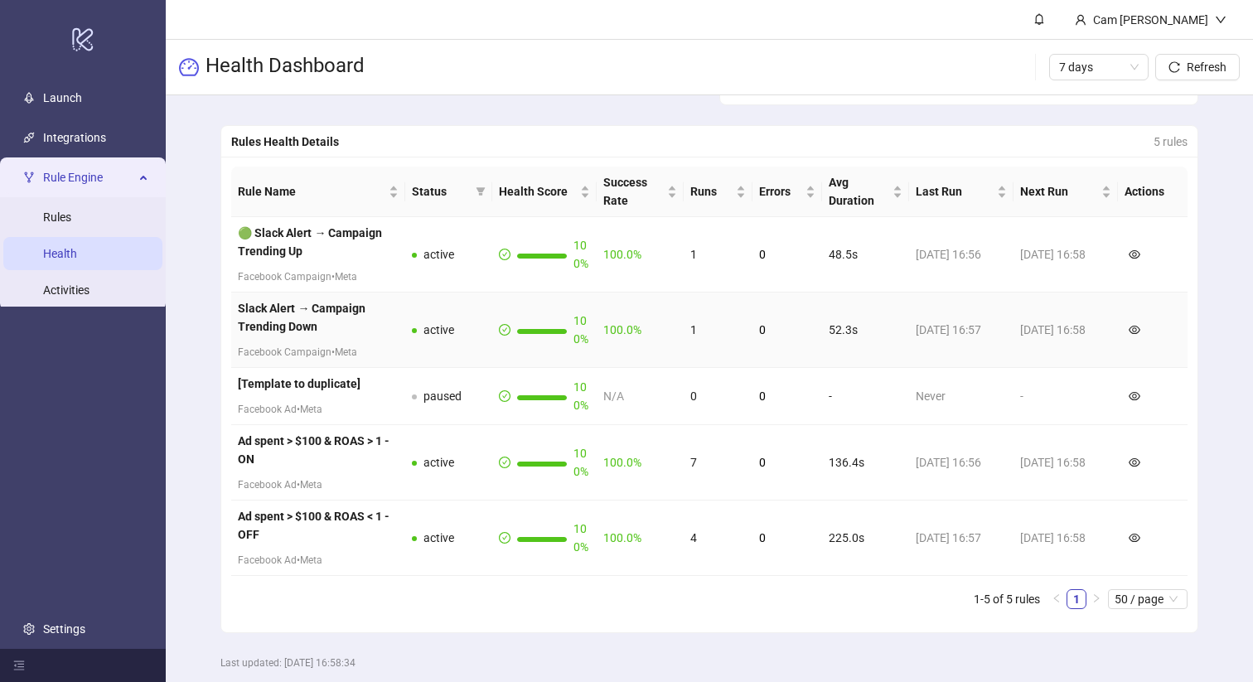
scroll to position [348, 0]
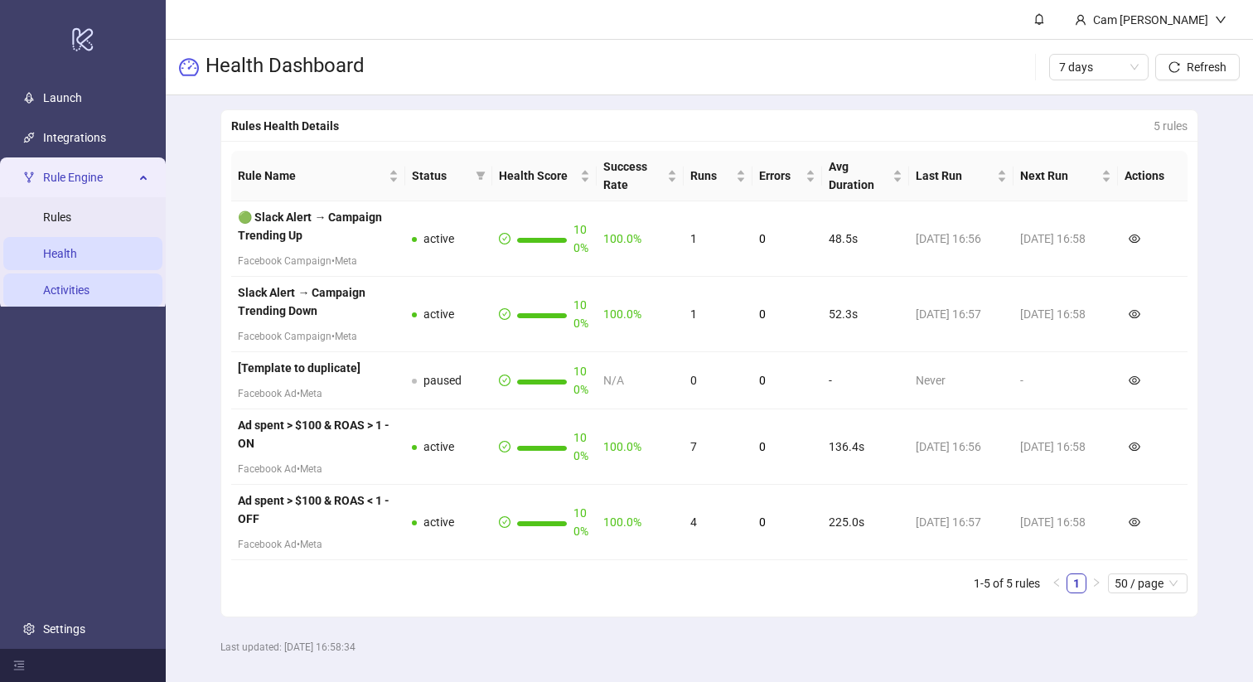
click at [69, 287] on link "Activities" at bounding box center [66, 289] width 46 height 13
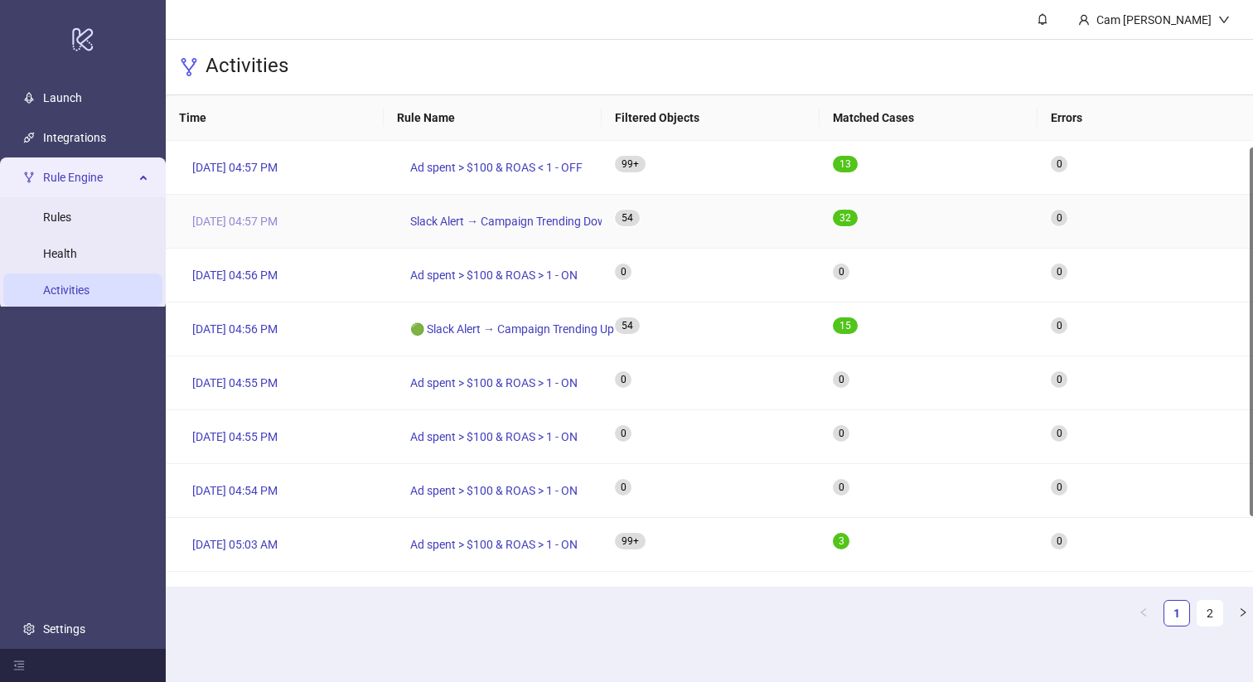
scroll to position [8, 0]
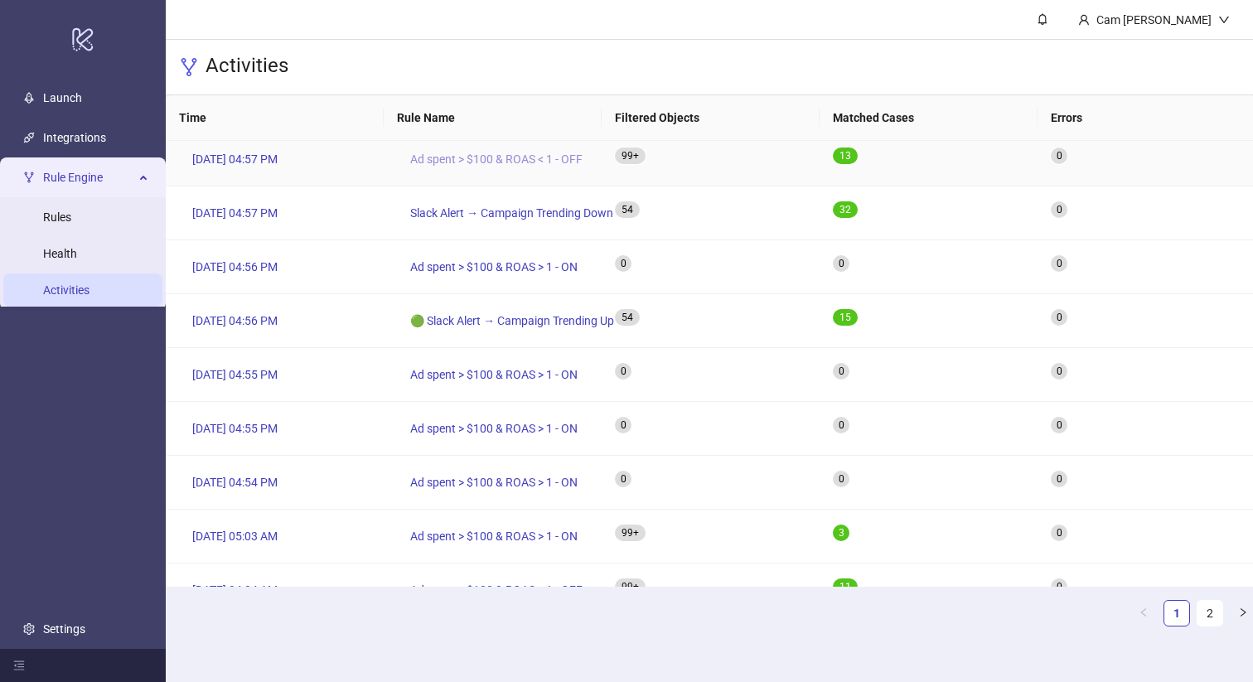
click at [443, 172] on link "Ad spent > $100 & ROAS < 1 - OFF" at bounding box center [496, 159] width 199 height 27
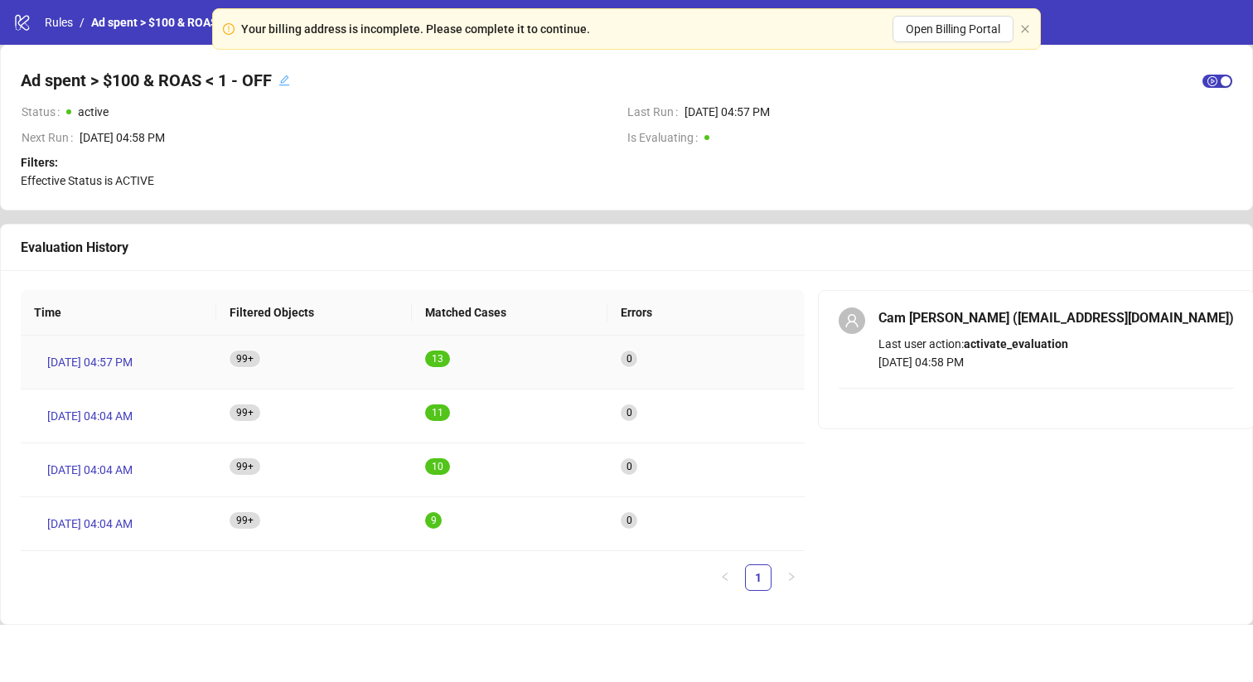
click at [447, 356] on sup "1 3" at bounding box center [437, 359] width 25 height 17
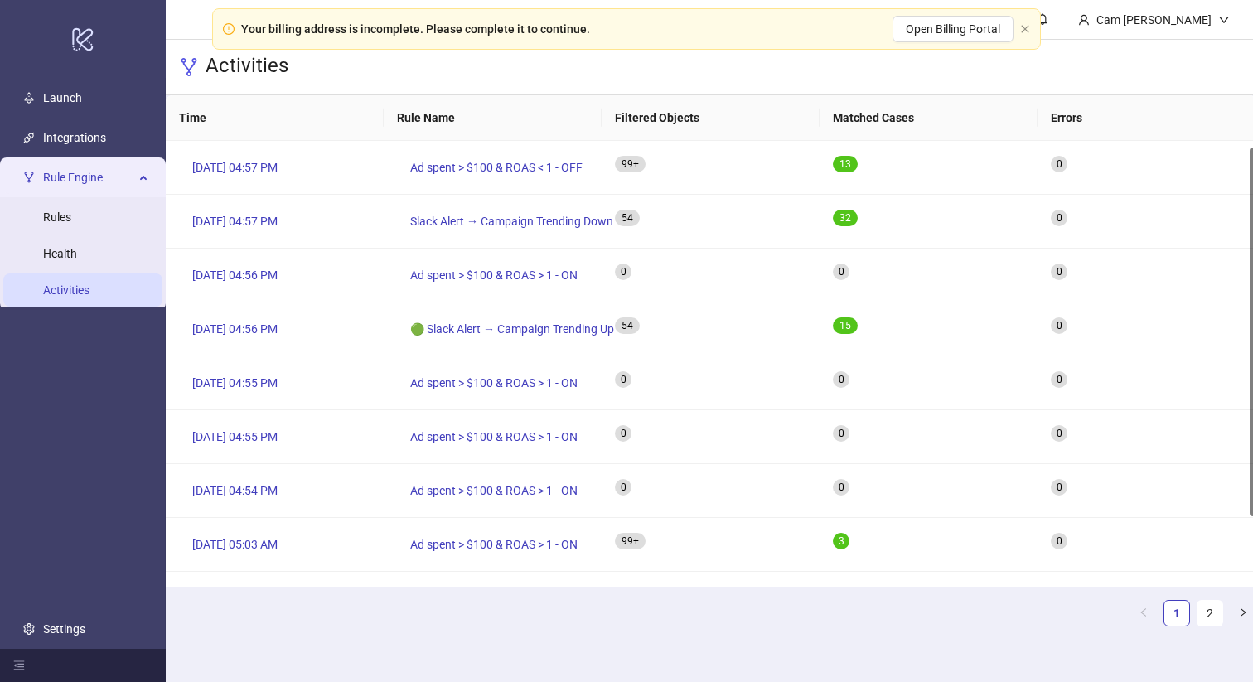
scroll to position [8, 0]
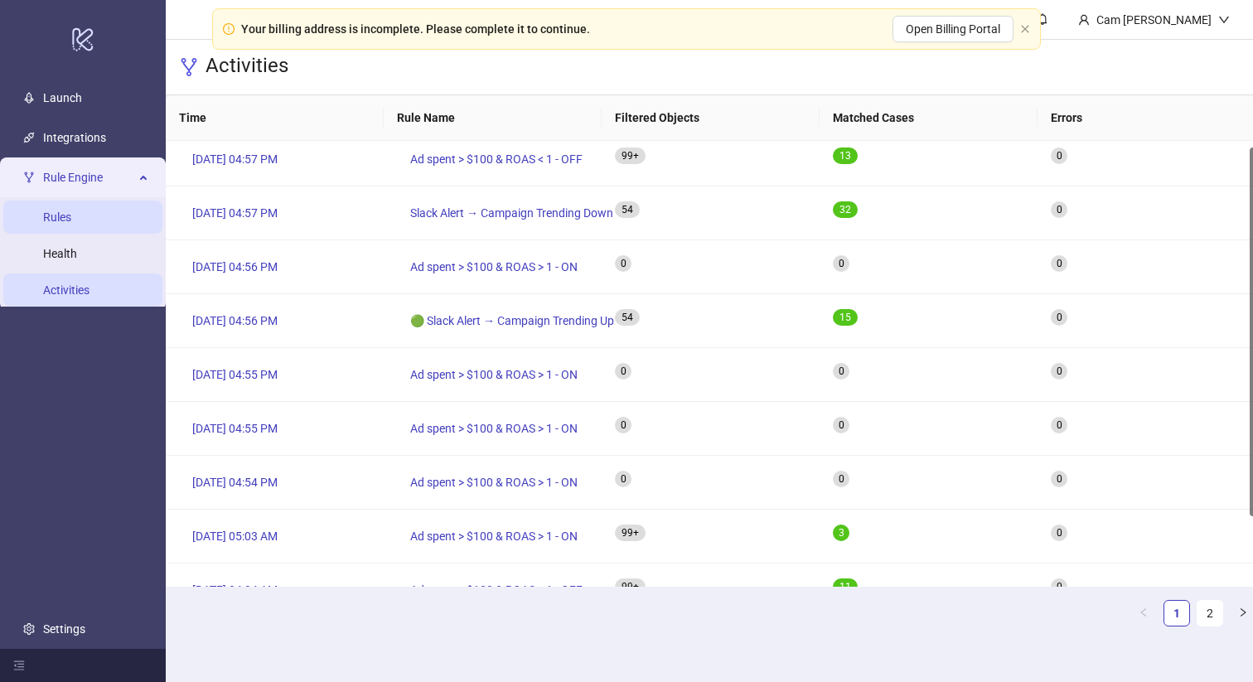
click at [71, 211] on link "Rules" at bounding box center [57, 217] width 28 height 13
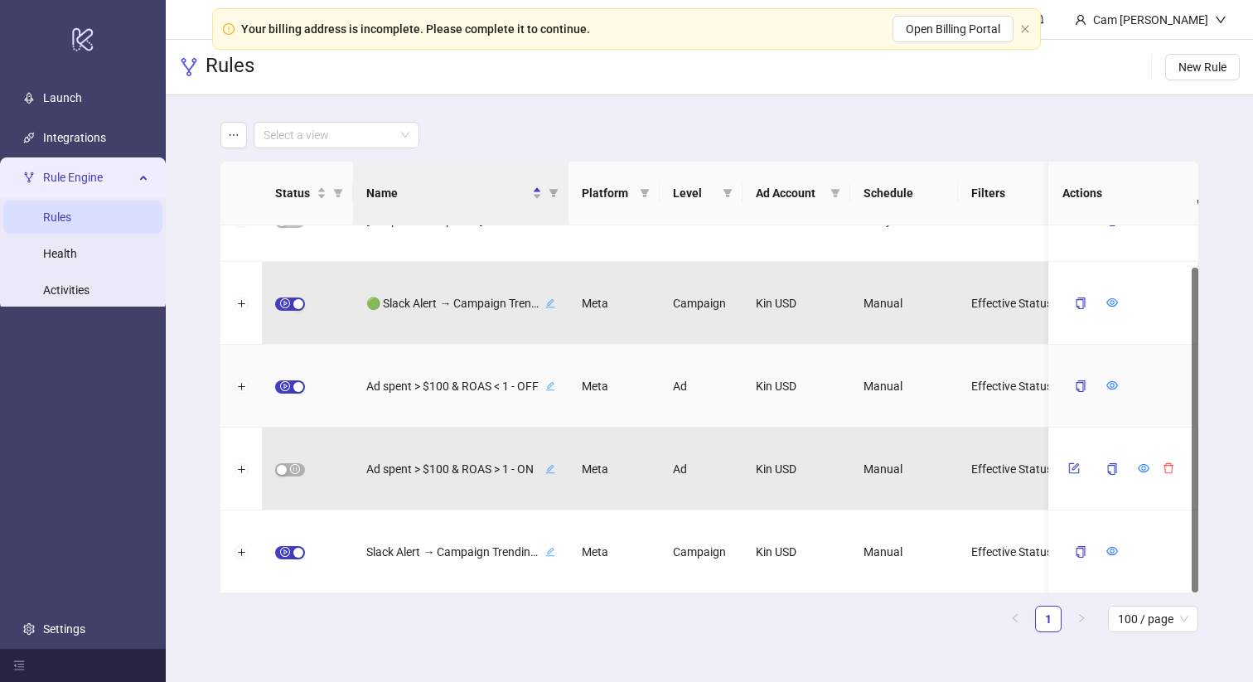
scroll to position [47, 0]
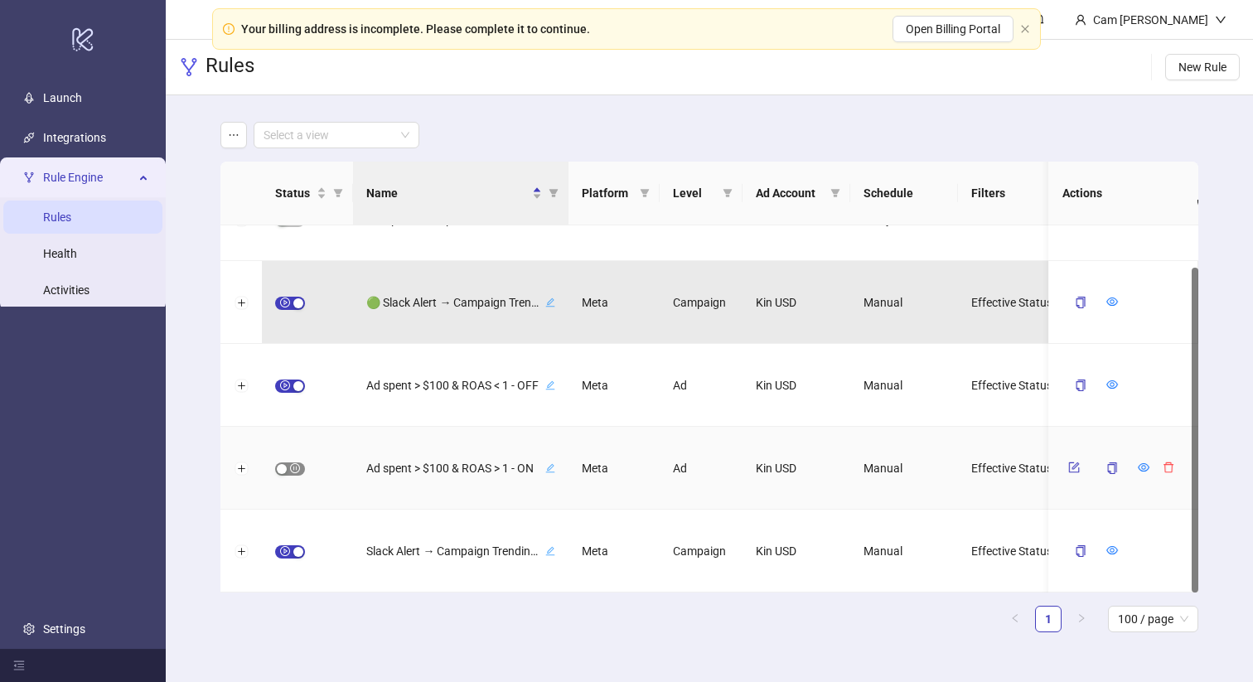
click at [287, 468] on button "button" at bounding box center [290, 469] width 30 height 13
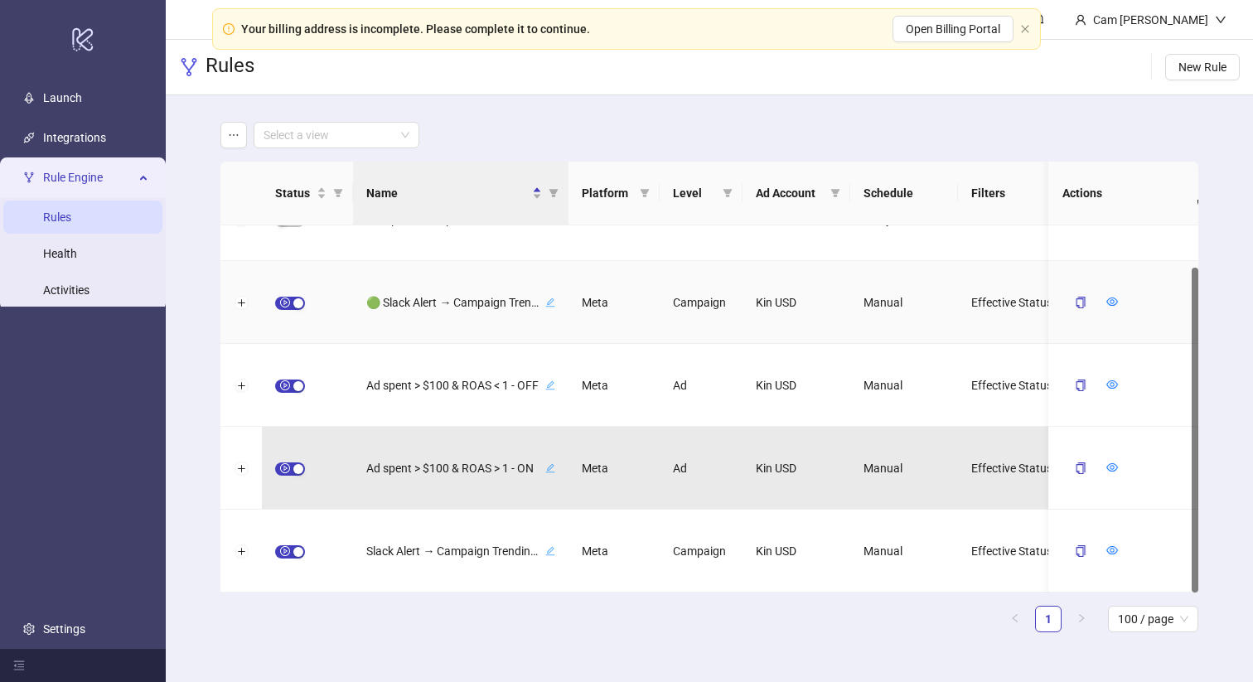
scroll to position [0, 0]
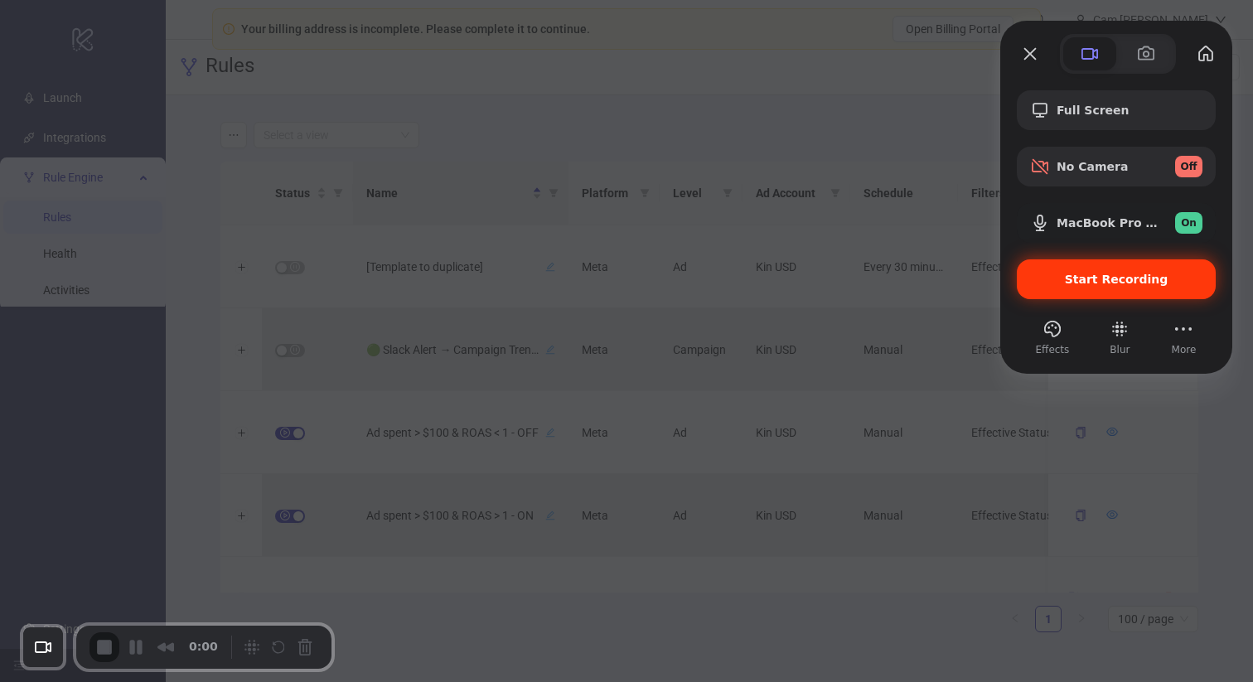
click at [1047, 277] on span "Start Recording" at bounding box center [1116, 279] width 172 height 13
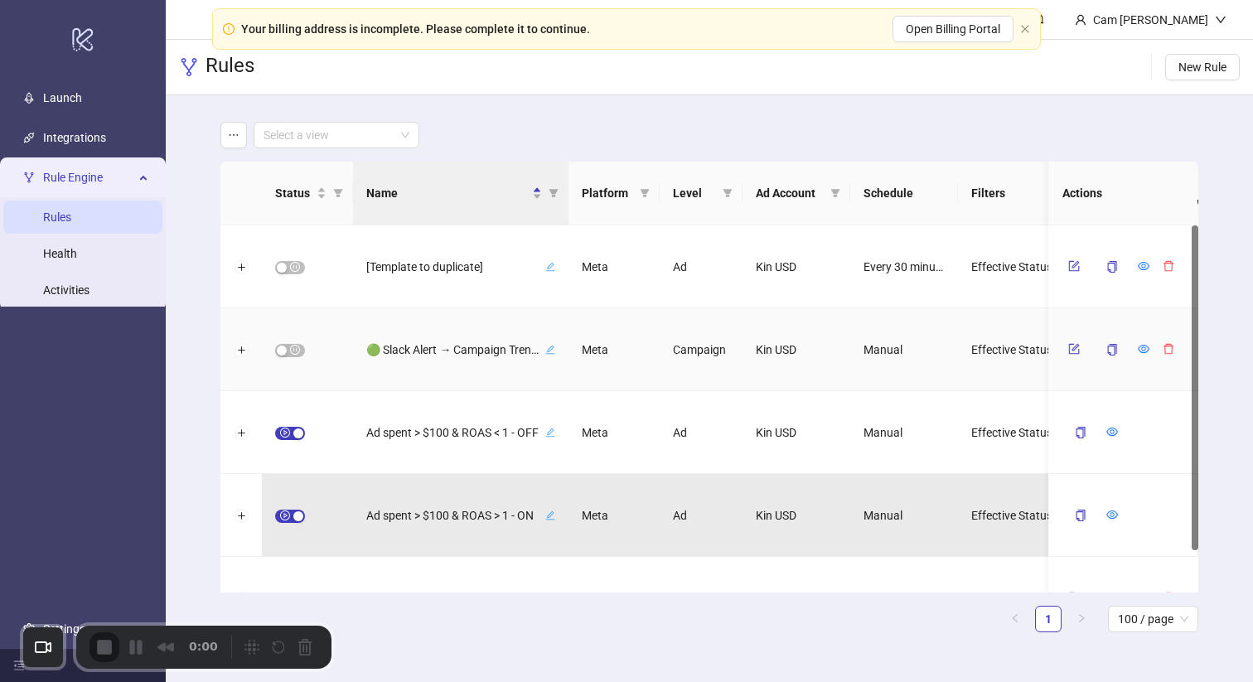
scroll to position [47, 0]
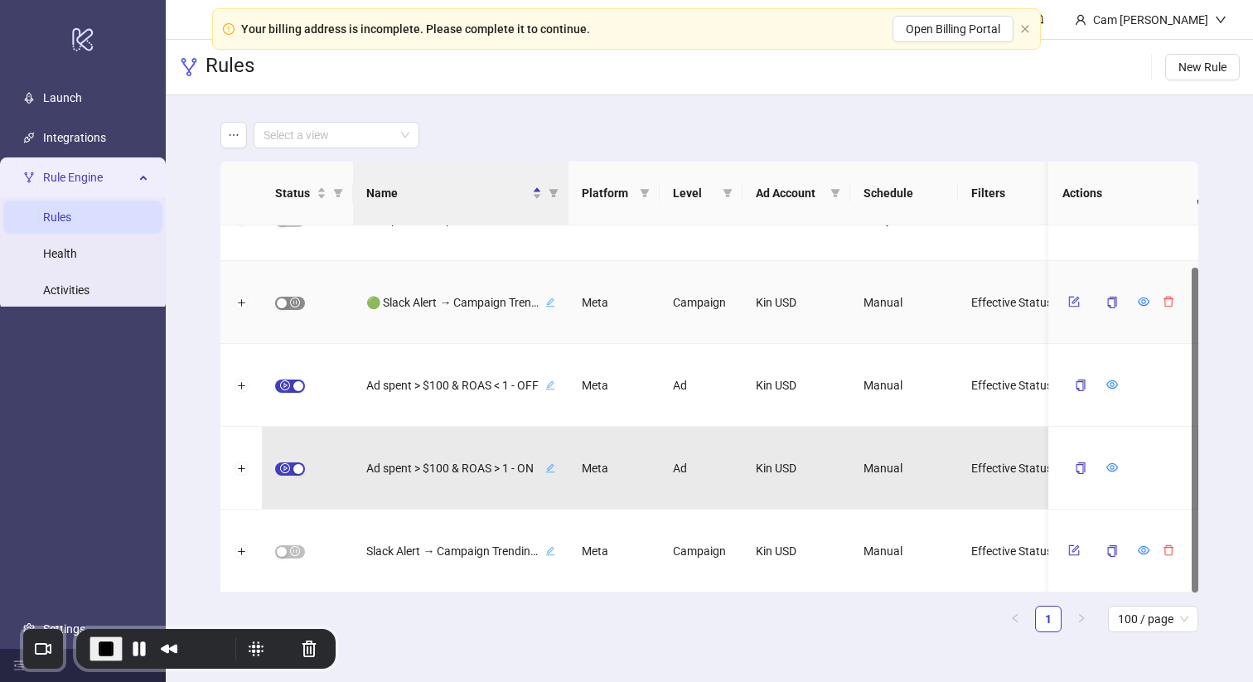
click at [283, 299] on div "button" at bounding box center [282, 303] width 10 height 10
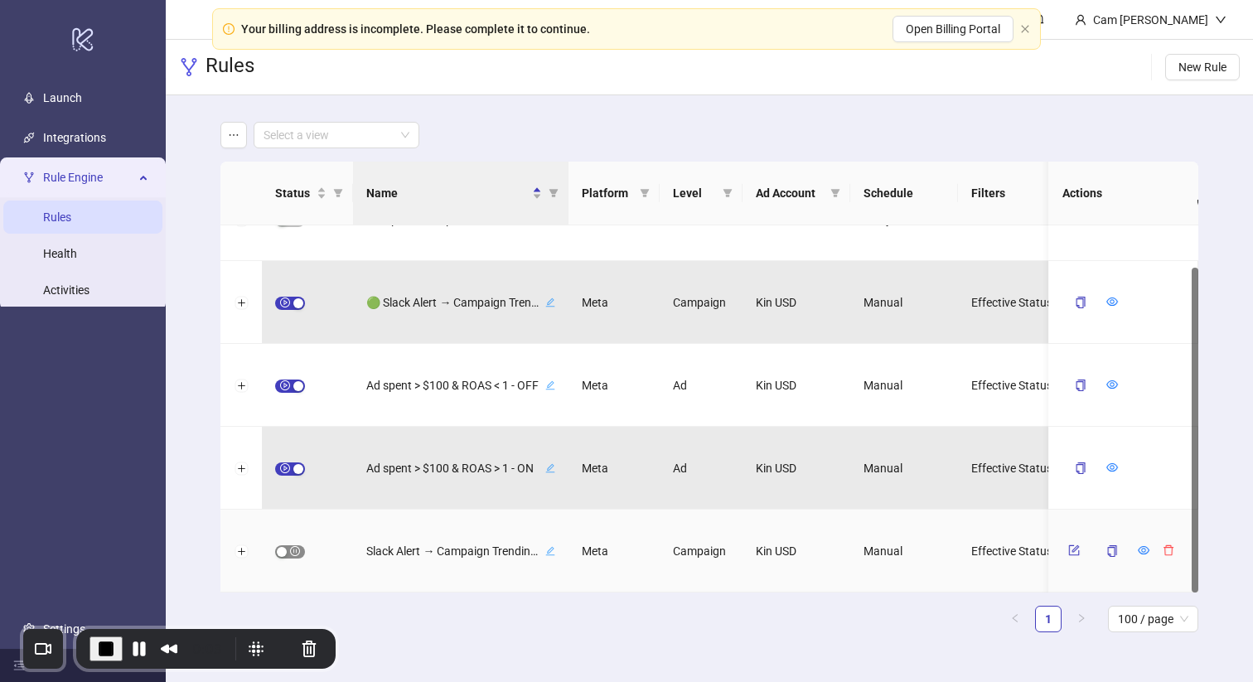
click at [284, 554] on div "button" at bounding box center [282, 552] width 10 height 10
click at [378, 603] on div "Status Name Platform Level Ad Account Schedule Filters Is Evaluating Last Run N…" at bounding box center [708, 397] width 977 height 471
click at [197, 402] on div "Select a view Status Name Platform Level Ad Account Schedule Filters Is Evaluat…" at bounding box center [710, 383] width 1088 height 577
click at [104, 645] on span "End Recording" at bounding box center [106, 649] width 20 height 20
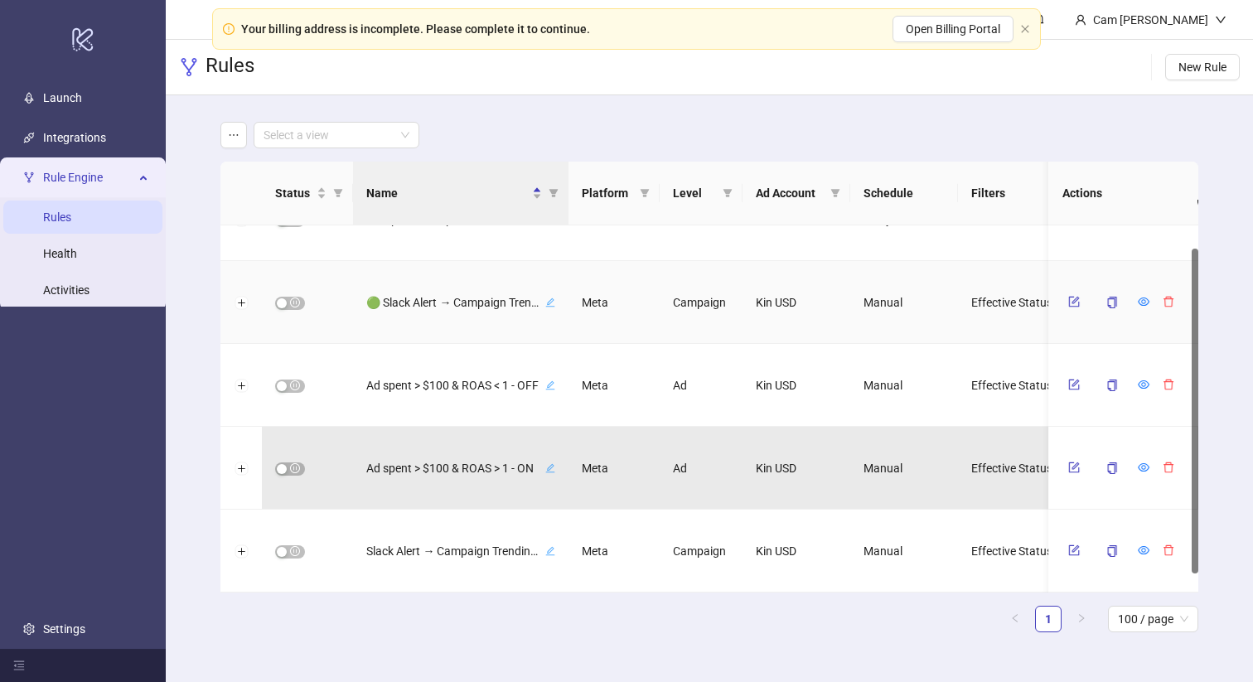
scroll to position [0, 0]
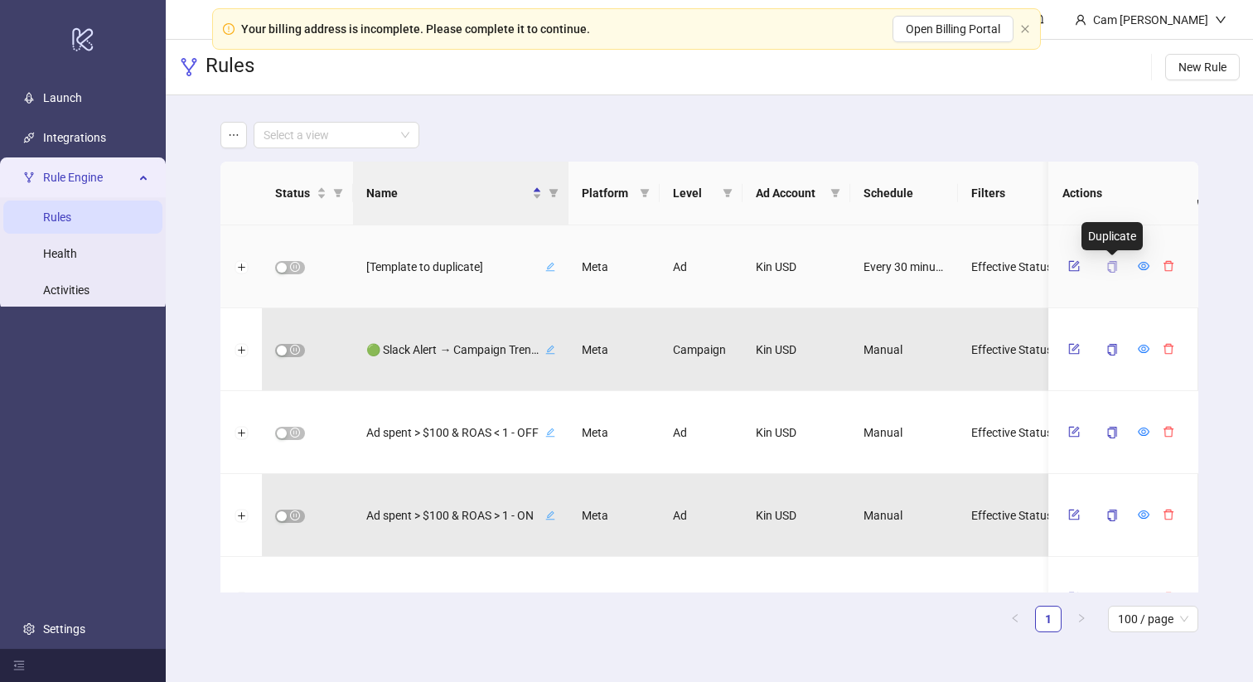
click at [1112, 267] on icon "copy" at bounding box center [1113, 267] width 12 height 12
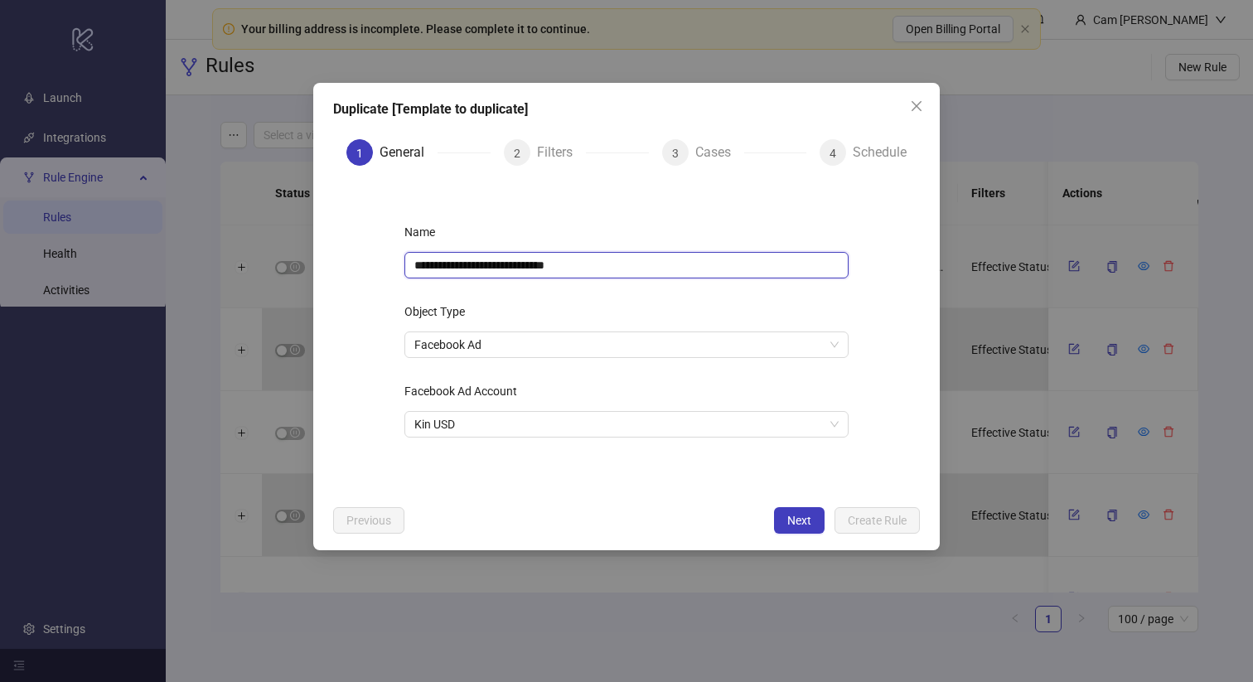
drag, startPoint x: 607, startPoint y: 263, endPoint x: 359, endPoint y: 263, distance: 247.8
click at [359, 263] on form "**********" at bounding box center [626, 338] width 587 height 318
click at [503, 264] on input "**********" at bounding box center [627, 265] width 444 height 27
drag, startPoint x: 590, startPoint y: 265, endPoint x: 494, endPoint y: 261, distance: 96.2
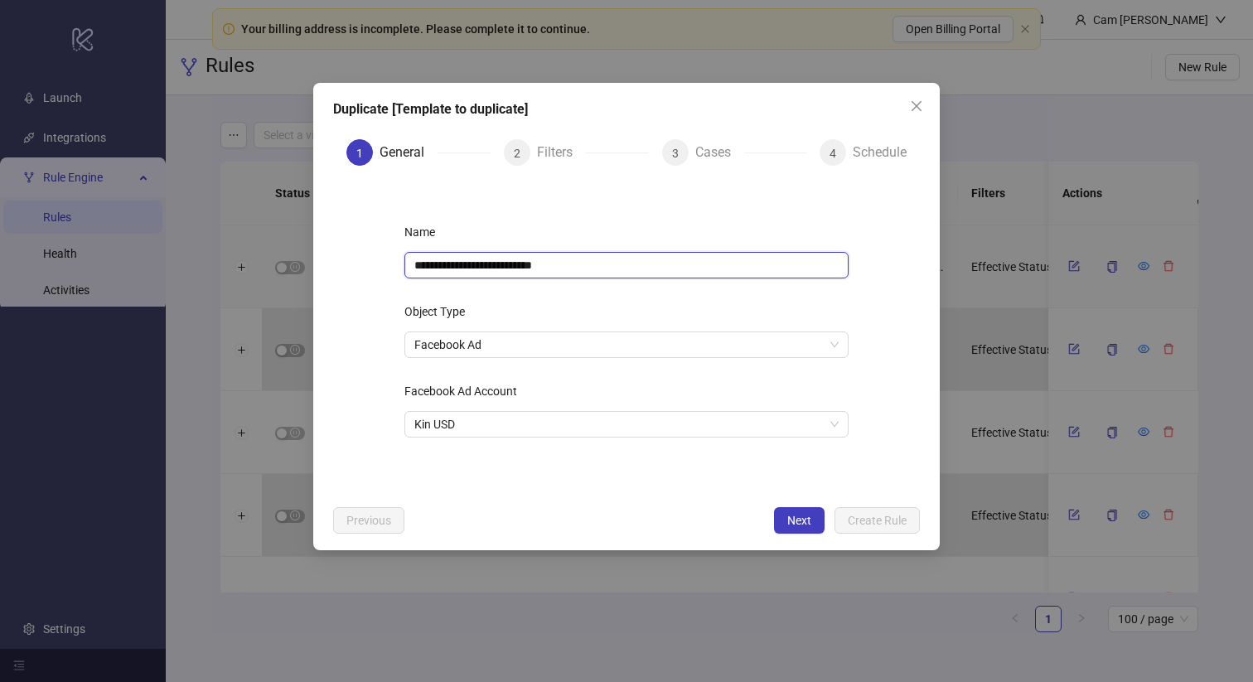
click at [494, 261] on input "**********" at bounding box center [627, 265] width 444 height 27
click at [476, 268] on input "**********" at bounding box center [627, 265] width 444 height 27
click at [628, 259] on input "**********" at bounding box center [627, 265] width 444 height 27
type input "**********"
click at [695, 222] on div "Name" at bounding box center [627, 235] width 444 height 33
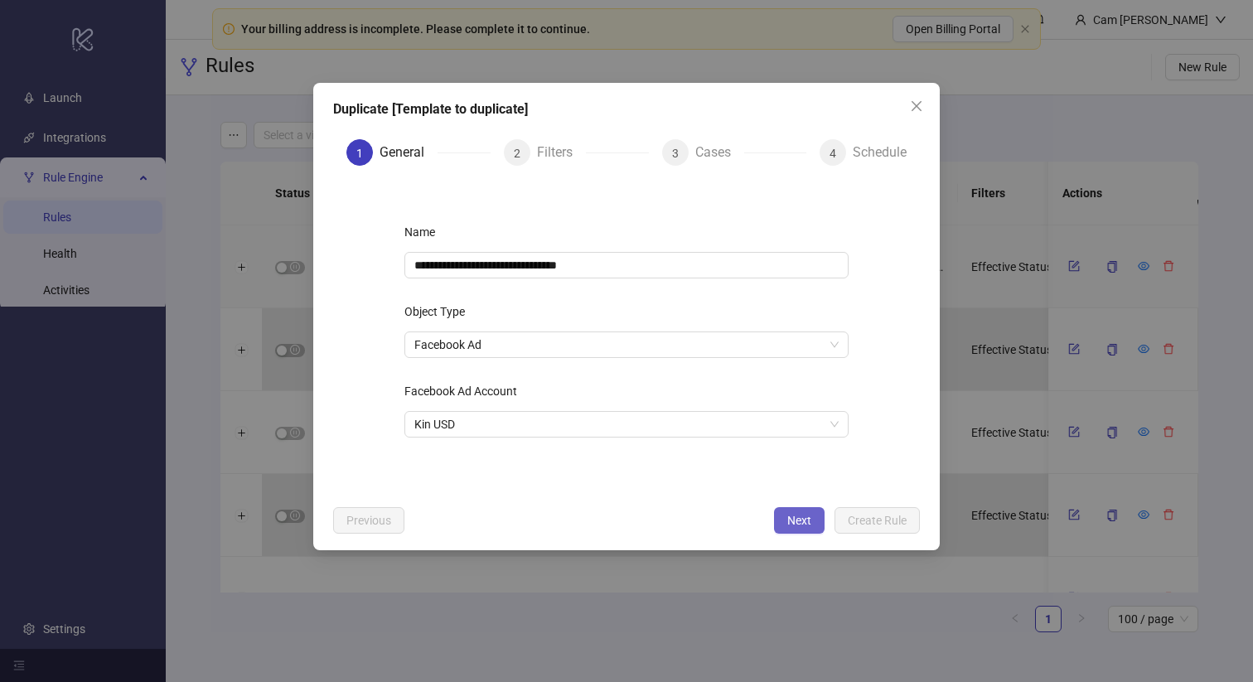
click at [786, 519] on button "Next" at bounding box center [799, 520] width 51 height 27
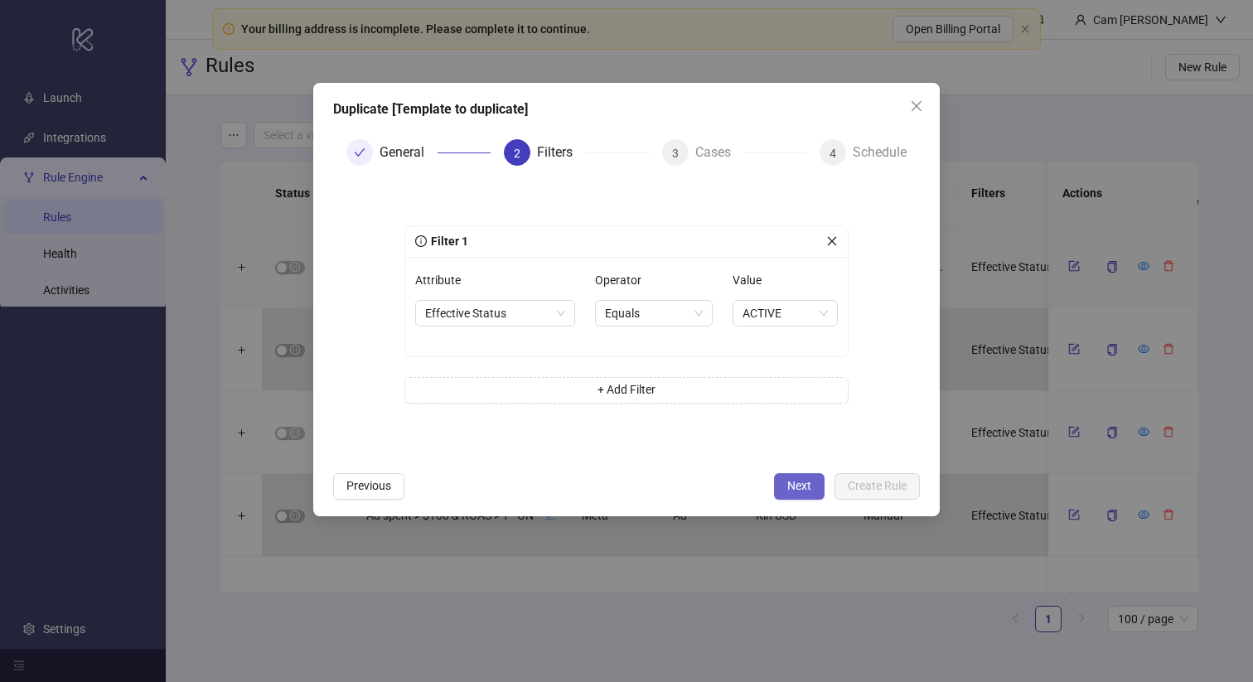
click at [798, 479] on span "Next" at bounding box center [799, 485] width 24 height 13
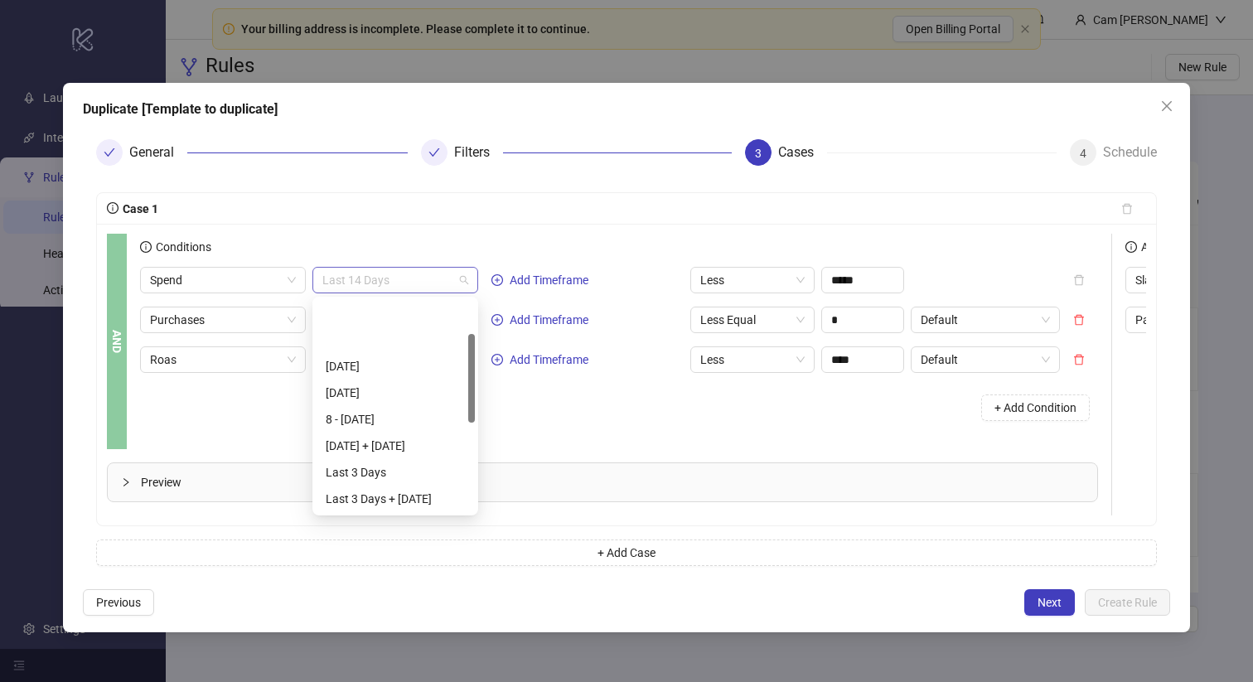
click at [429, 279] on span "Last 14 Days" at bounding box center [395, 280] width 146 height 25
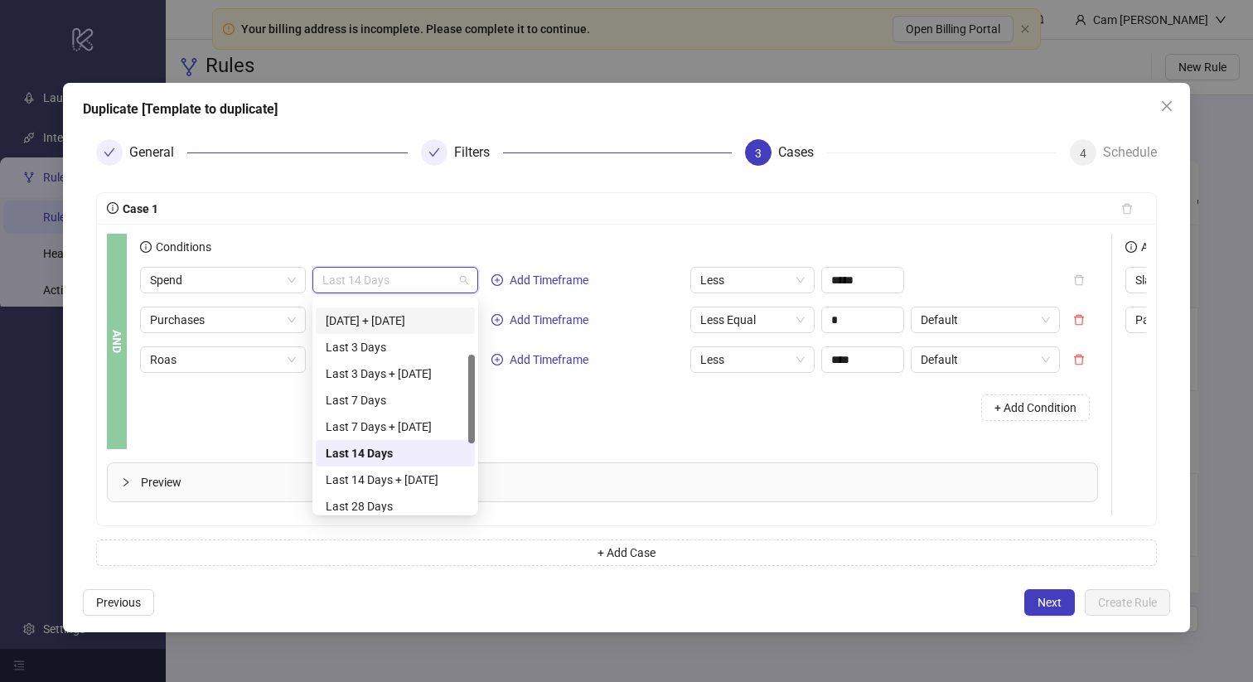
scroll to position [128, 0]
click at [457, 247] on div "Conditions" at bounding box center [619, 250] width 958 height 33
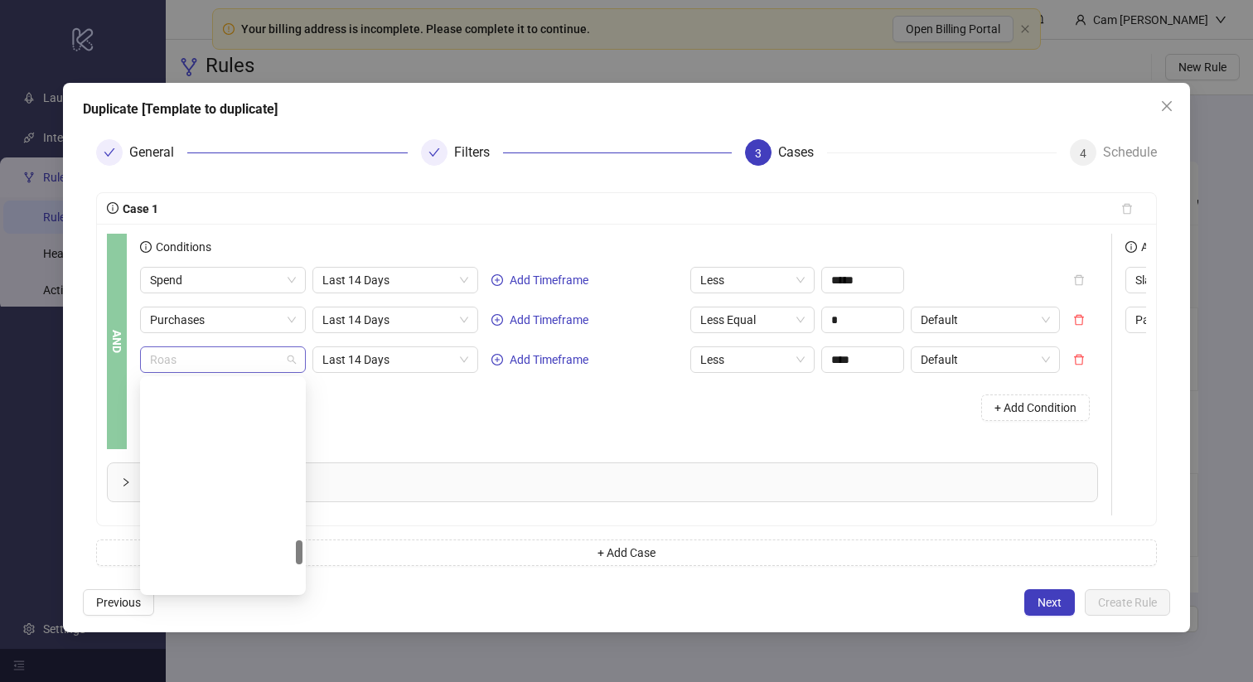
click at [248, 351] on span "Roas" at bounding box center [223, 359] width 146 height 25
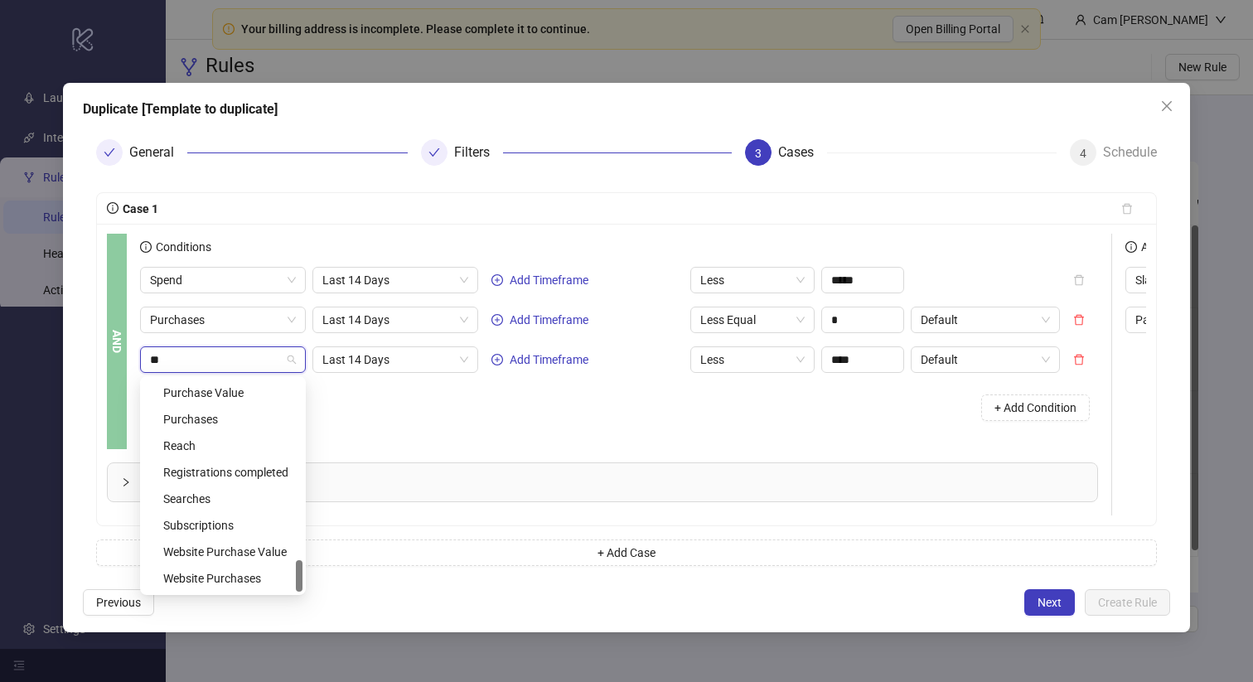
scroll to position [0, 0]
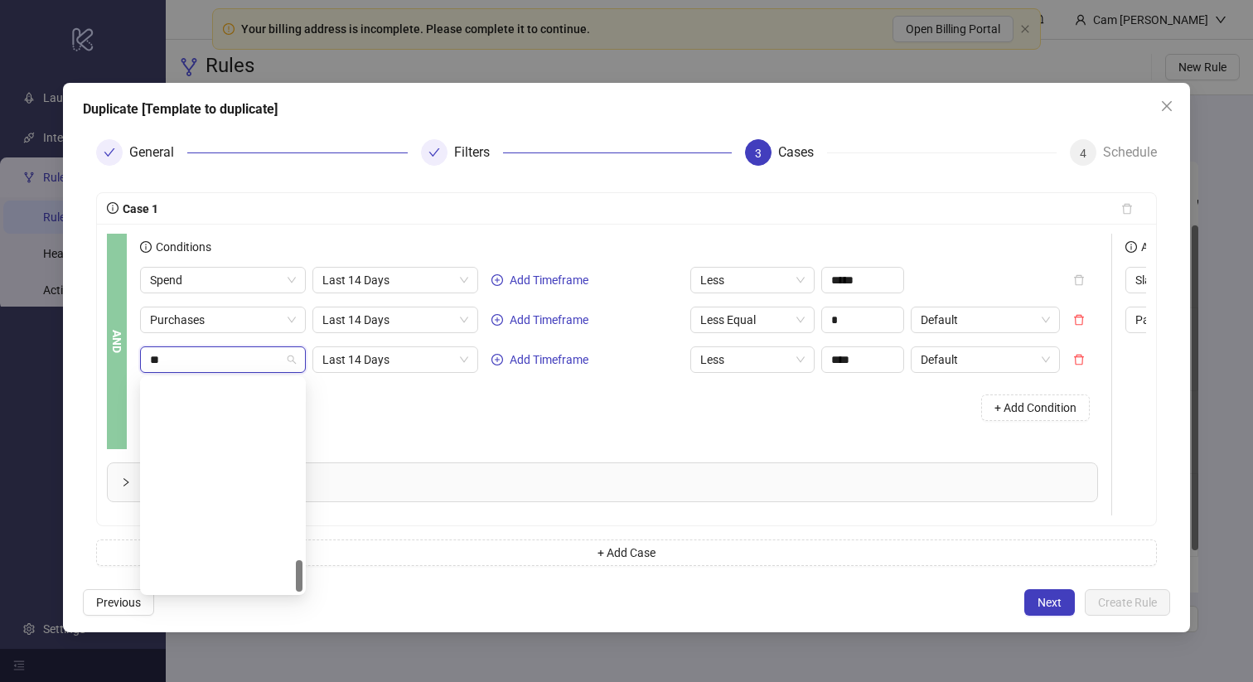
type input "***"
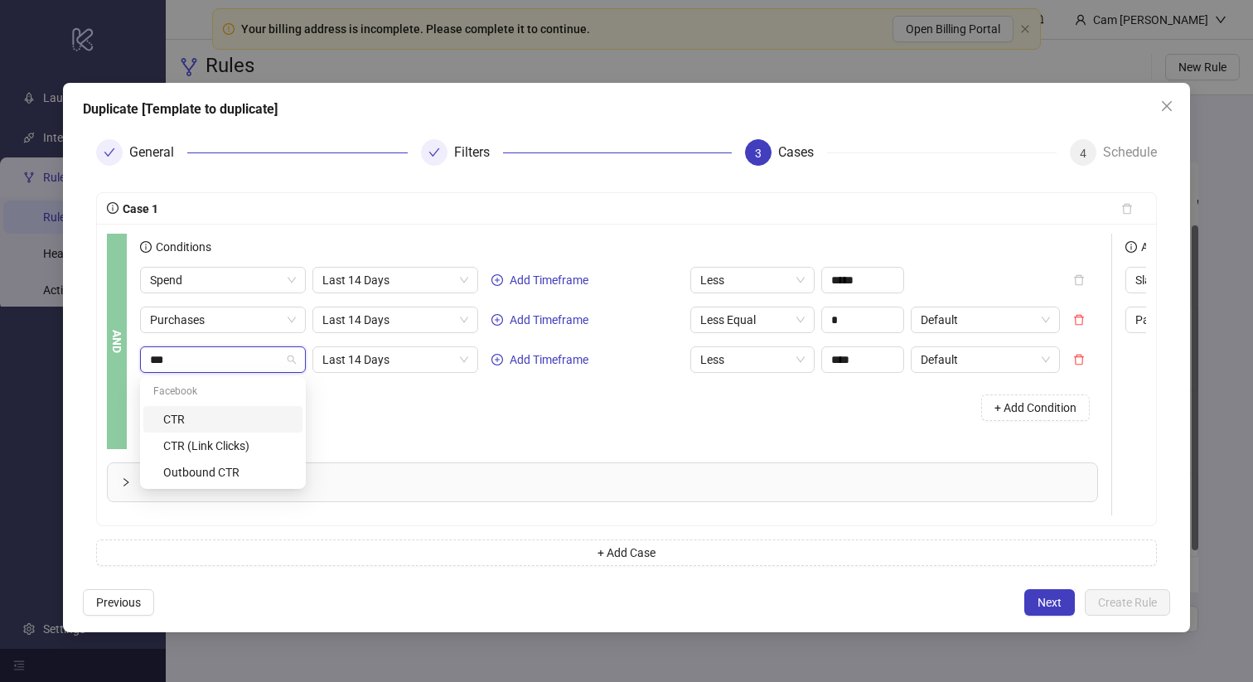
click at [217, 421] on div "CTR" at bounding box center [227, 419] width 129 height 18
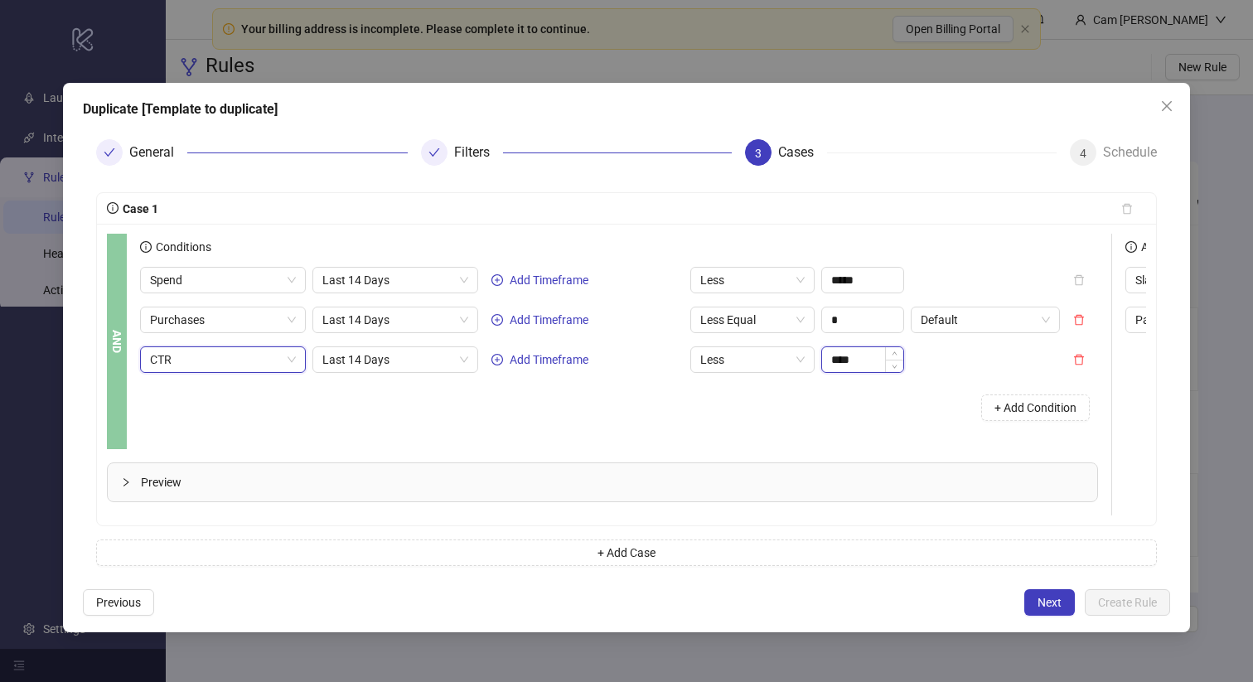
click at [862, 359] on input "****" at bounding box center [862, 359] width 81 height 25
type input "****"
click at [847, 390] on div "+ Add Condition" at bounding box center [619, 407] width 958 height 43
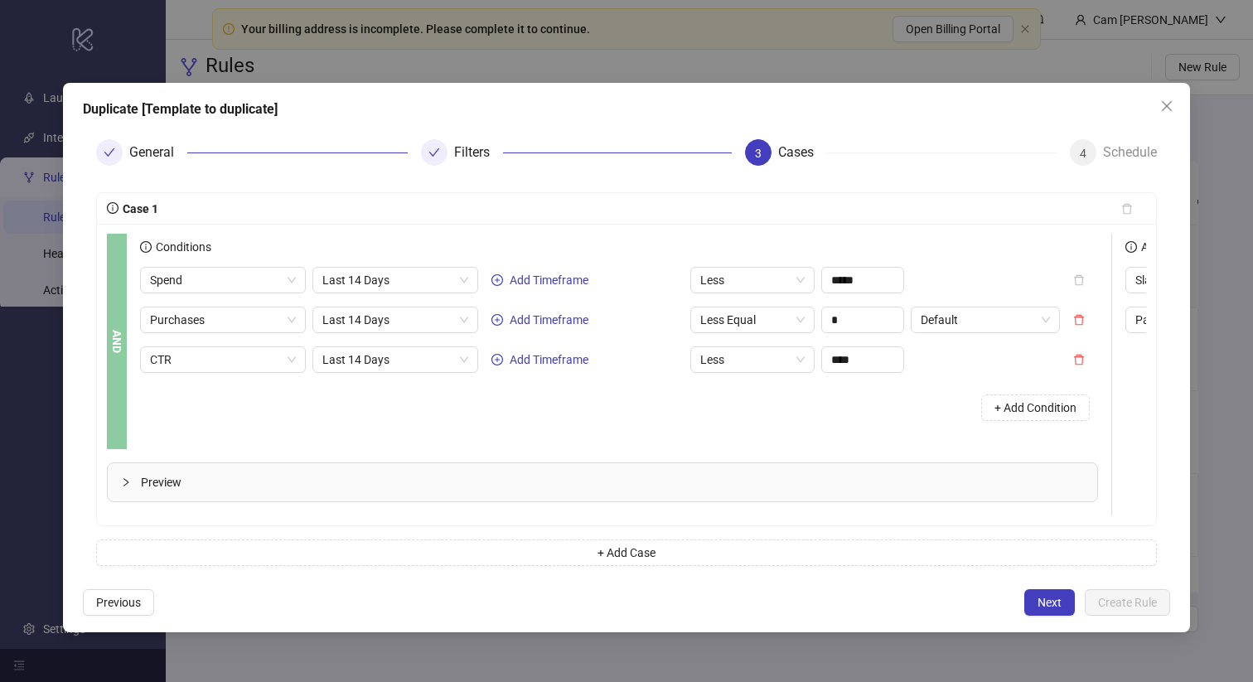
click at [165, 487] on span "Preview" at bounding box center [612, 482] width 943 height 18
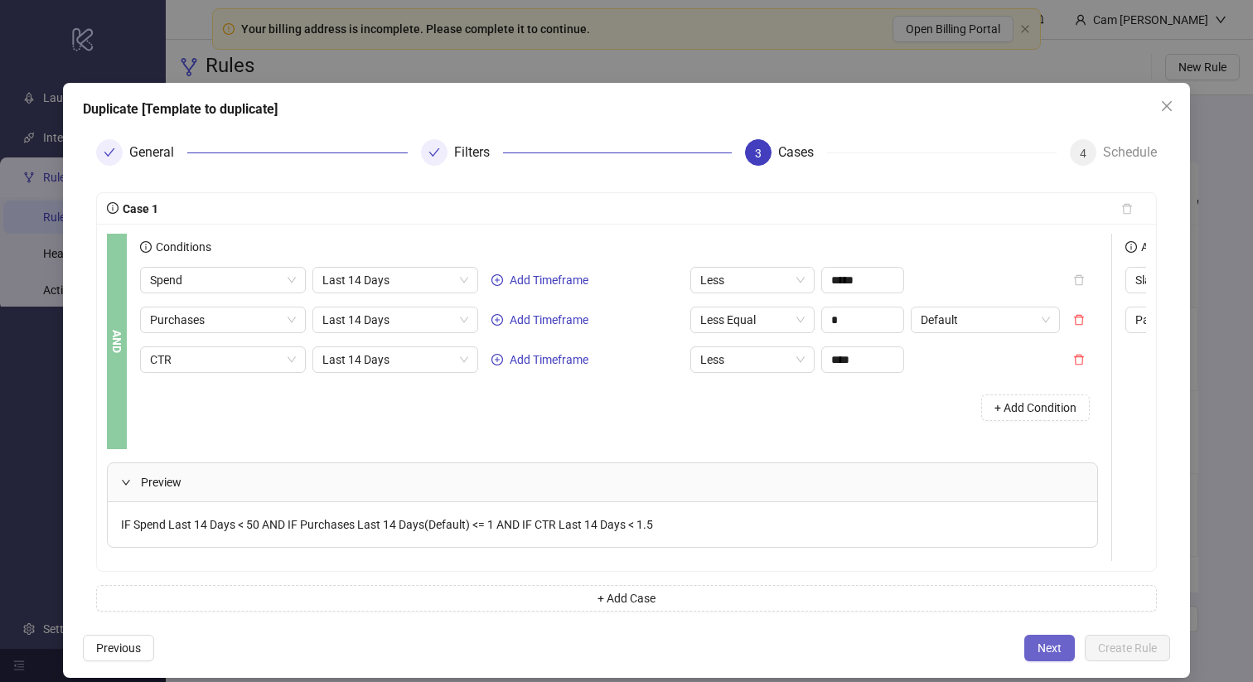
click at [1038, 646] on span "Next" at bounding box center [1050, 648] width 24 height 13
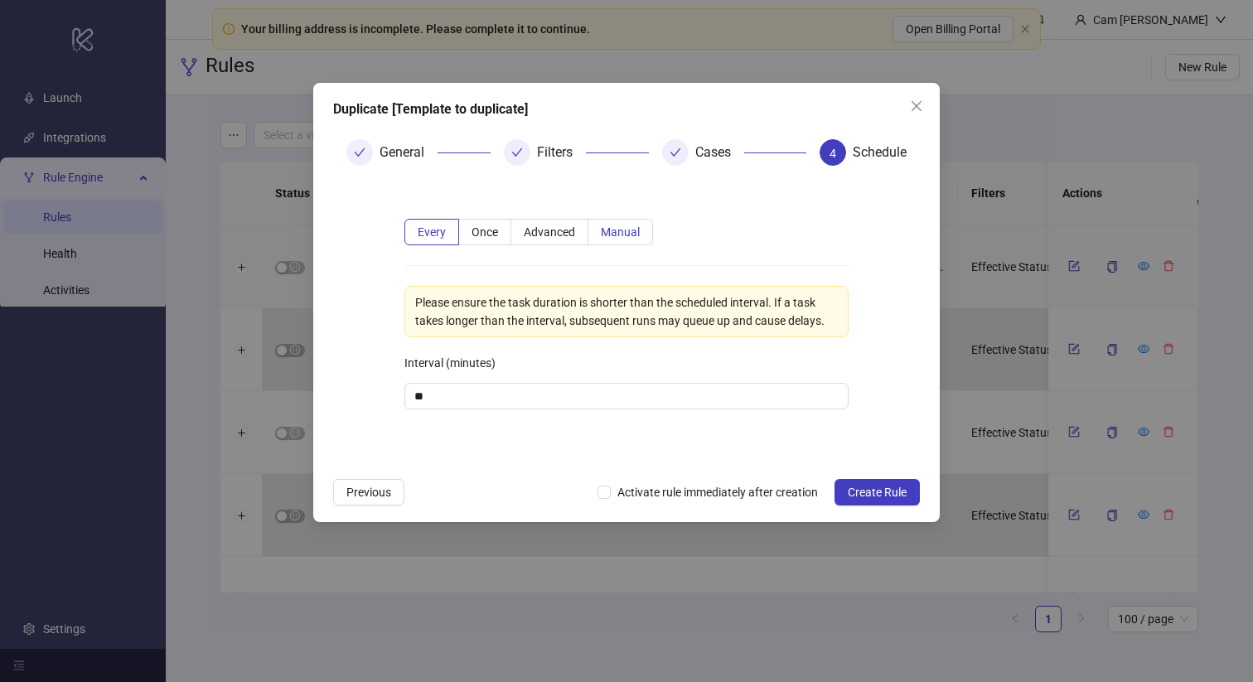
click at [614, 235] on span "Manual" at bounding box center [620, 231] width 39 height 13
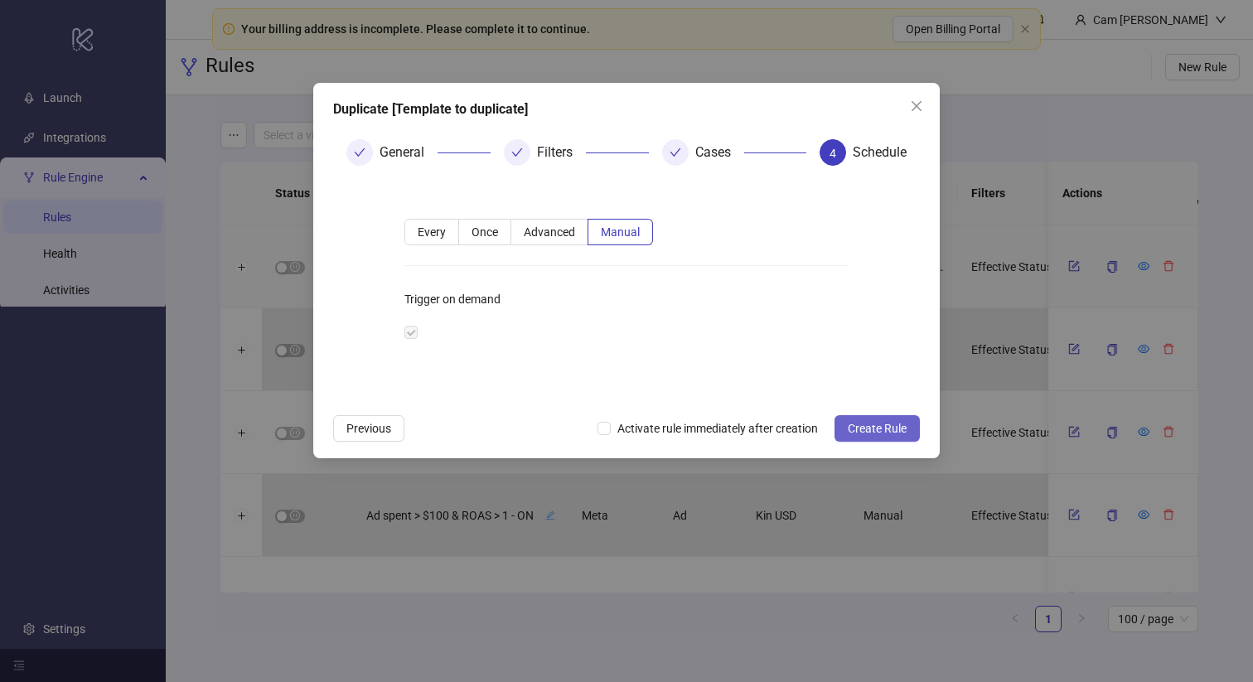
click at [876, 431] on span "Create Rule" at bounding box center [877, 428] width 59 height 13
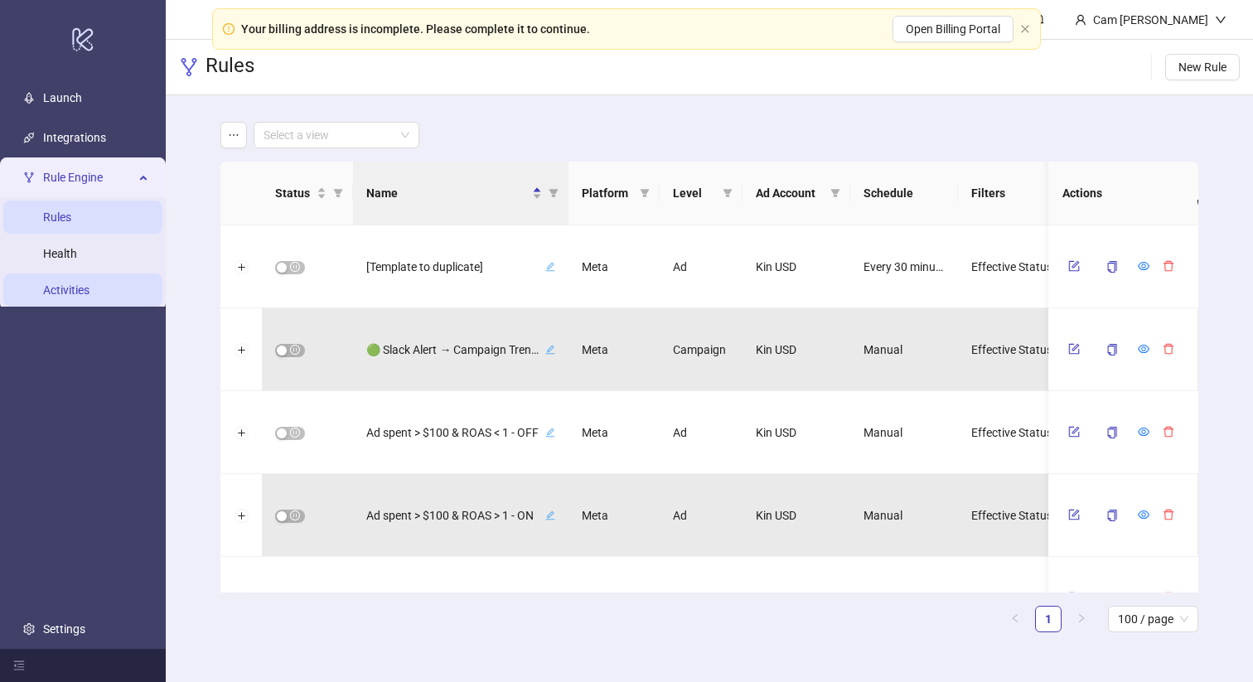
click at [76, 295] on link "Activities" at bounding box center [66, 289] width 46 height 13
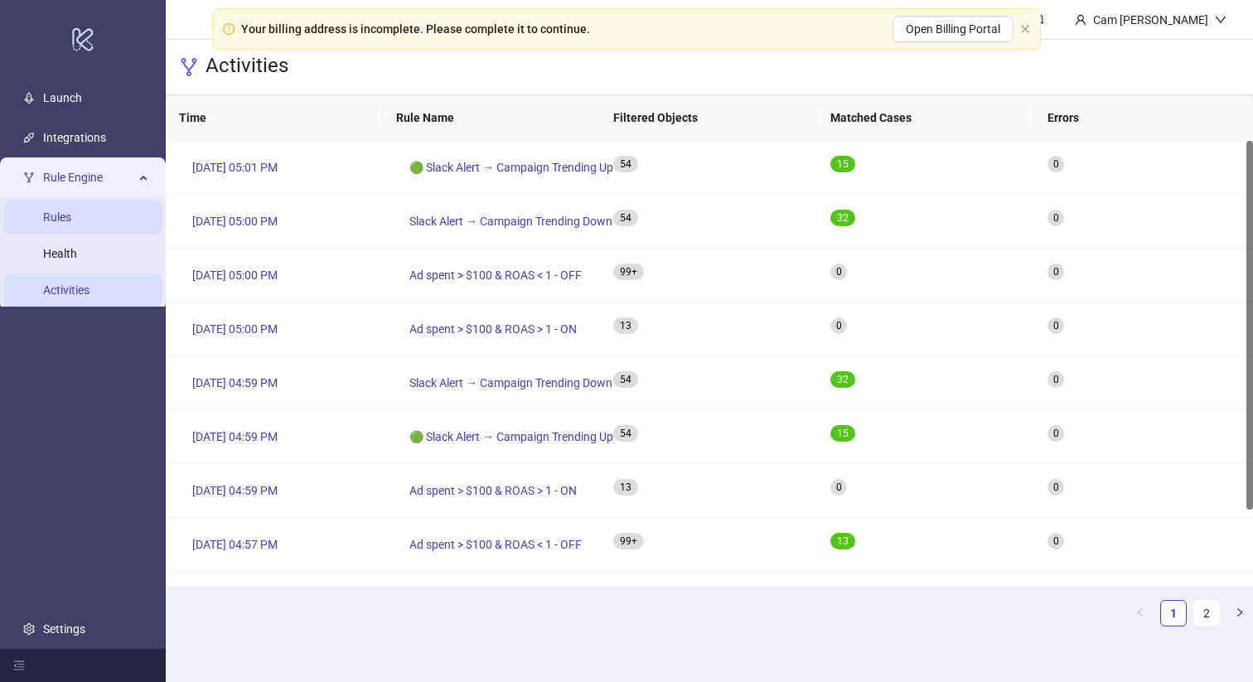
click at [56, 214] on link "Rules" at bounding box center [57, 217] width 28 height 13
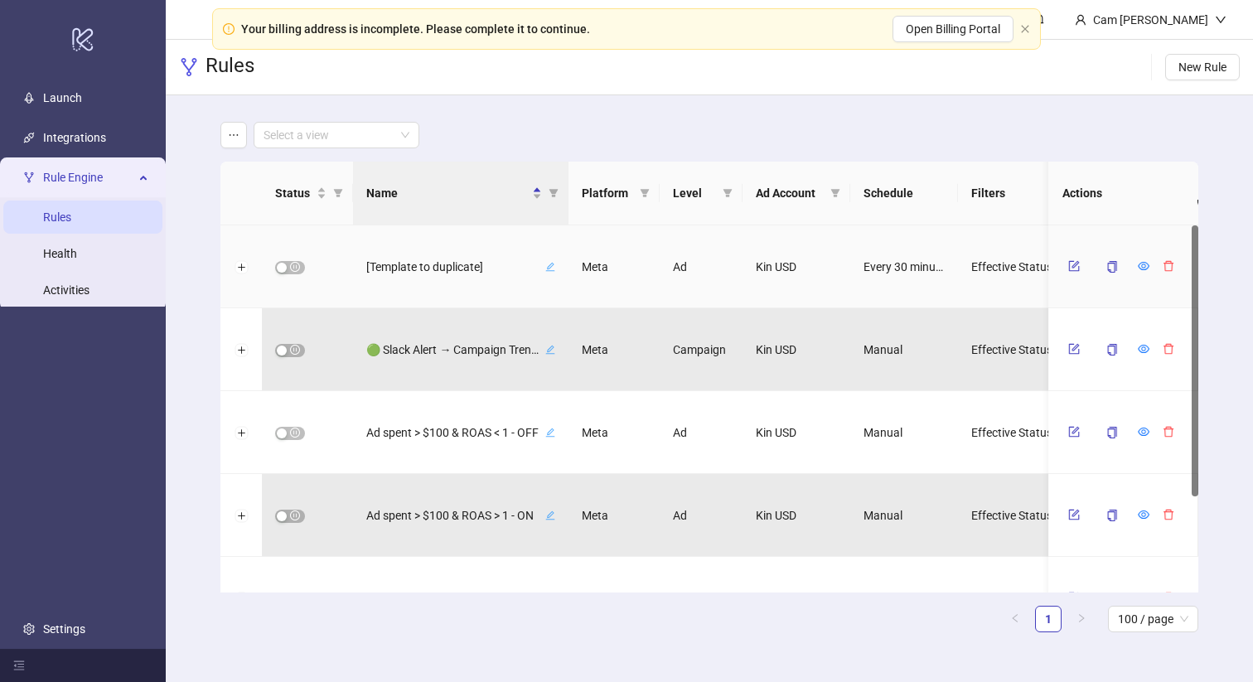
scroll to position [130, 0]
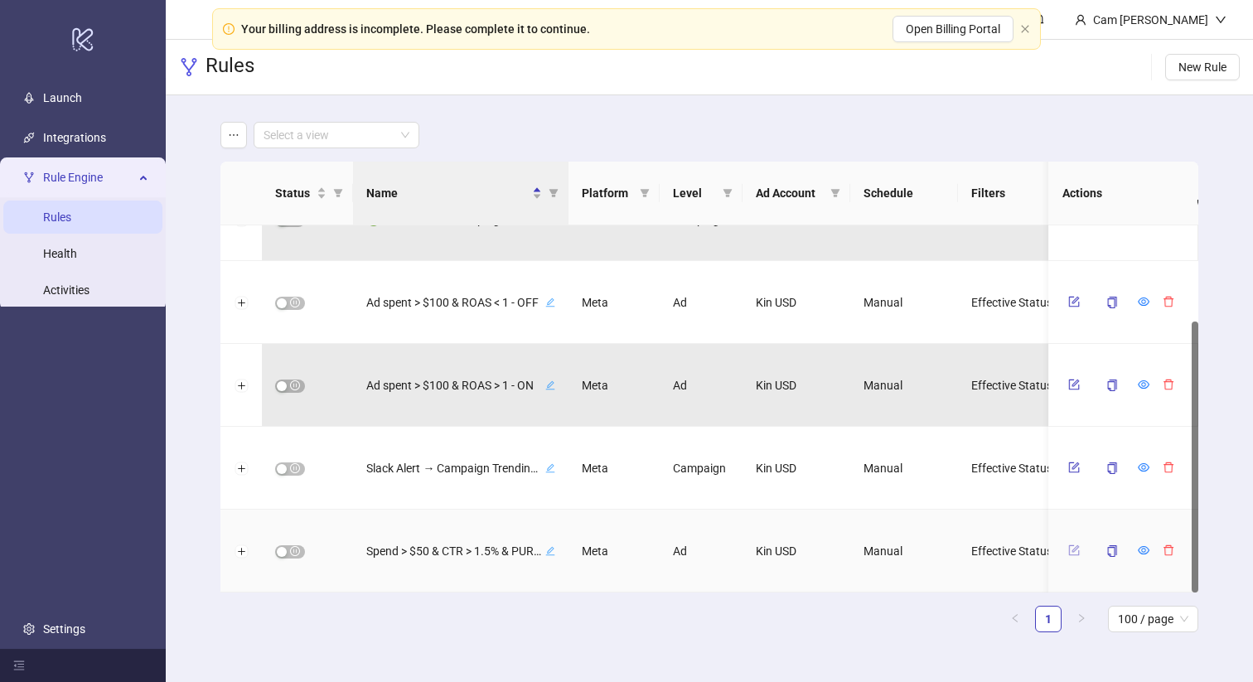
click at [1069, 552] on icon "form" at bounding box center [1075, 551] width 12 height 12
